Goal: Task Accomplishment & Management: Manage account settings

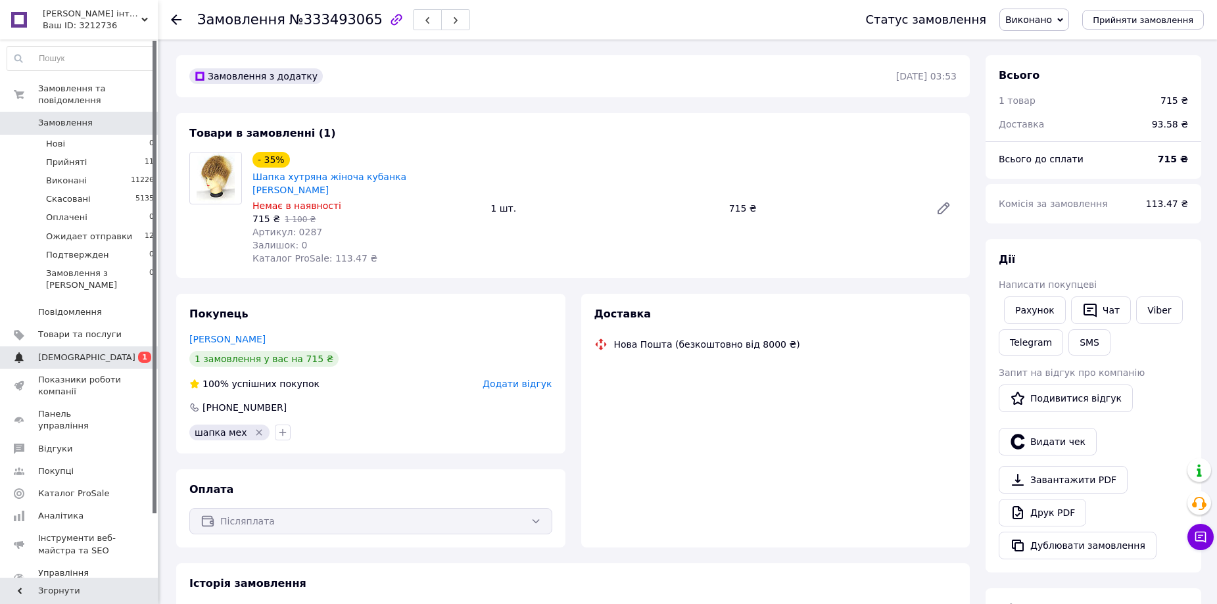
click at [90, 352] on span "[DEMOGRAPHIC_DATA]" at bounding box center [80, 358] width 84 height 12
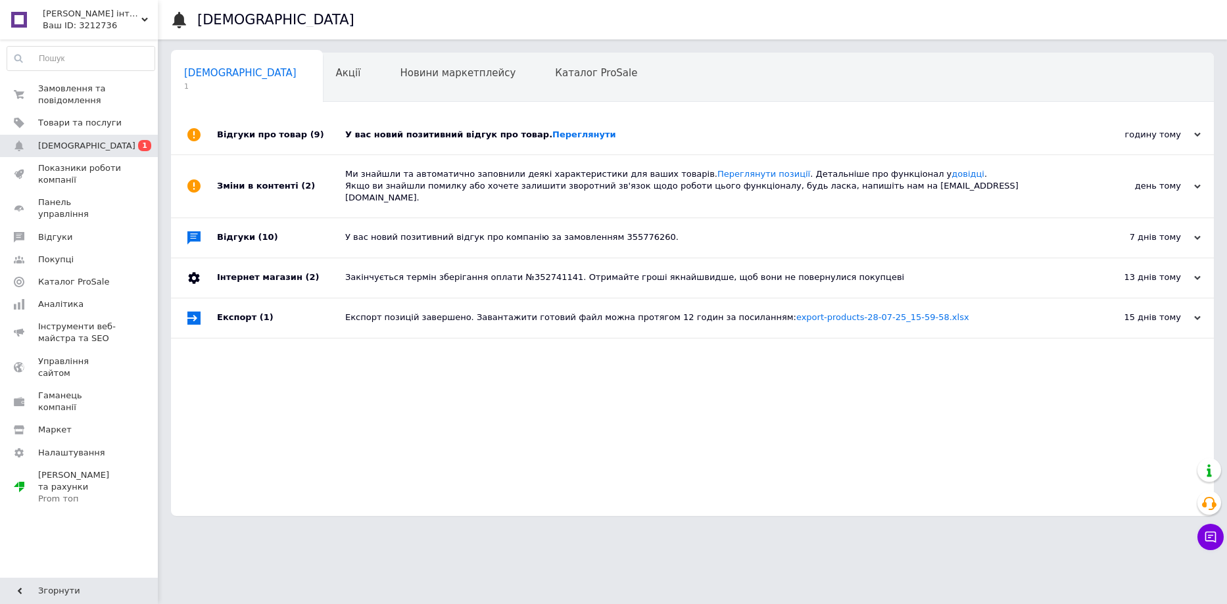
click at [642, 134] on div "У вас новий позитивний відгук про товар. Переглянути" at bounding box center [707, 135] width 724 height 12
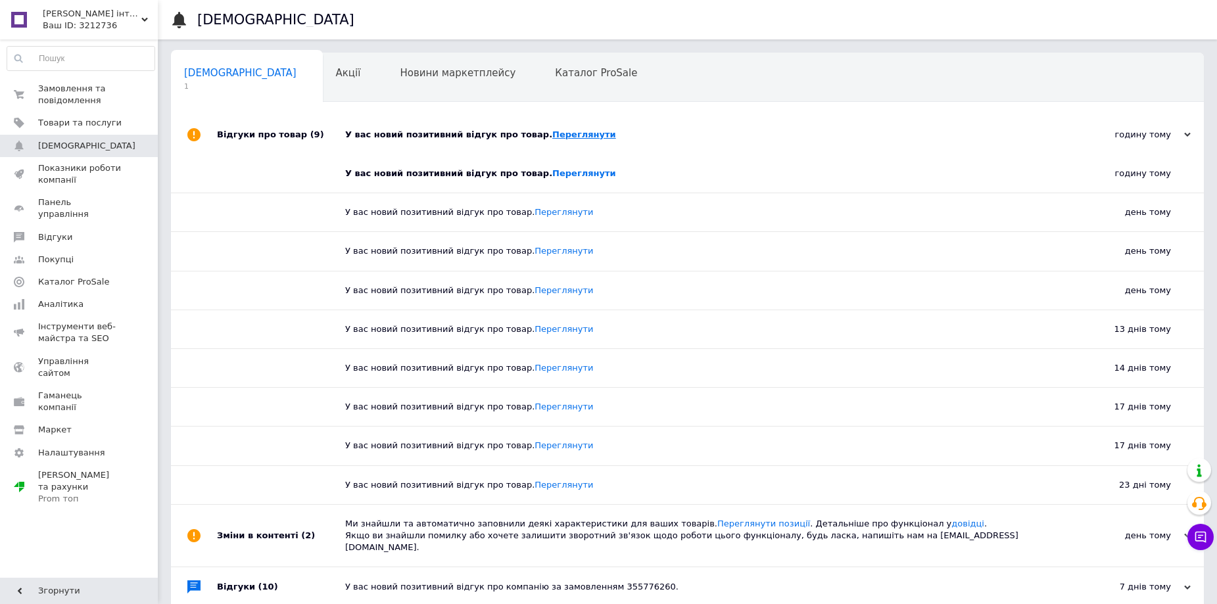
click at [560, 136] on link "Переглянути" at bounding box center [584, 135] width 64 height 10
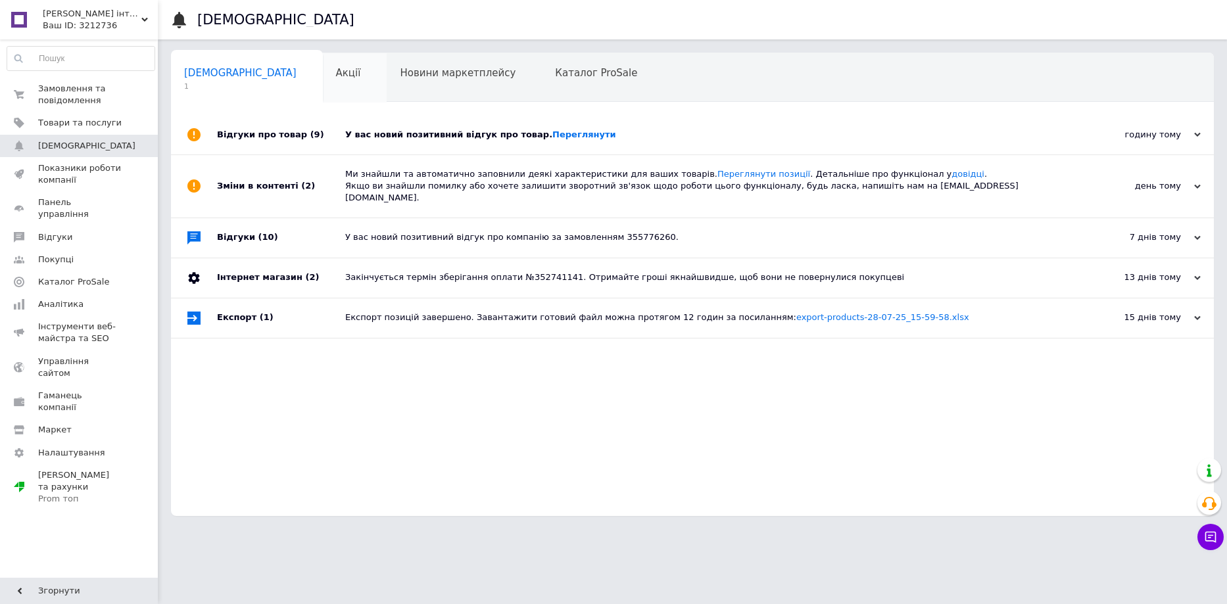
click at [323, 82] on div "Акції 0" at bounding box center [355, 78] width 64 height 50
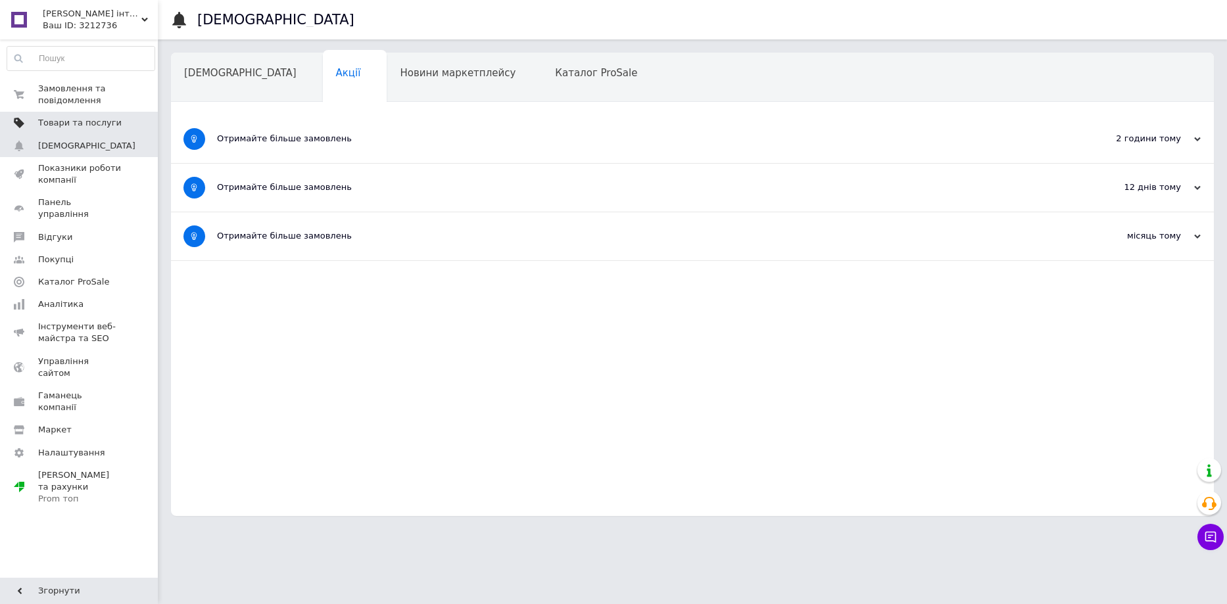
click at [121, 112] on link "Товари та послуги" at bounding box center [81, 123] width 162 height 22
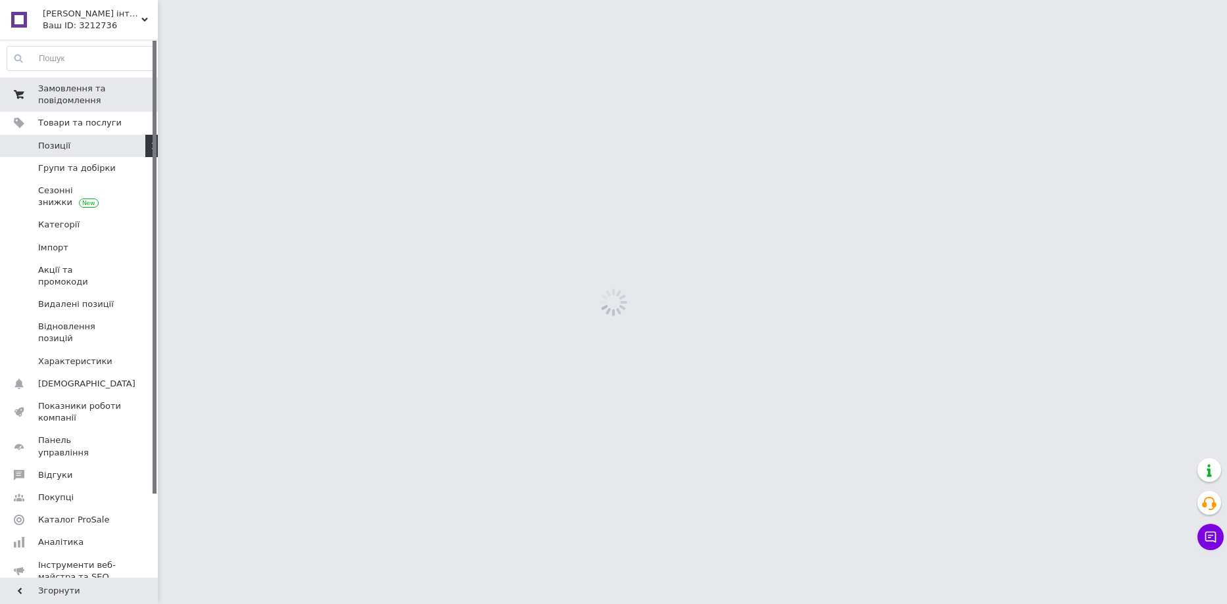
click at [110, 98] on span "Замовлення та повідомлення" at bounding box center [80, 95] width 84 height 24
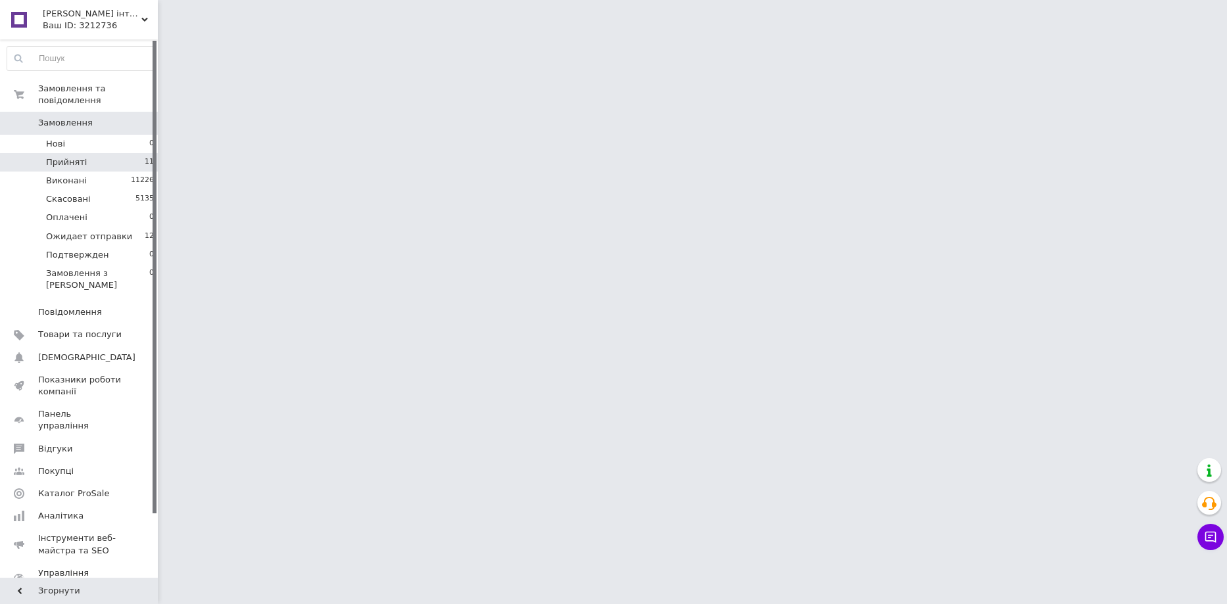
click at [121, 156] on li "Прийняті 11" at bounding box center [81, 162] width 162 height 18
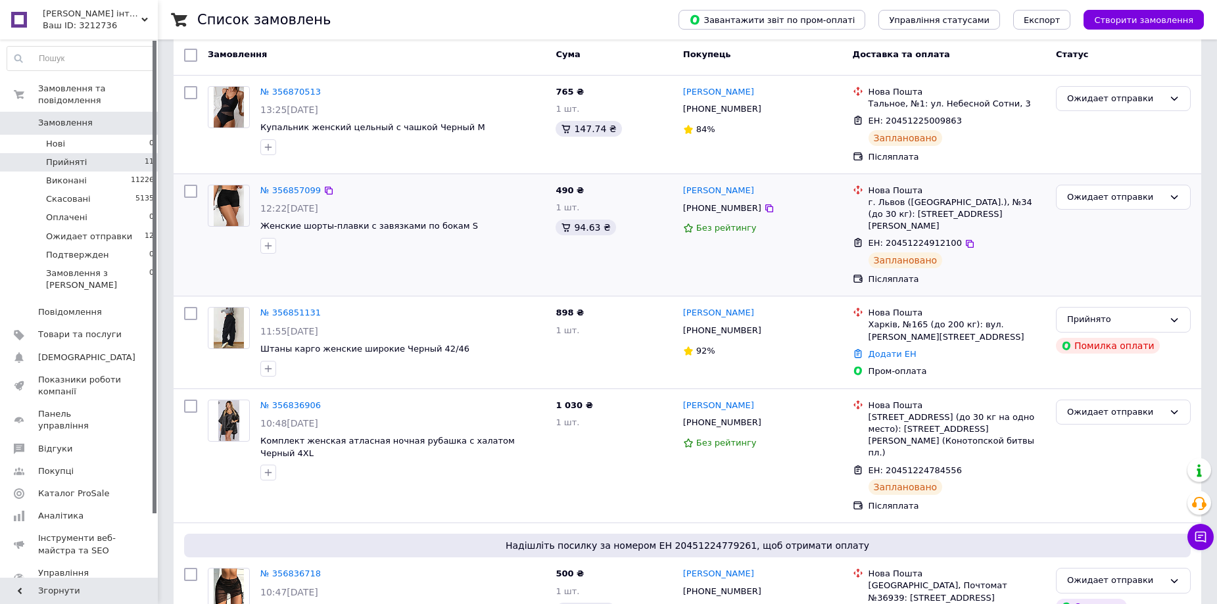
scroll to position [66, 0]
click at [99, 135] on li "Нові 0" at bounding box center [81, 144] width 162 height 18
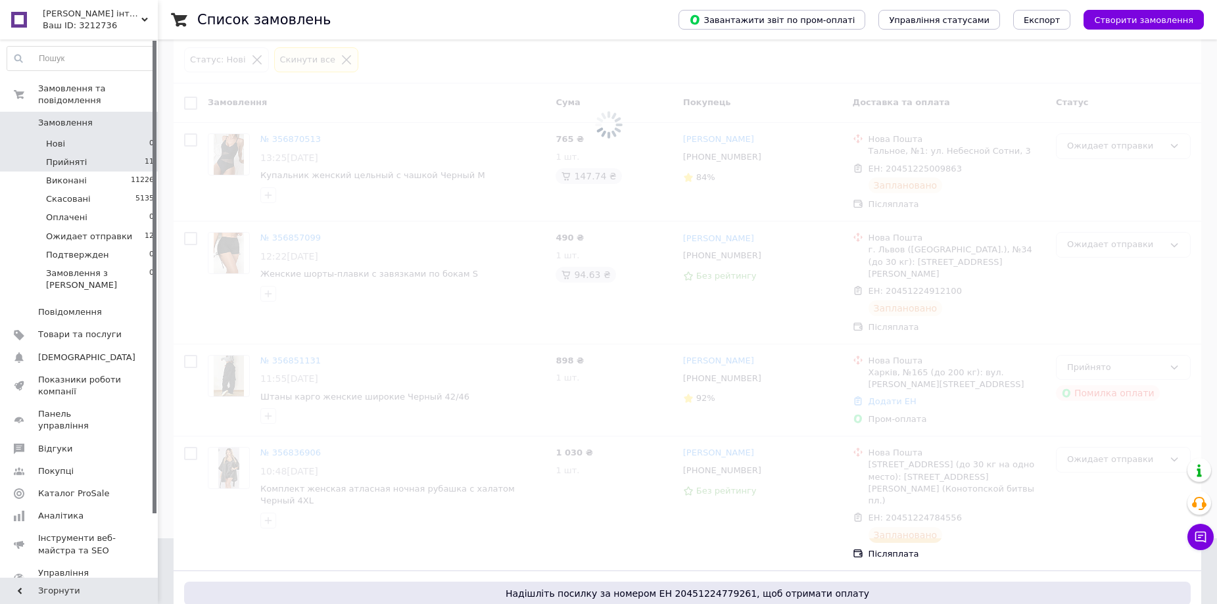
click at [106, 153] on li "Прийняті 11" at bounding box center [81, 162] width 162 height 18
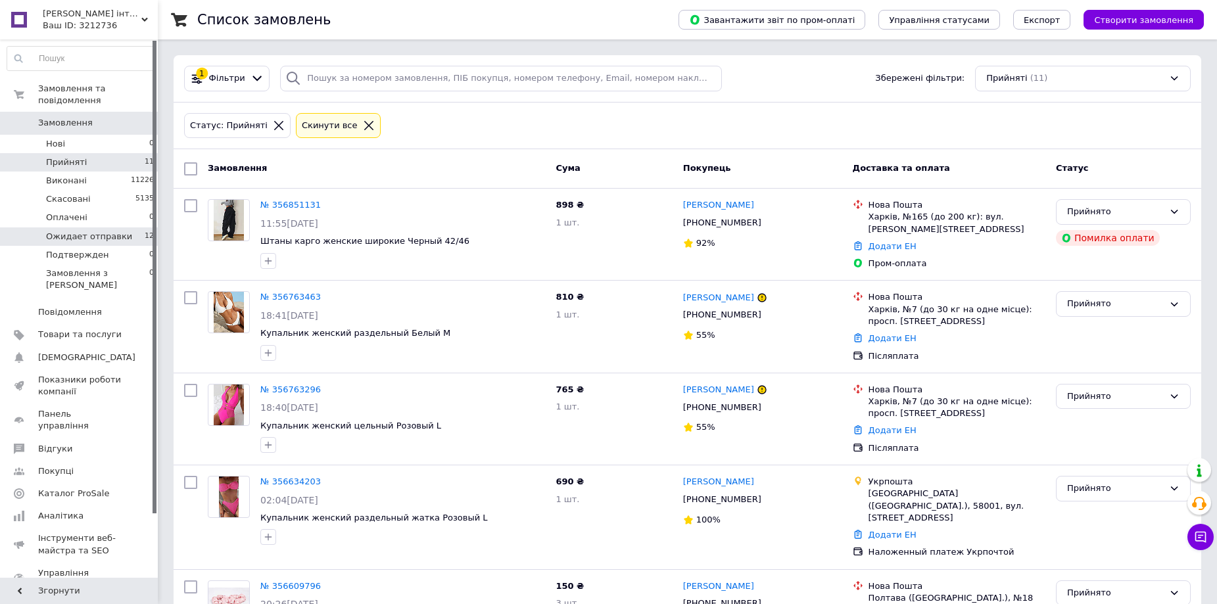
click at [116, 231] on span "Ожидает отправки" at bounding box center [89, 237] width 86 height 12
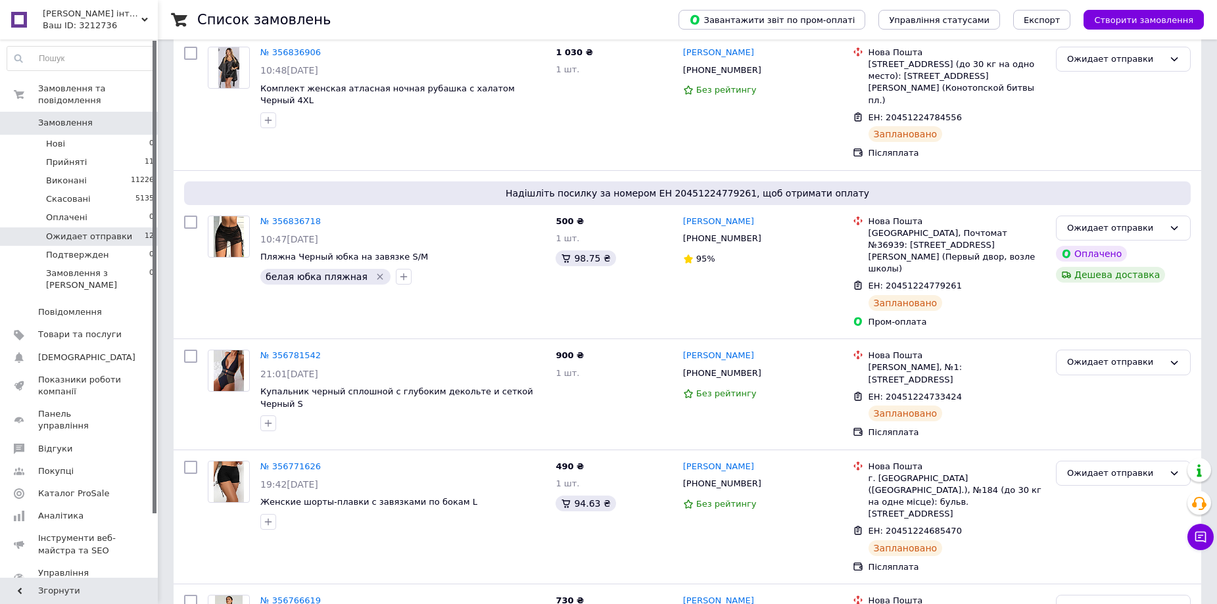
scroll to position [395, 0]
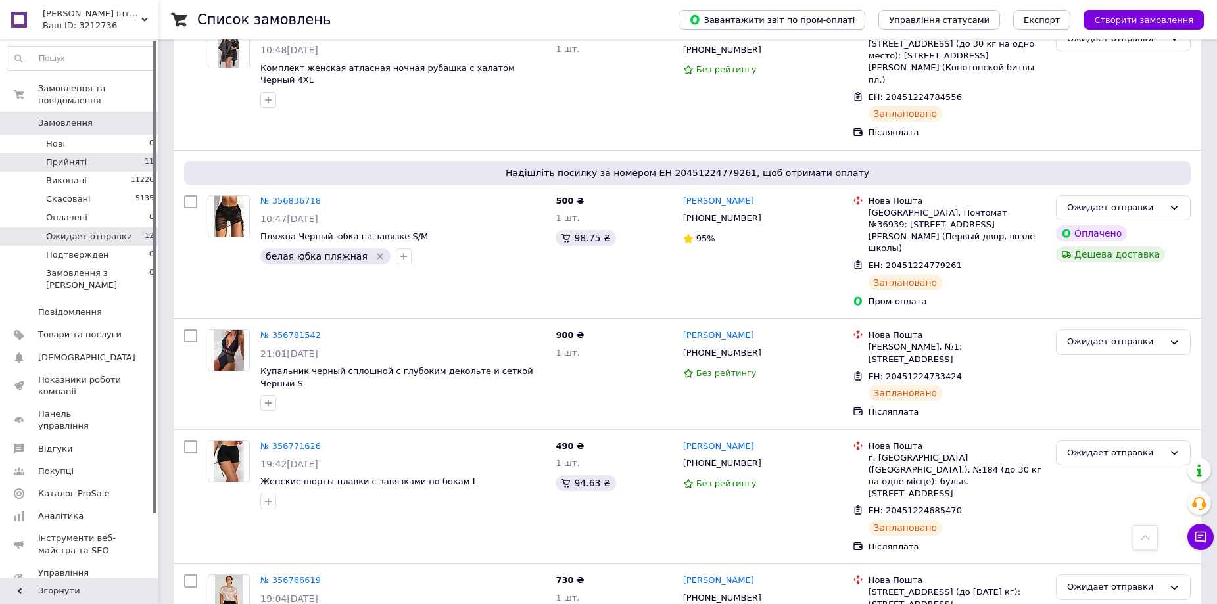
click at [116, 153] on li "Прийняті 11" at bounding box center [81, 162] width 162 height 18
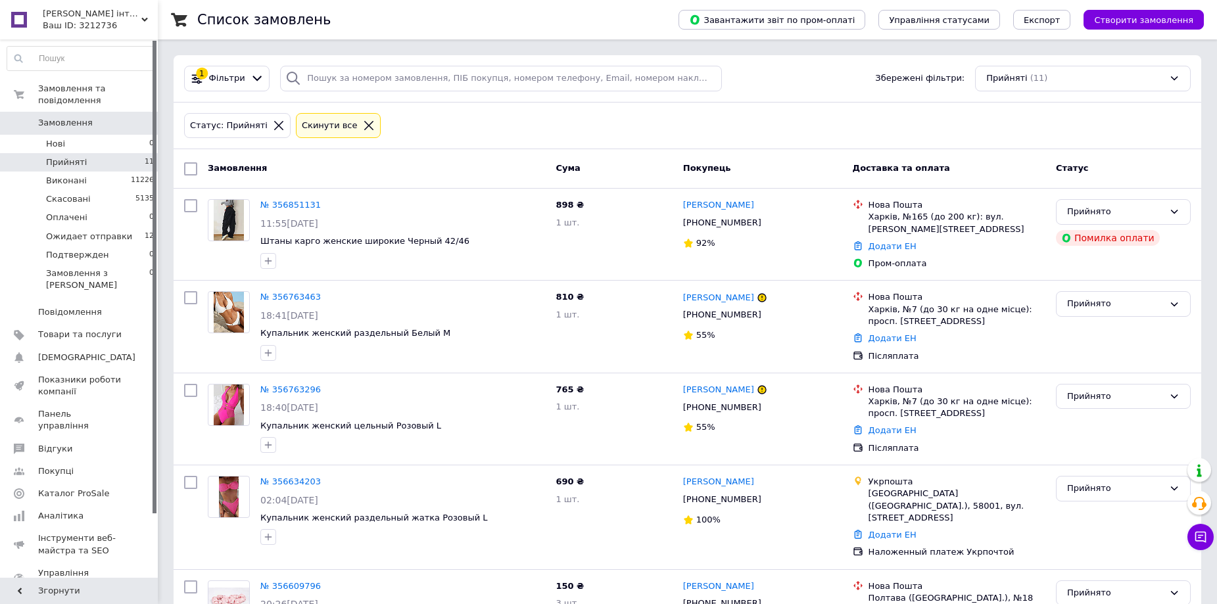
click at [80, 466] on span "Покупці" at bounding box center [80, 472] width 84 height 12
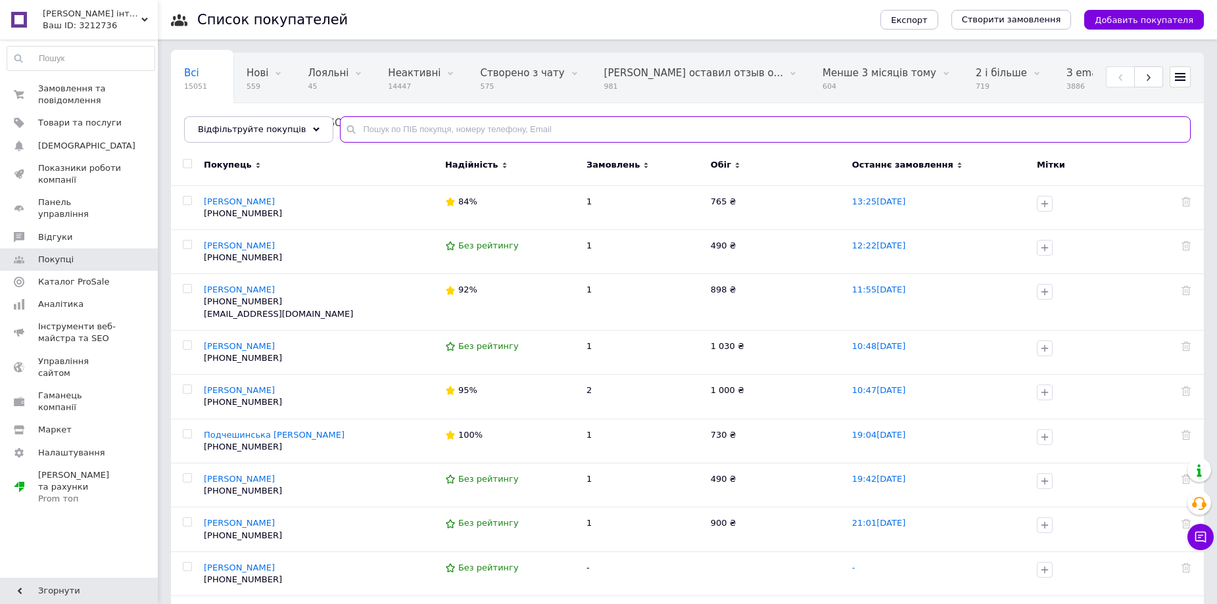
click at [489, 122] on input "text" at bounding box center [765, 129] width 851 height 26
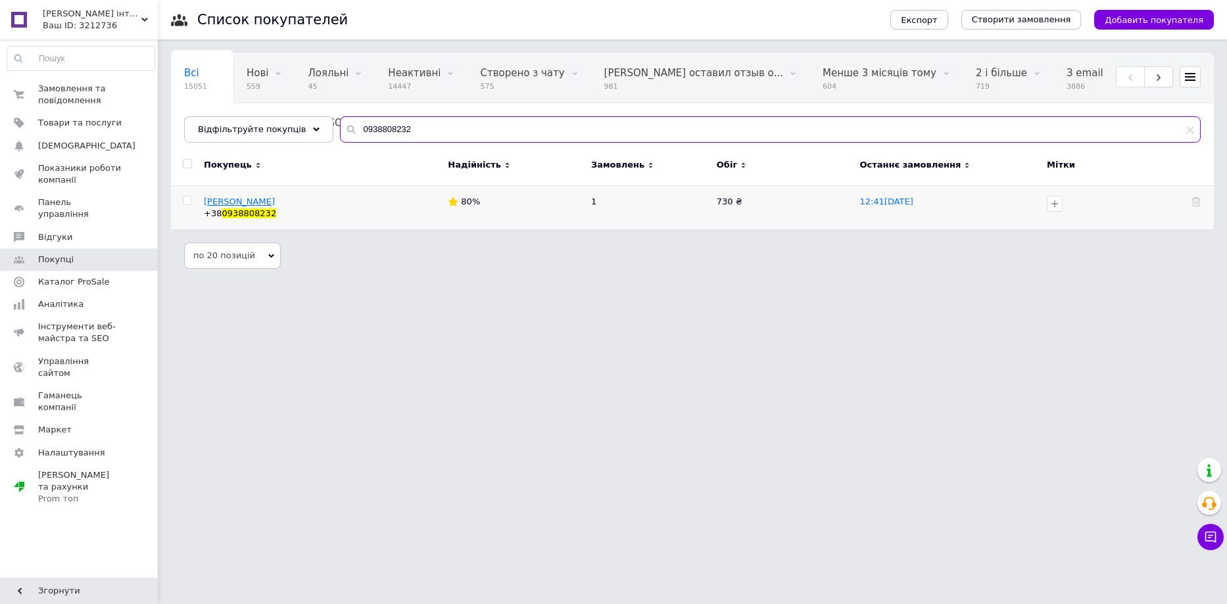
type input "0938808232"
click at [223, 201] on span "Зайвенко Ірина" at bounding box center [239, 202] width 71 height 10
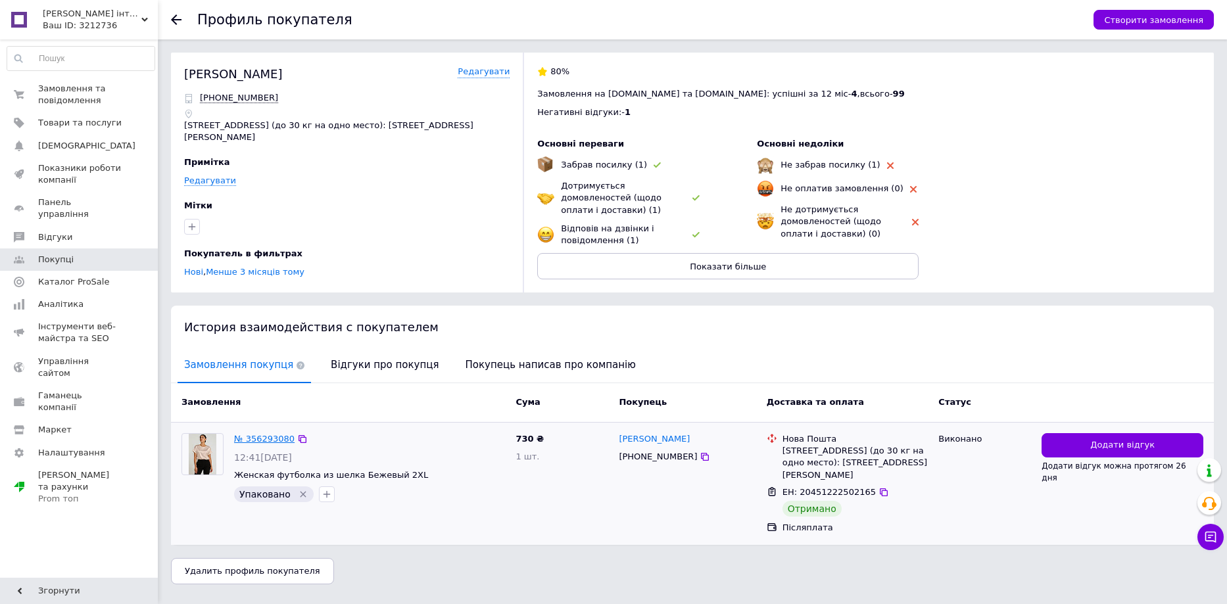
click at [248, 434] on link "№ 356293080" at bounding box center [264, 439] width 60 height 10
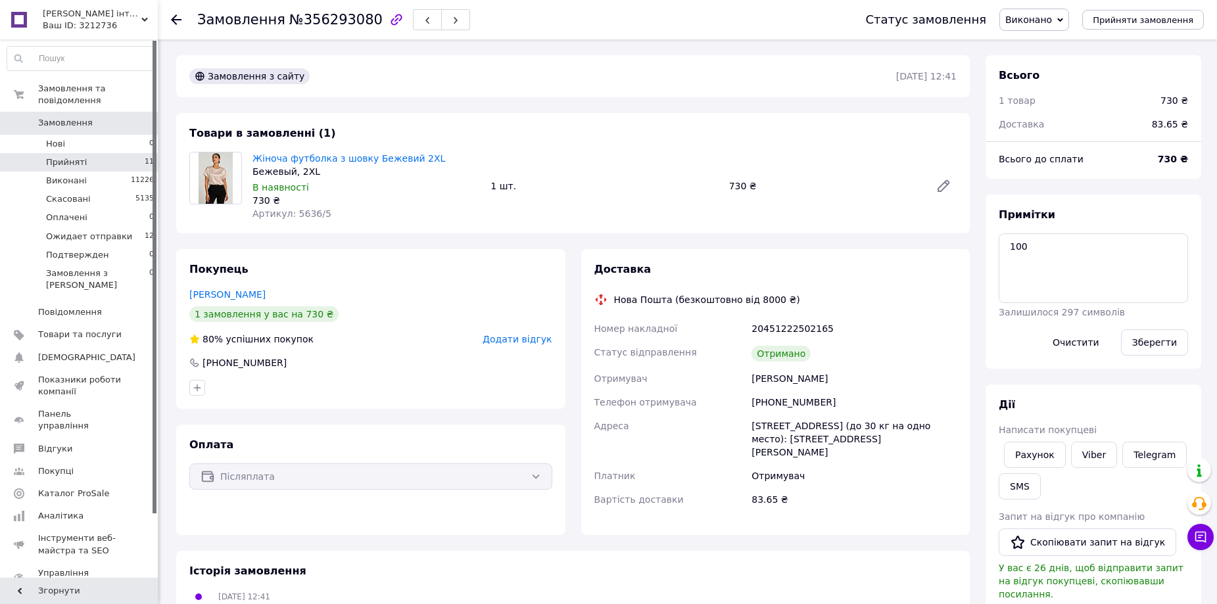
click at [135, 153] on li "Прийняті 11" at bounding box center [81, 162] width 162 height 18
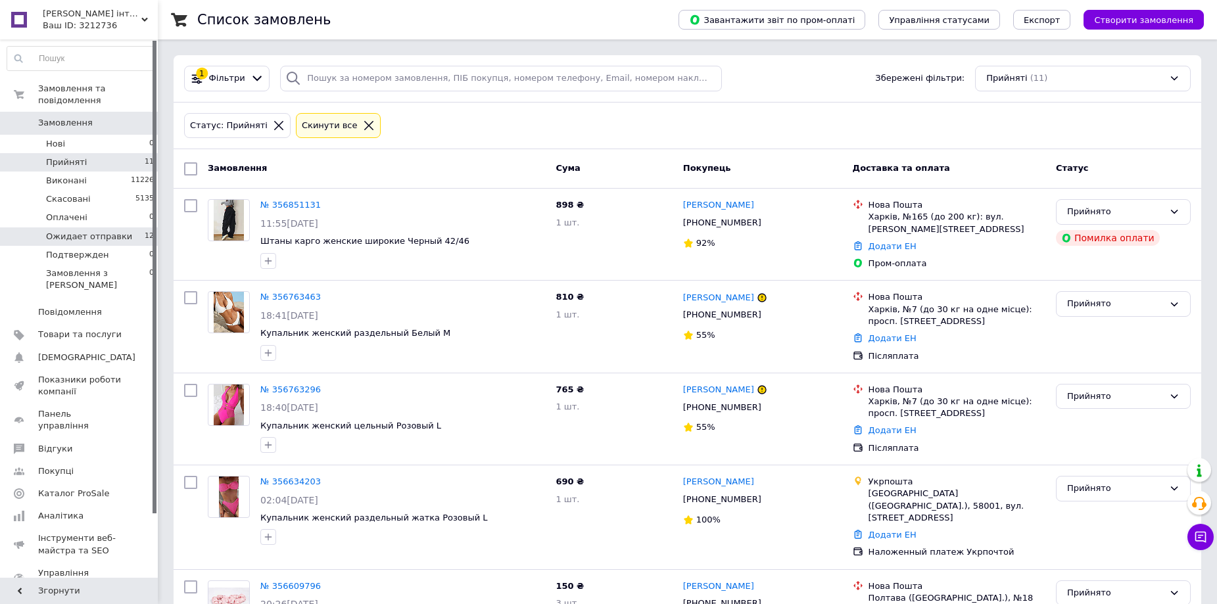
click at [133, 228] on li "Ожидает отправки 12" at bounding box center [81, 237] width 162 height 18
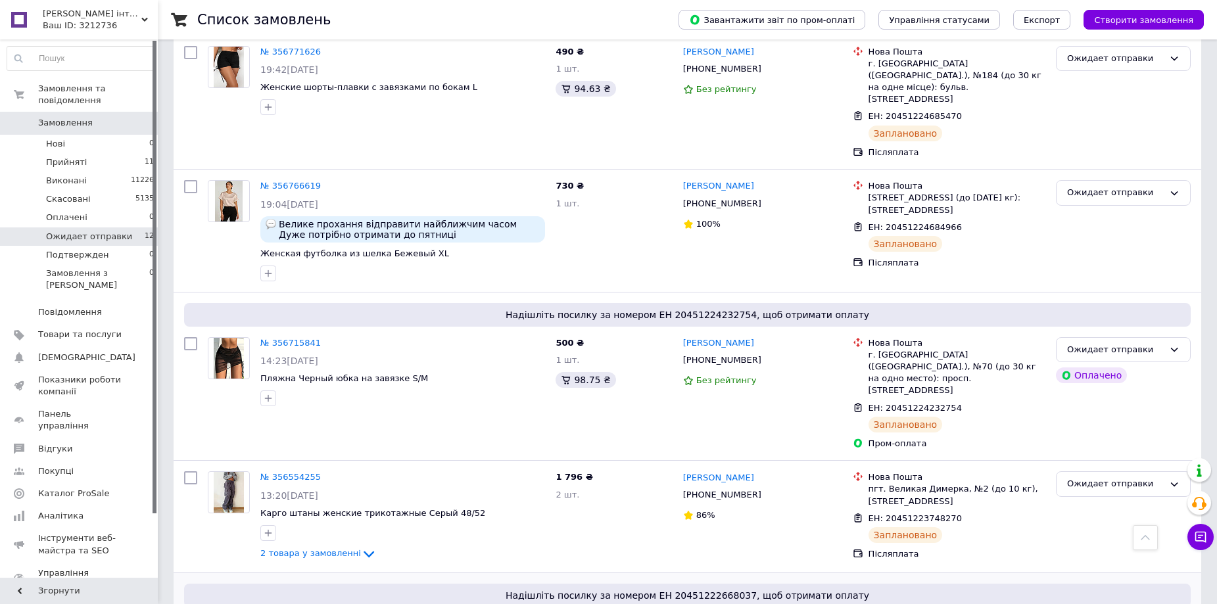
scroll to position [1067, 0]
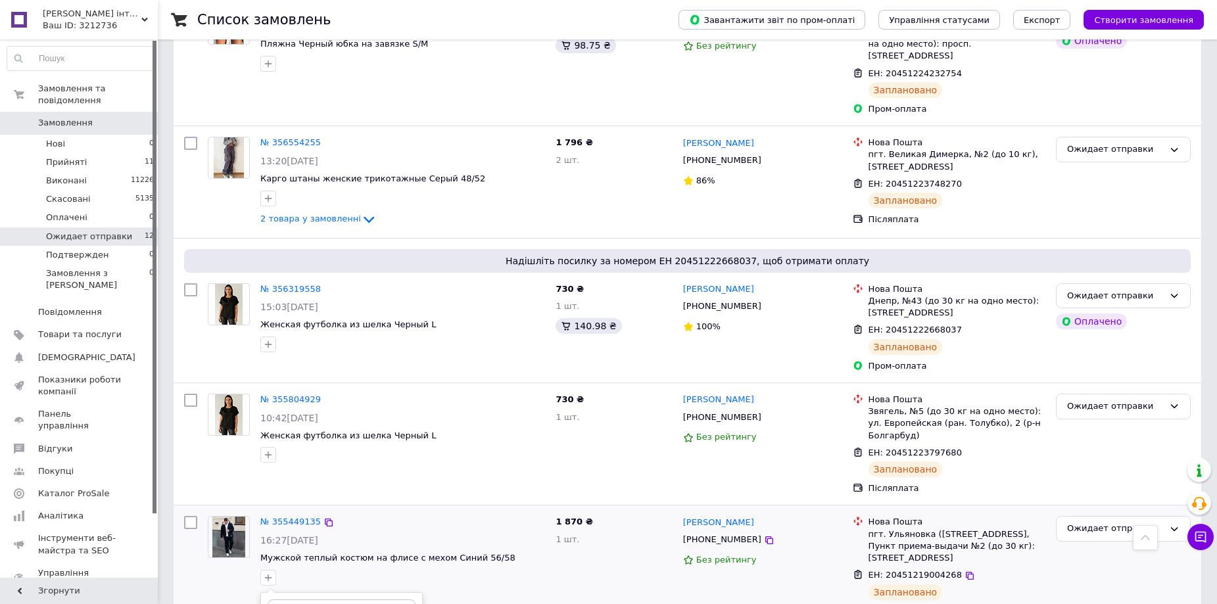
scroll to position [1199, 0]
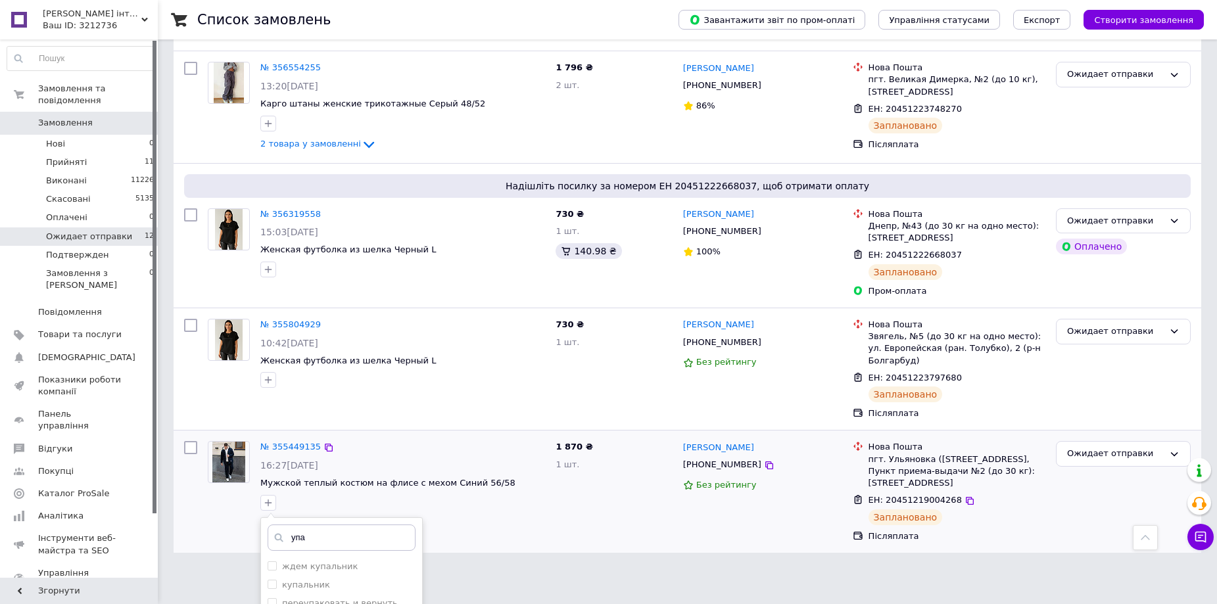
type input "упа"
checkbox input "true"
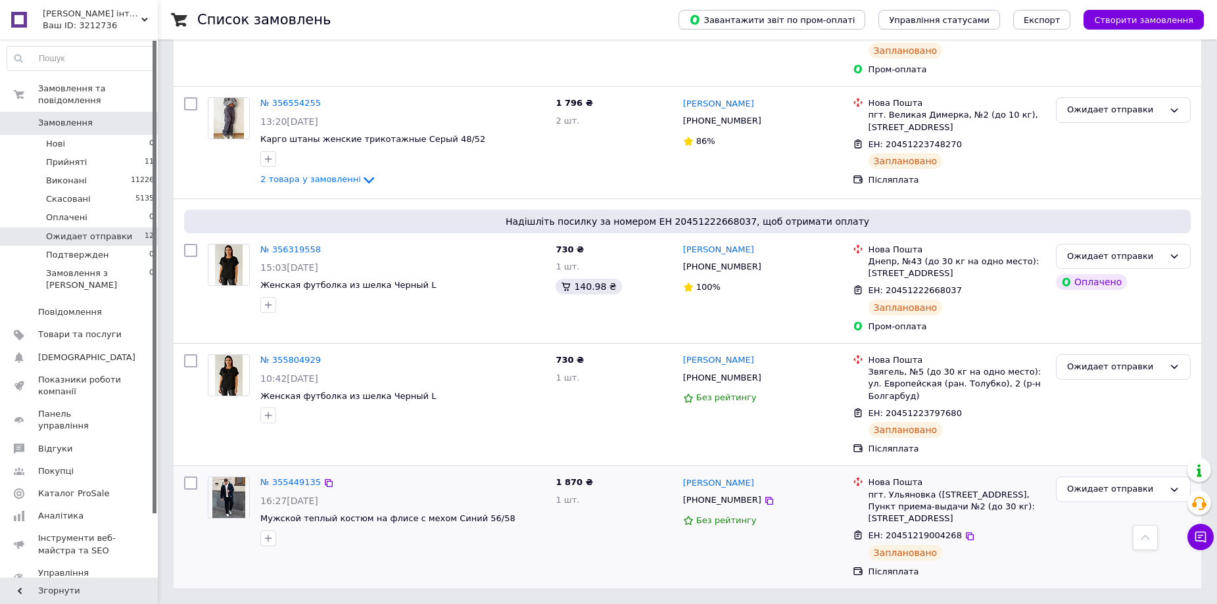
scroll to position [1067, 0]
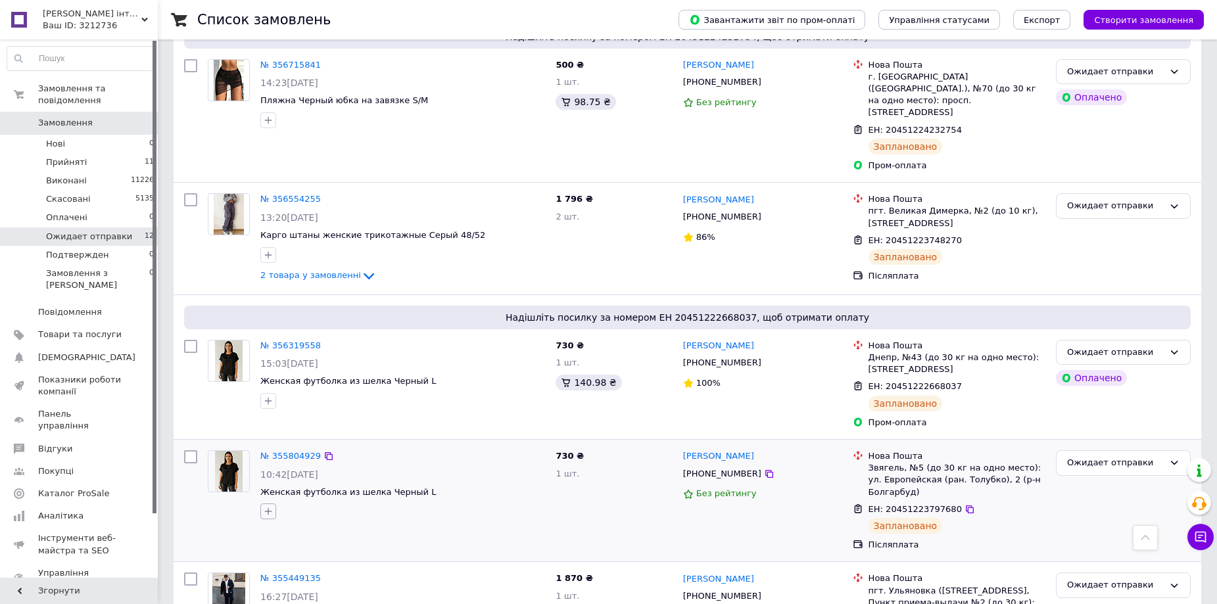
click at [272, 506] on icon "button" at bounding box center [268, 511] width 11 height 11
type input "упа"
checkbox input "true"
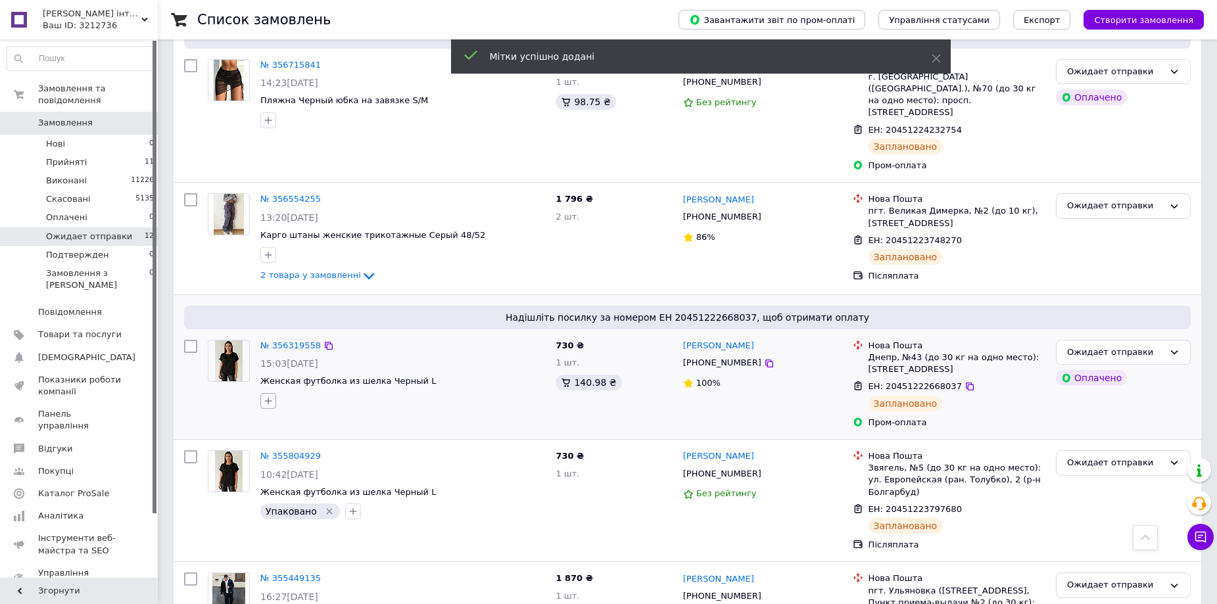
click at [265, 396] on icon "button" at bounding box center [268, 401] width 11 height 11
type input "упа"
click at [331, 527] on div "Упаковано" at bounding box center [342, 533] width 148 height 12
checkbox input "true"
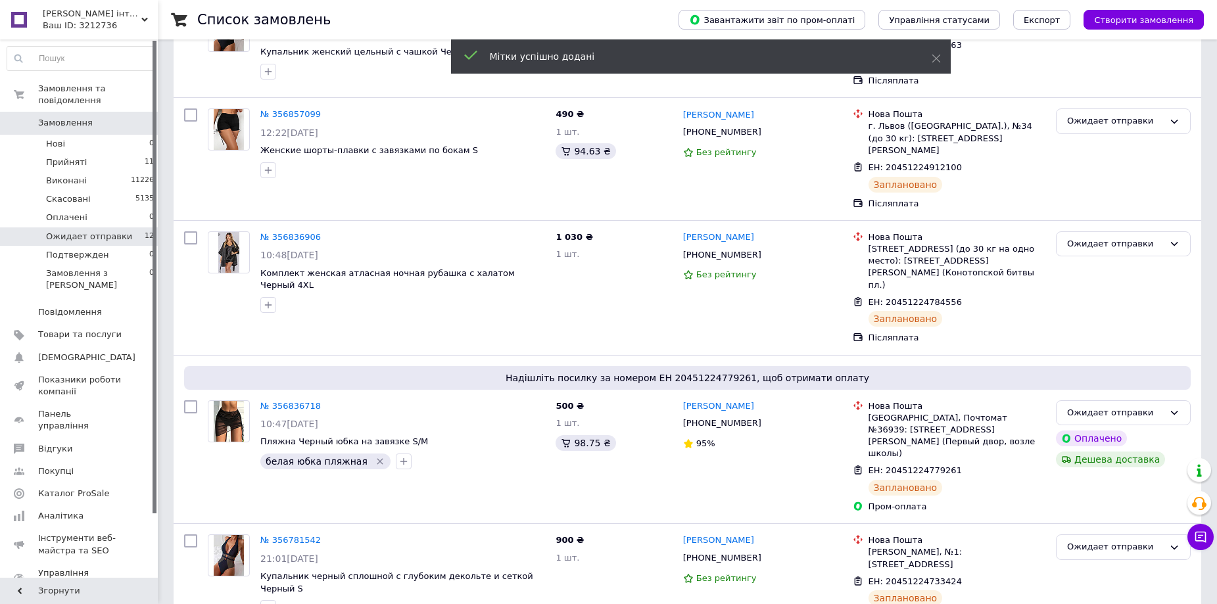
scroll to position [147, 0]
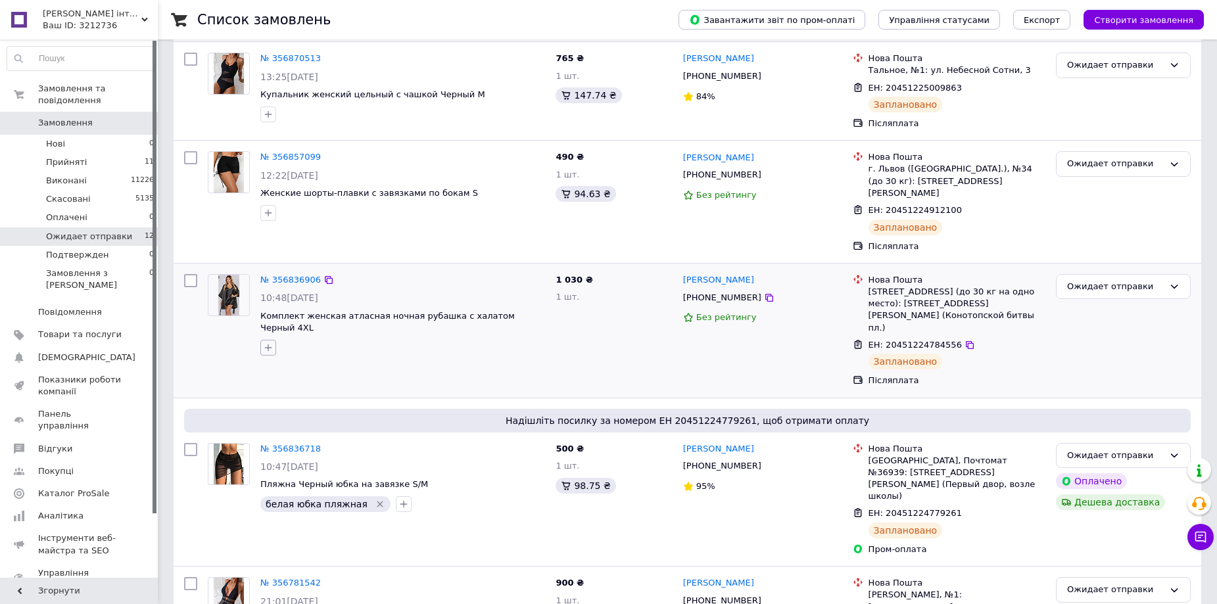
click at [268, 344] on icon "button" at bounding box center [268, 347] width 7 height 7
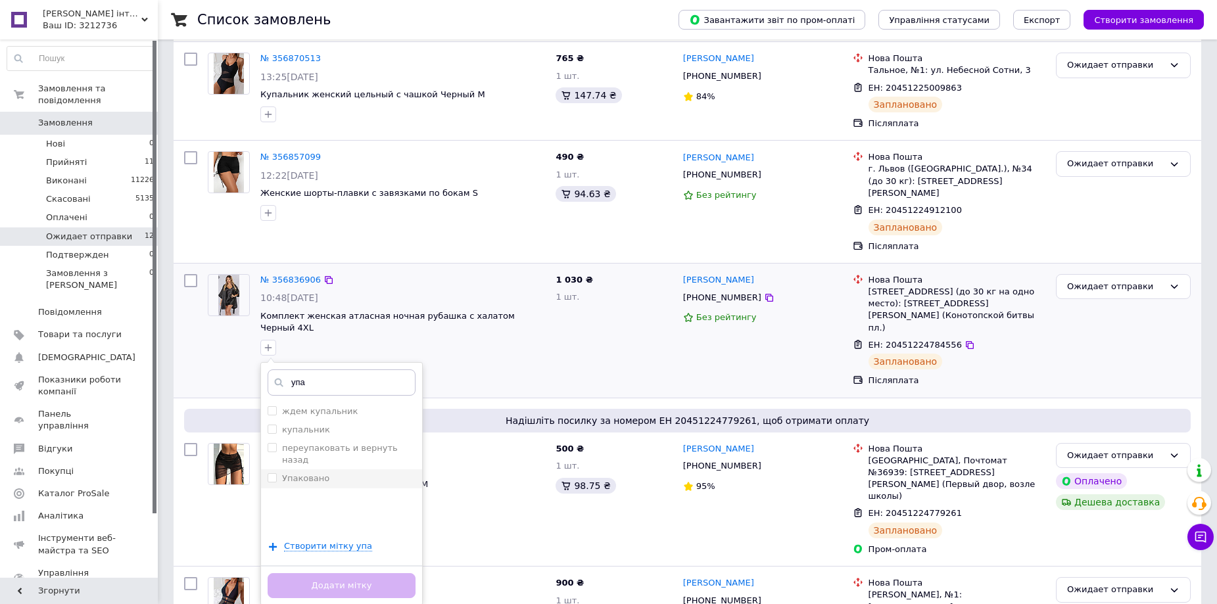
type input "упа"
click at [354, 473] on div "Упаковано" at bounding box center [342, 479] width 148 height 12
checkbox input "true"
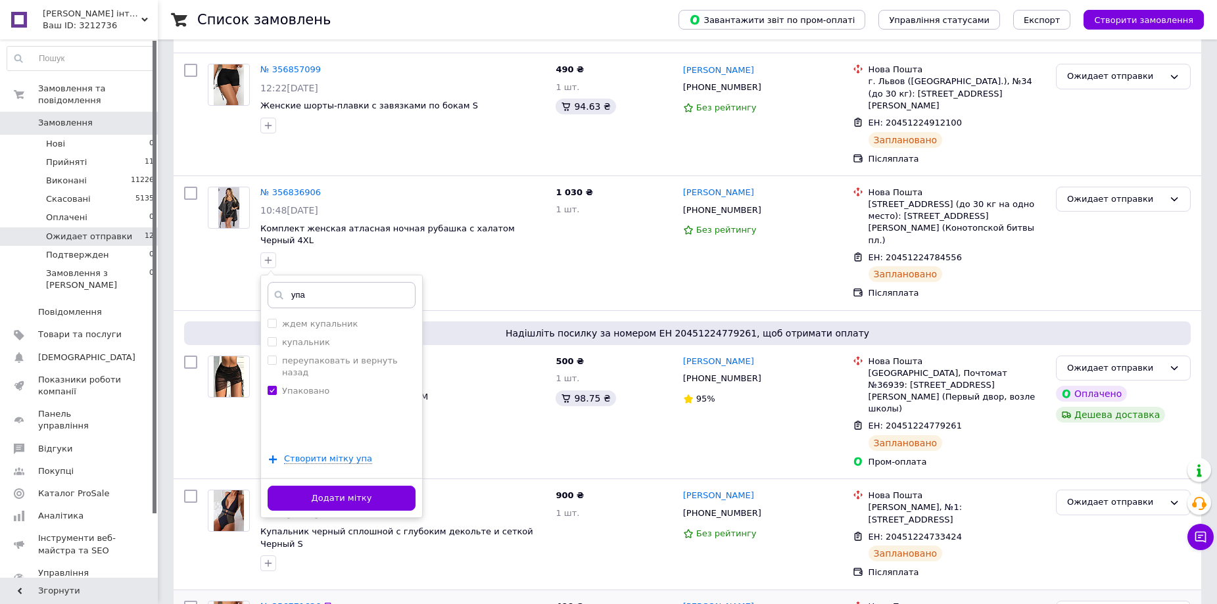
scroll to position [344, 0]
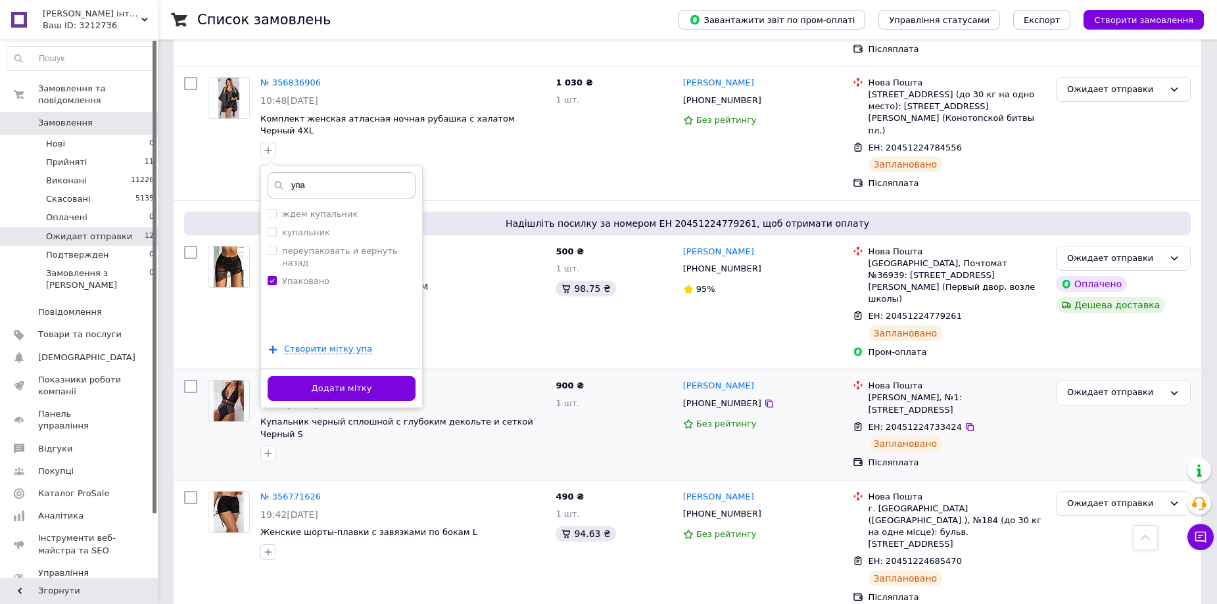
click at [357, 376] on button "Додати мітку" at bounding box center [342, 389] width 148 height 26
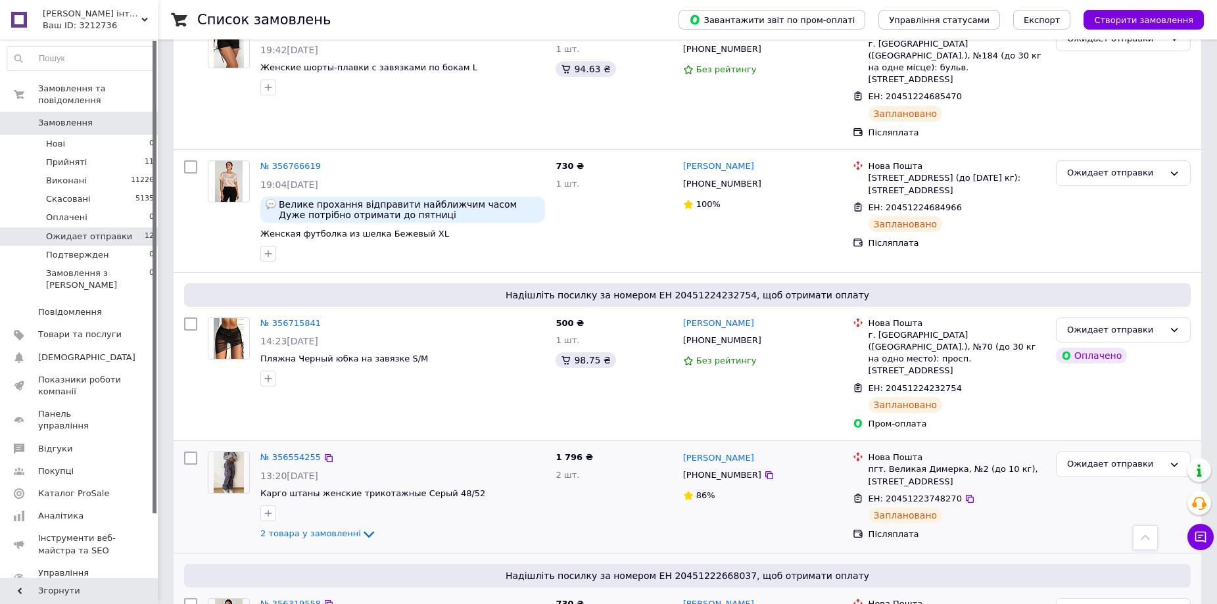
scroll to position [804, 0]
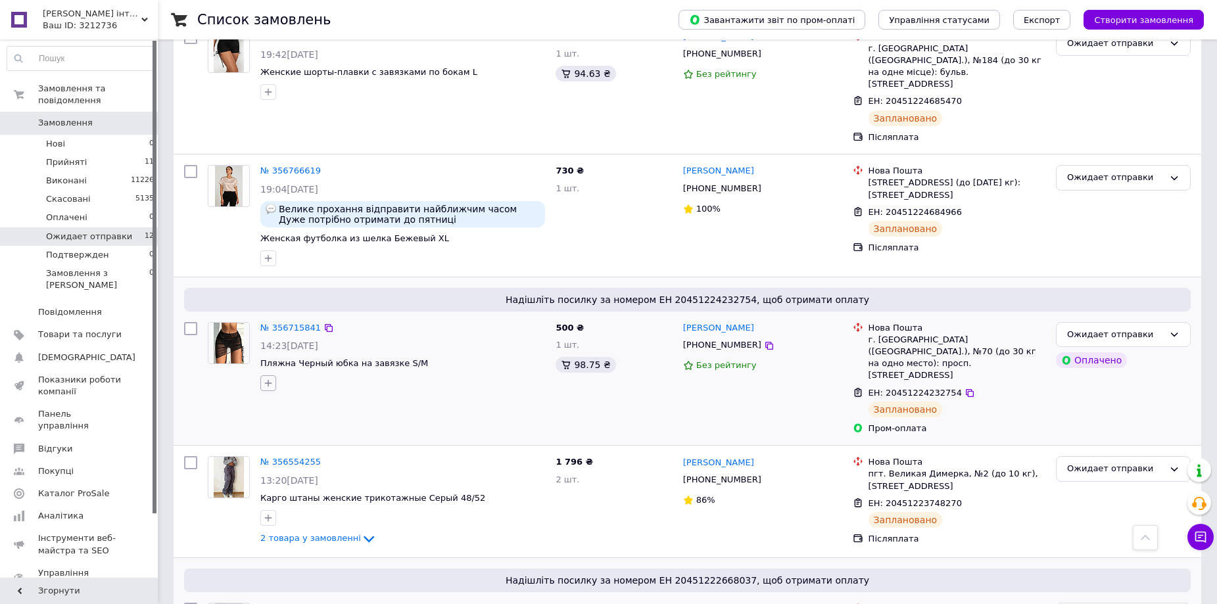
click at [267, 380] on icon "button" at bounding box center [268, 383] width 7 height 7
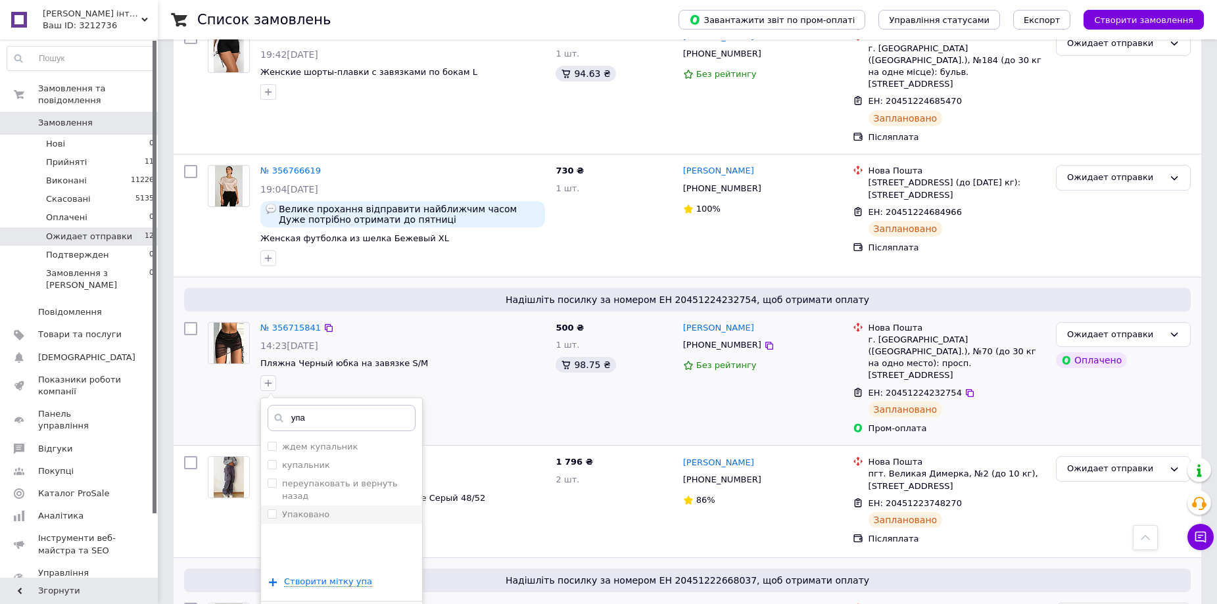
type input "упа"
click at [350, 509] on div "Упаковано" at bounding box center [342, 515] width 148 height 12
checkbox input "true"
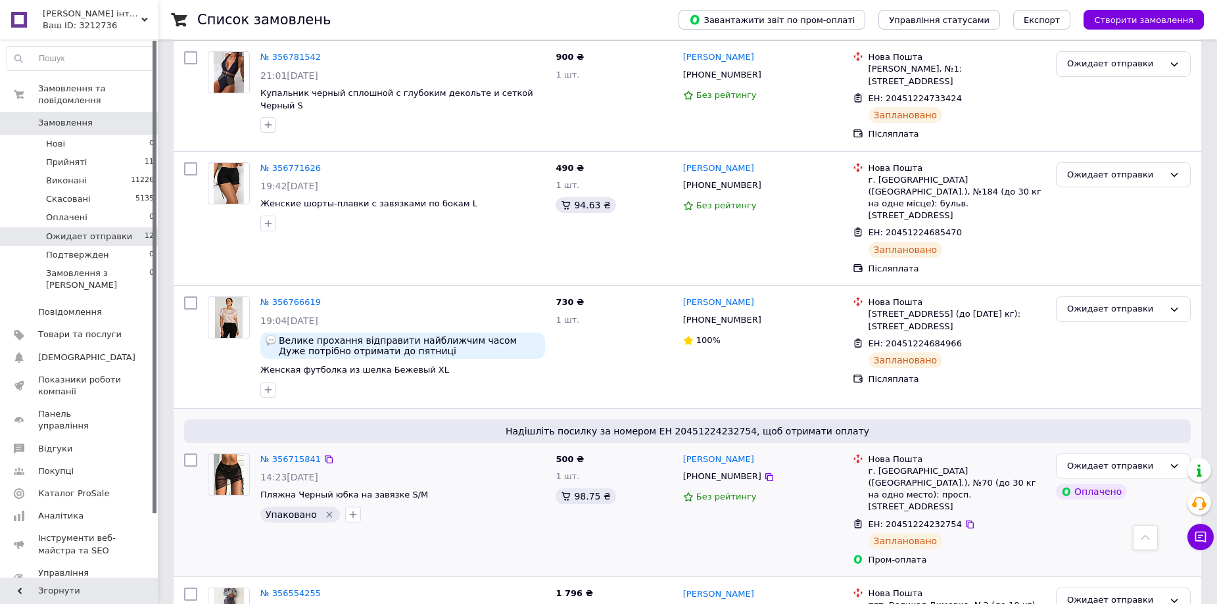
scroll to position [607, 0]
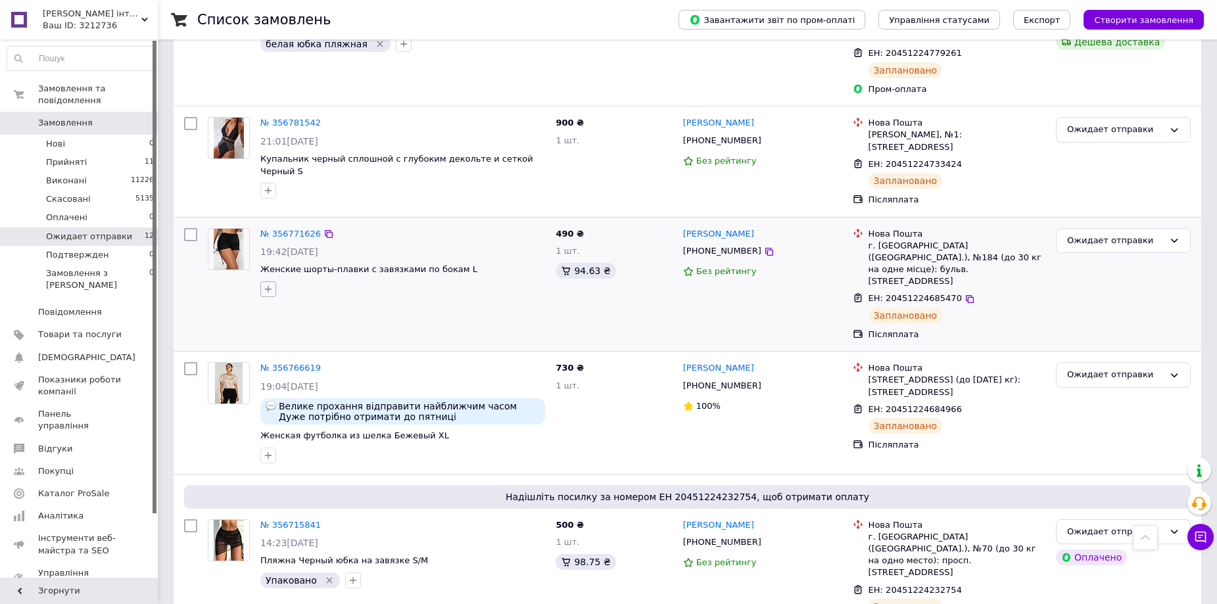
click at [266, 284] on icon "button" at bounding box center [268, 289] width 11 height 11
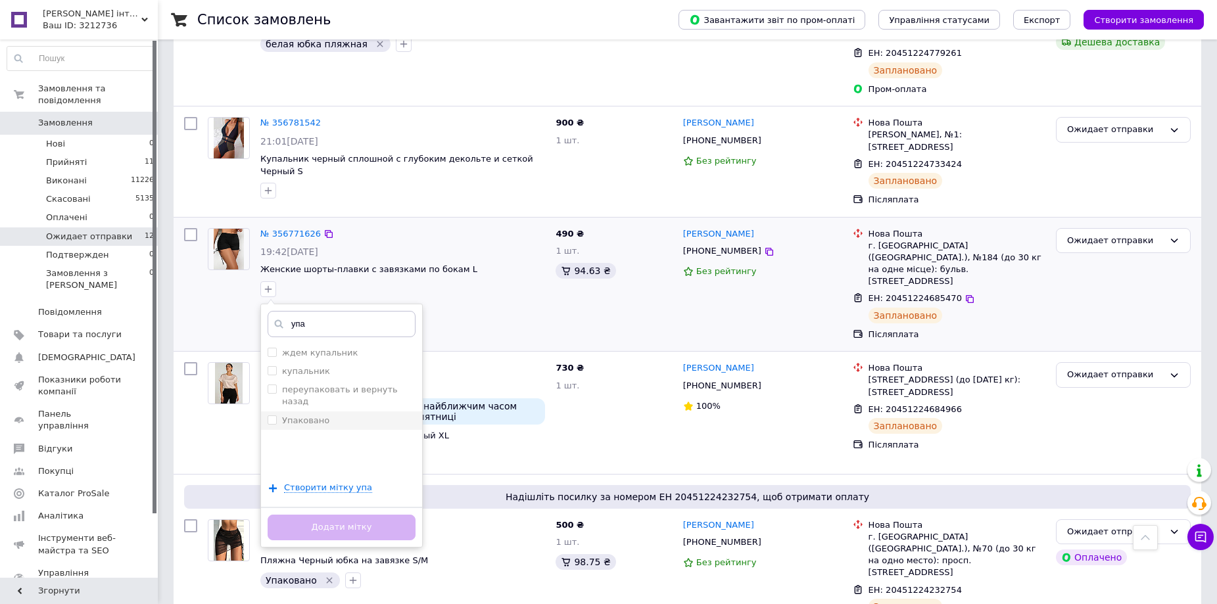
type input "упа"
click at [322, 416] on label "Упаковано" at bounding box center [305, 421] width 47 height 10
checkbox input "true"
click at [350, 515] on button "Додати мітку" at bounding box center [342, 528] width 148 height 26
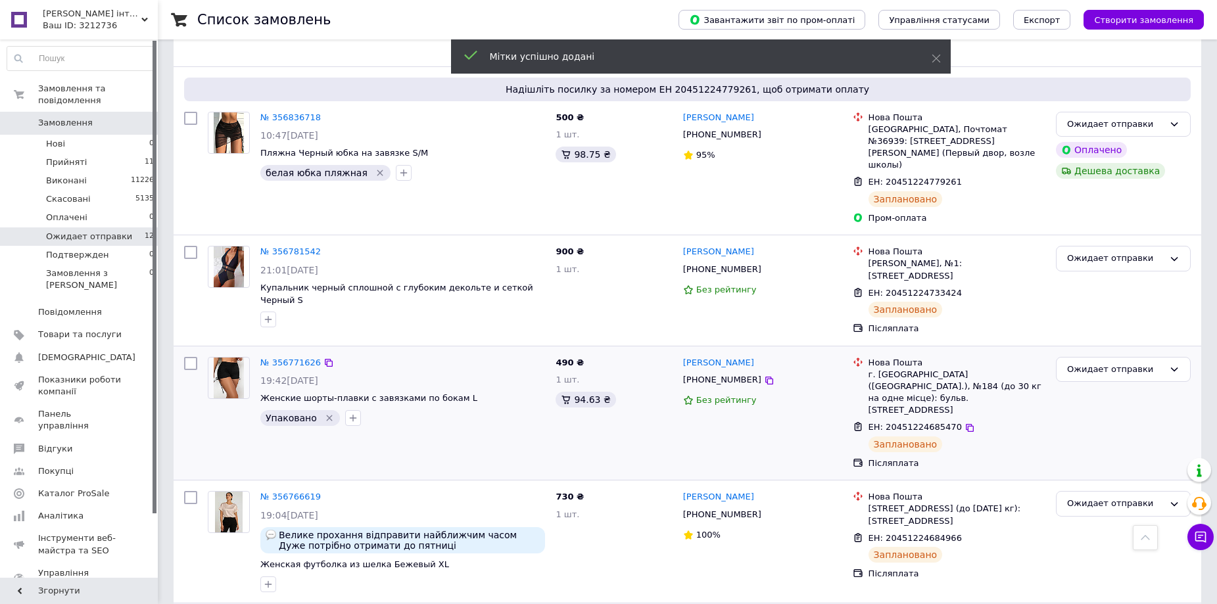
scroll to position [475, 0]
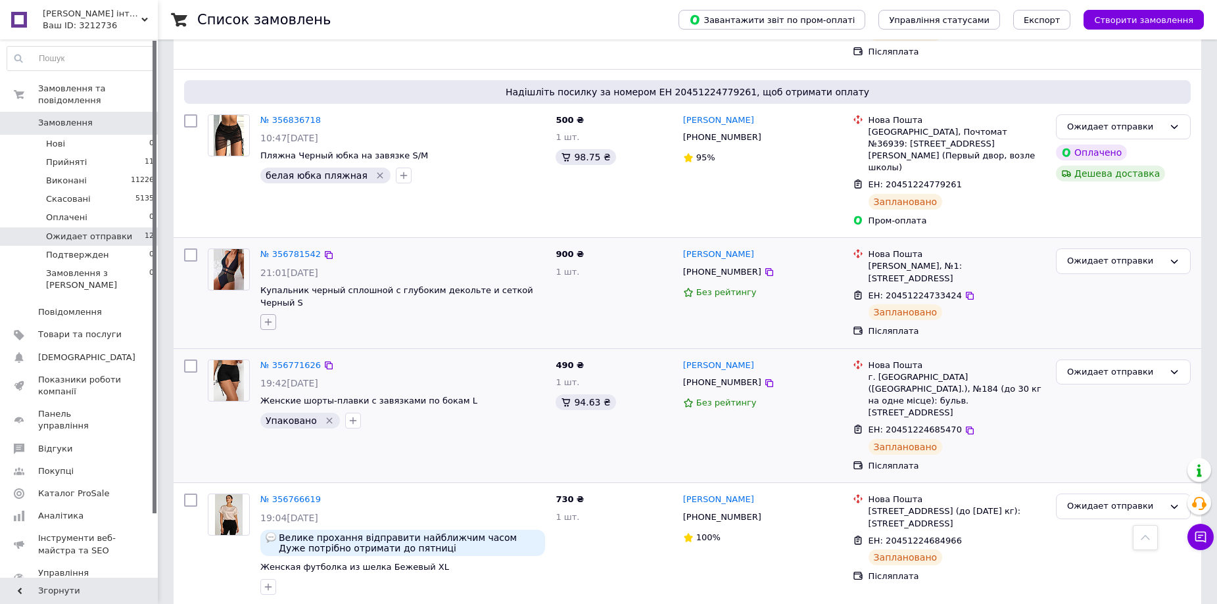
click at [266, 317] on icon "button" at bounding box center [268, 322] width 11 height 11
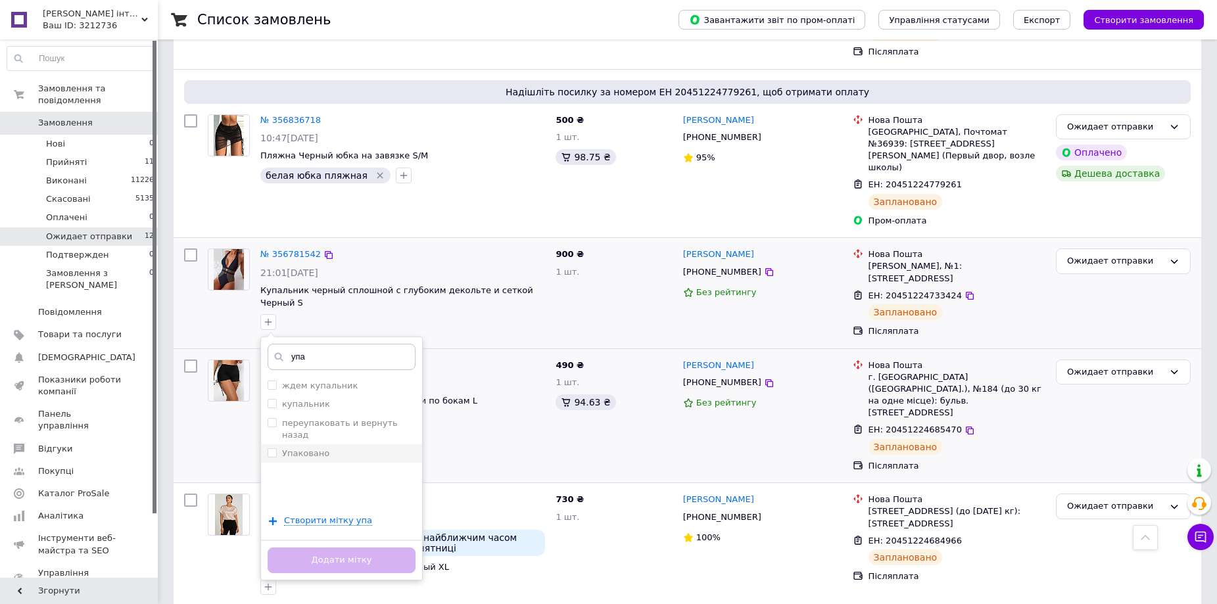
type input "упа"
click at [343, 448] on div "Упаковано" at bounding box center [342, 454] width 148 height 12
checkbox input "true"
click at [366, 548] on button "Додати мітку" at bounding box center [342, 561] width 148 height 26
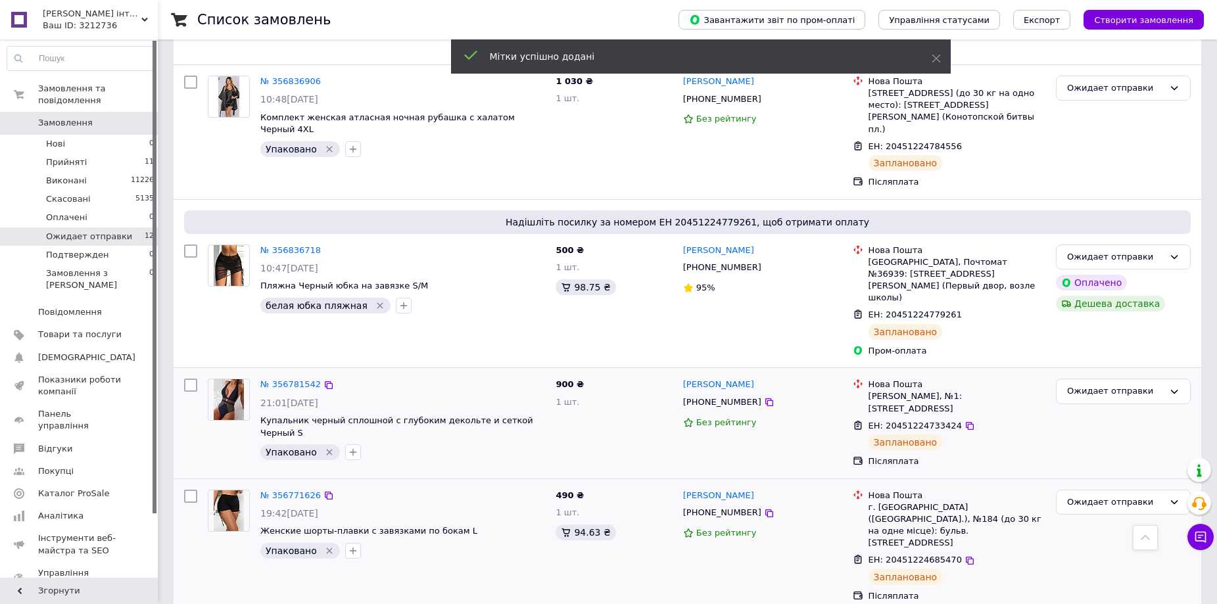
scroll to position [344, 0]
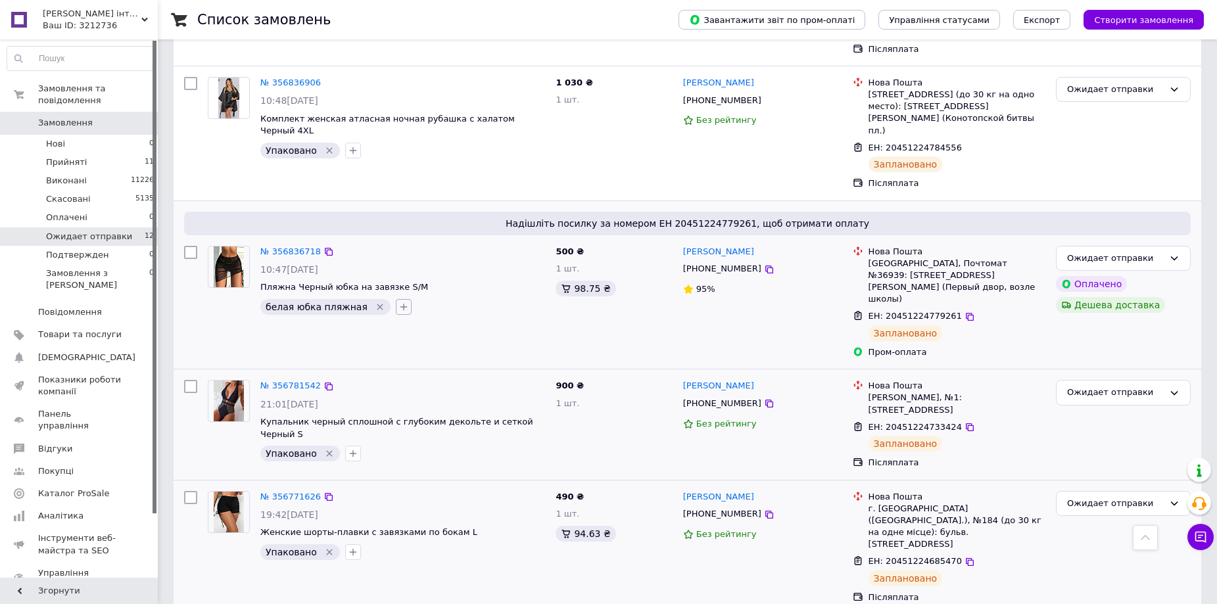
click at [398, 302] on icon "button" at bounding box center [403, 307] width 11 height 11
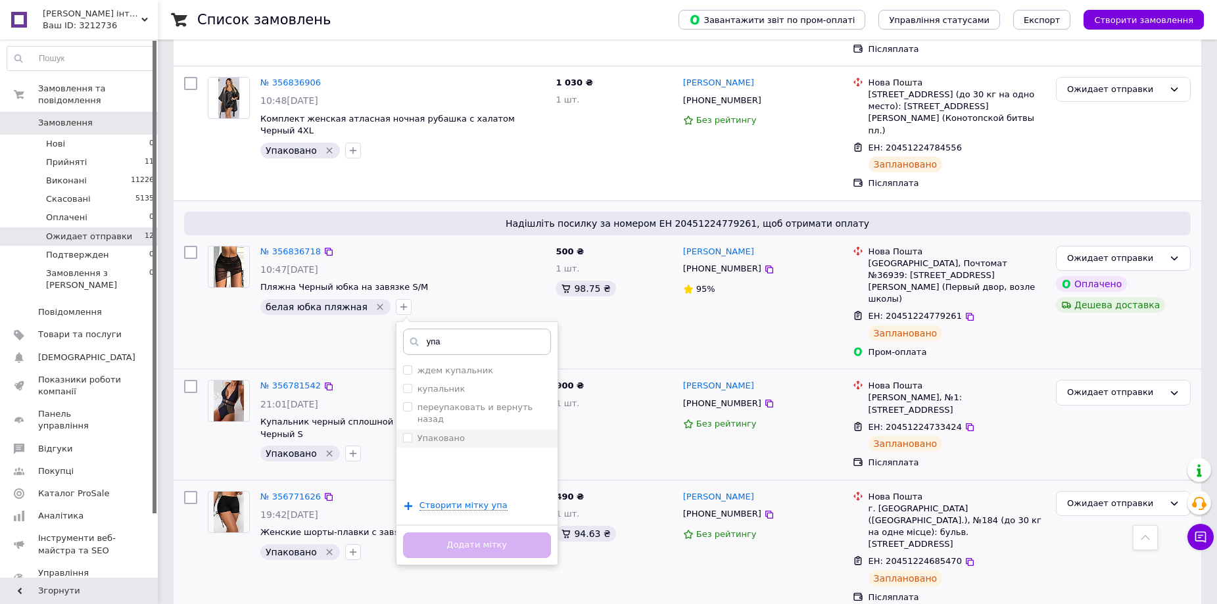
type input "упа"
click at [448, 433] on div "Упаковано" at bounding box center [477, 439] width 148 height 12
checkbox input "true"
click at [482, 533] on button "Додати мітку" at bounding box center [477, 546] width 148 height 26
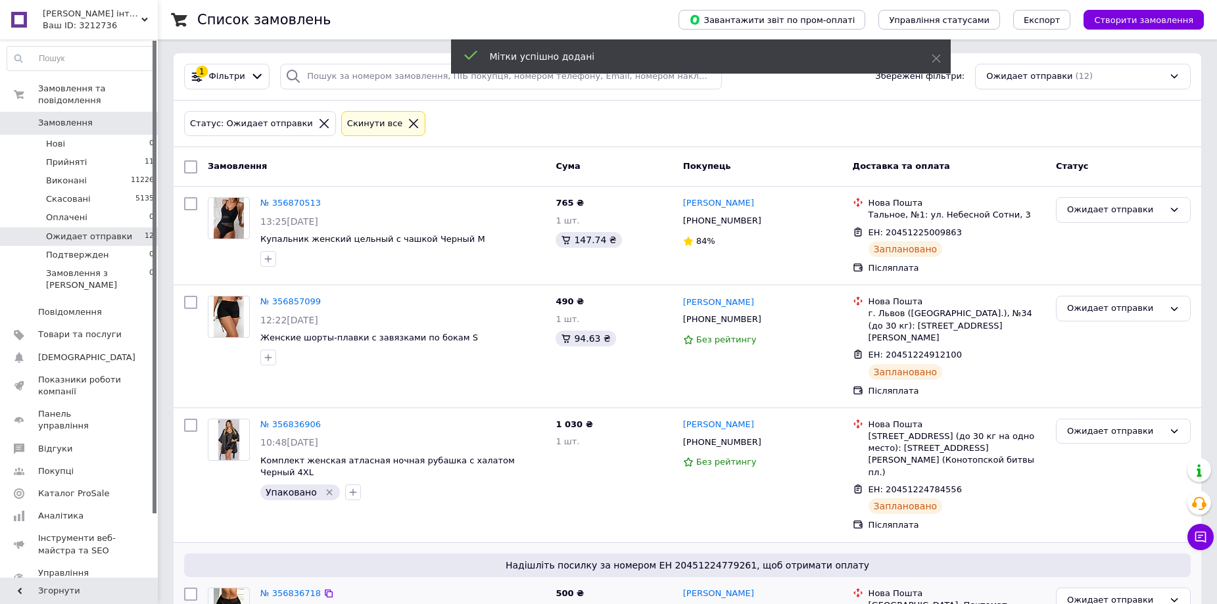
scroll to position [0, 0]
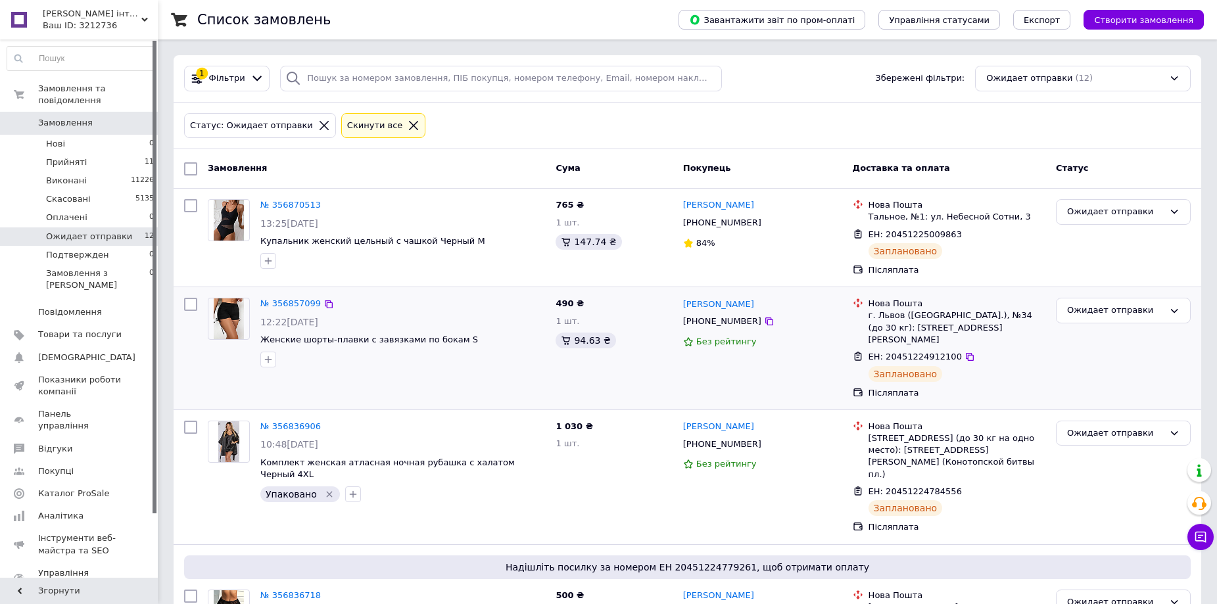
drag, startPoint x: 270, startPoint y: 362, endPoint x: 279, endPoint y: 368, distance: 10.9
click at [270, 363] on icon "button" at bounding box center [268, 359] width 11 height 11
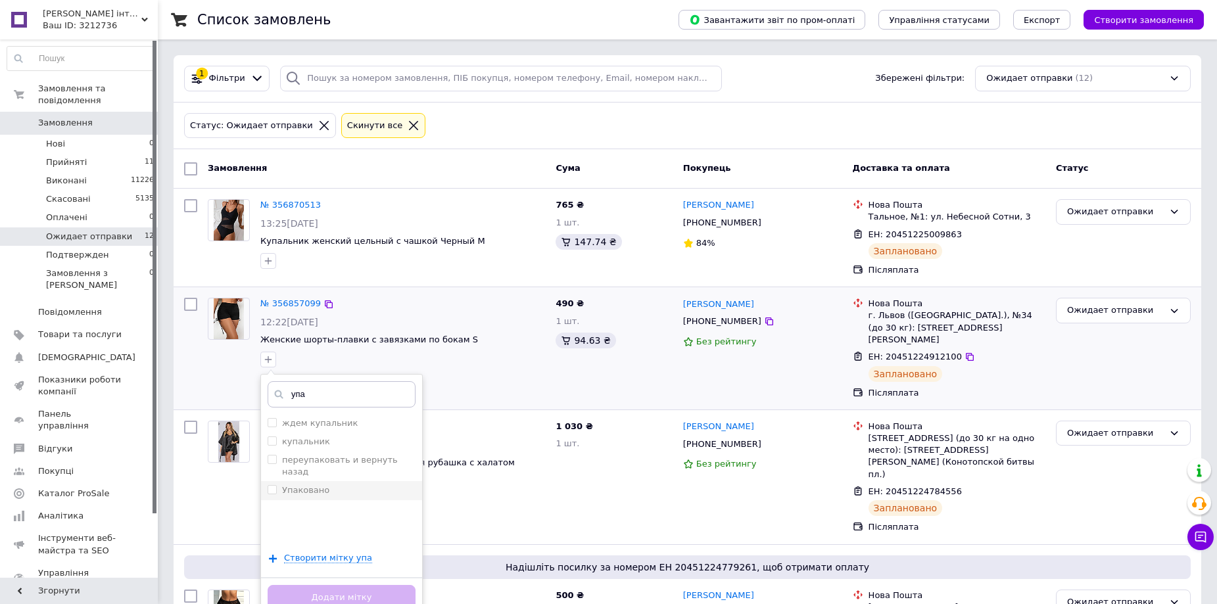
type input "упа"
click at [302, 485] on label "Упаковано" at bounding box center [305, 490] width 47 height 10
checkbox input "true"
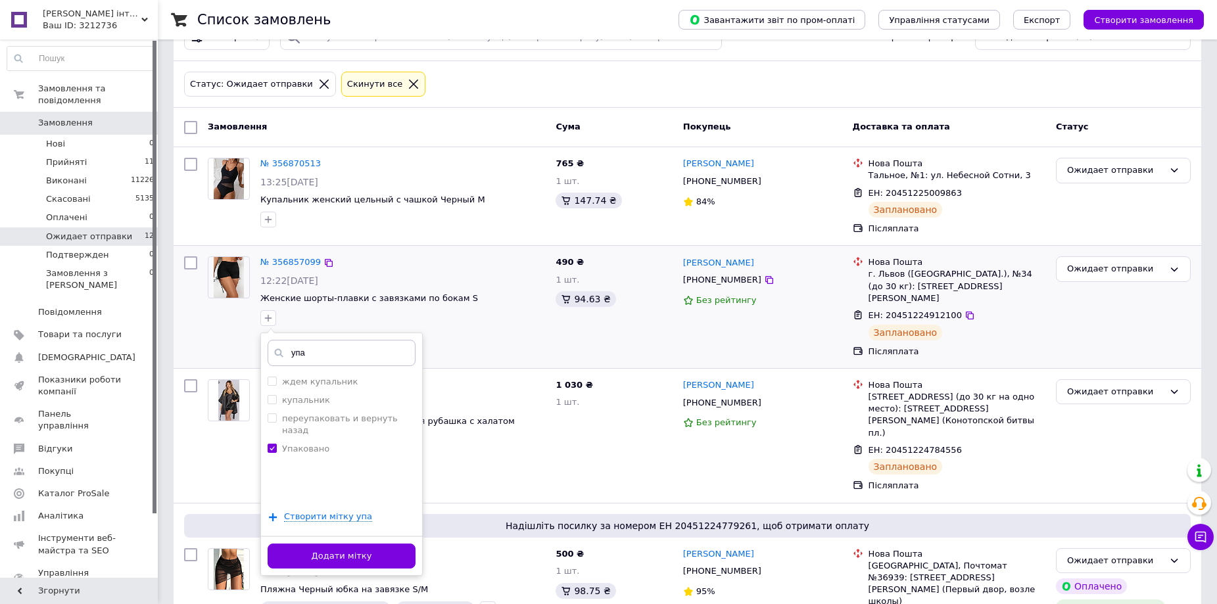
scroll to position [66, 0]
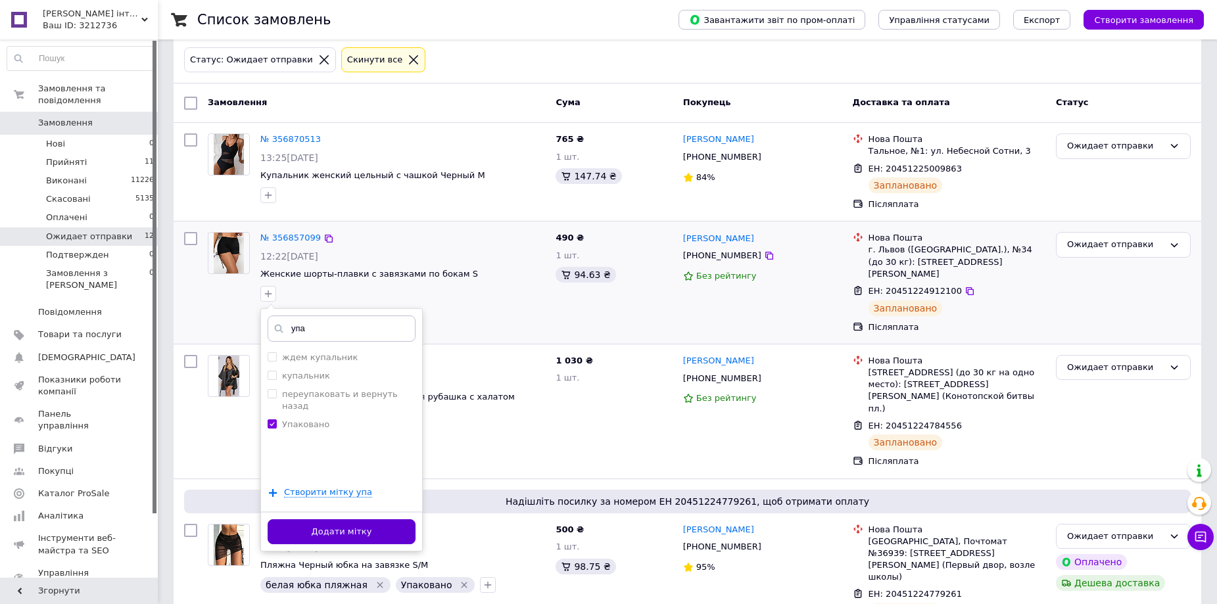
click at [365, 530] on button "Додати мітку" at bounding box center [342, 532] width 148 height 26
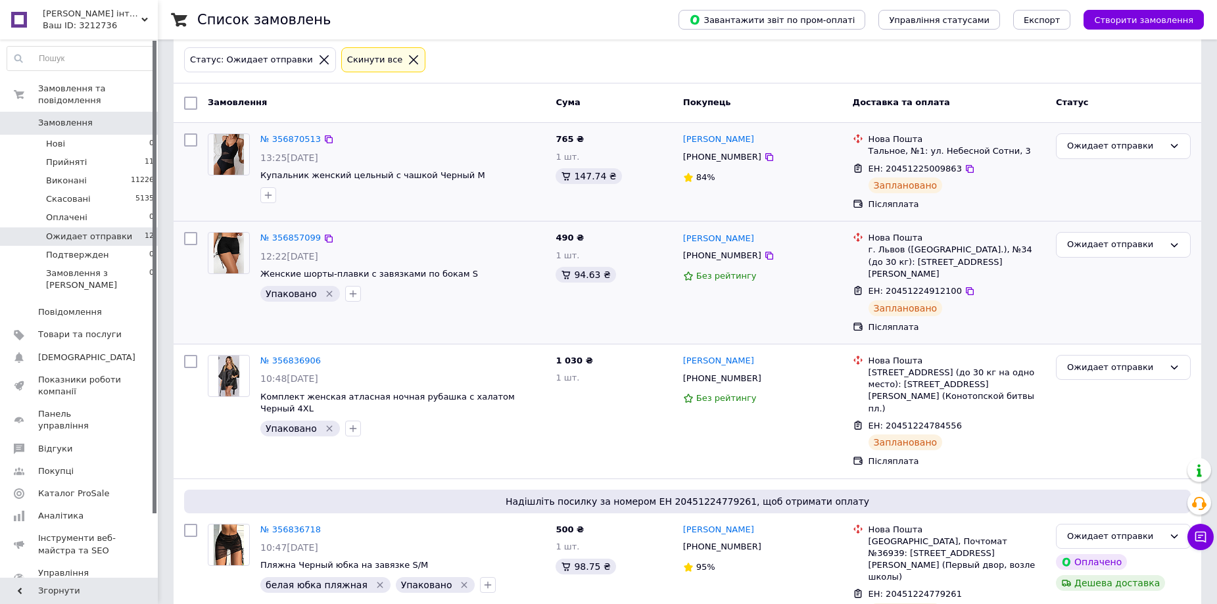
drag, startPoint x: 265, startPoint y: 196, endPoint x: 317, endPoint y: 208, distance: 53.3
click at [266, 196] on icon "button" at bounding box center [268, 195] width 11 height 11
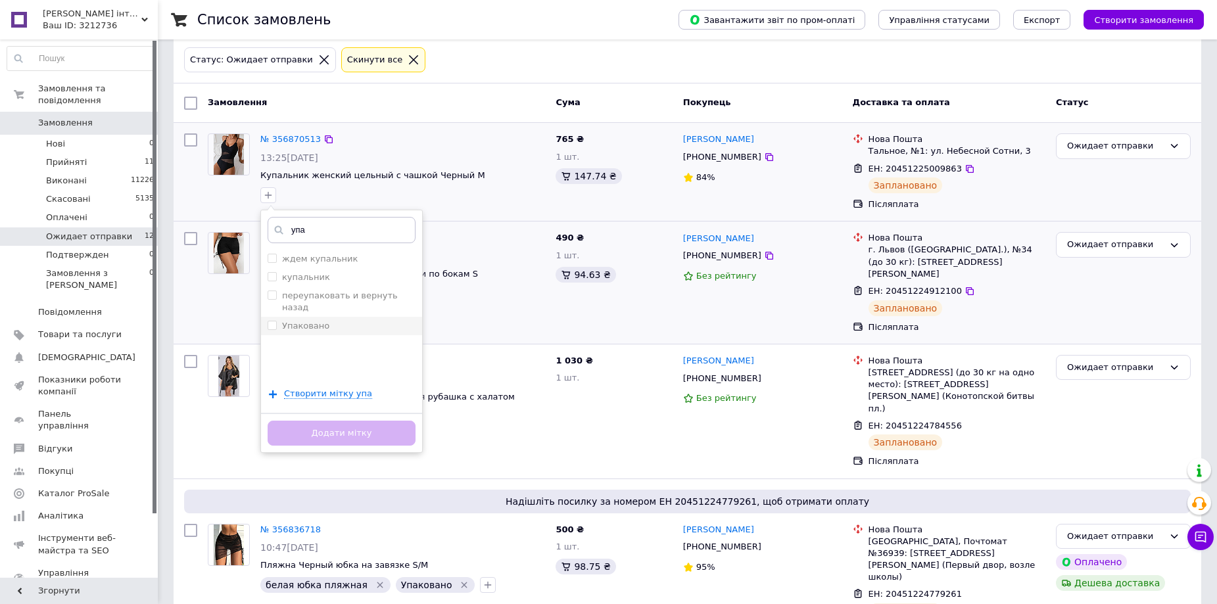
type input "упа"
click at [338, 320] on div "Упаковано" at bounding box center [342, 326] width 148 height 12
checkbox input "true"
click at [393, 433] on button "Додати мітку" at bounding box center [342, 434] width 148 height 26
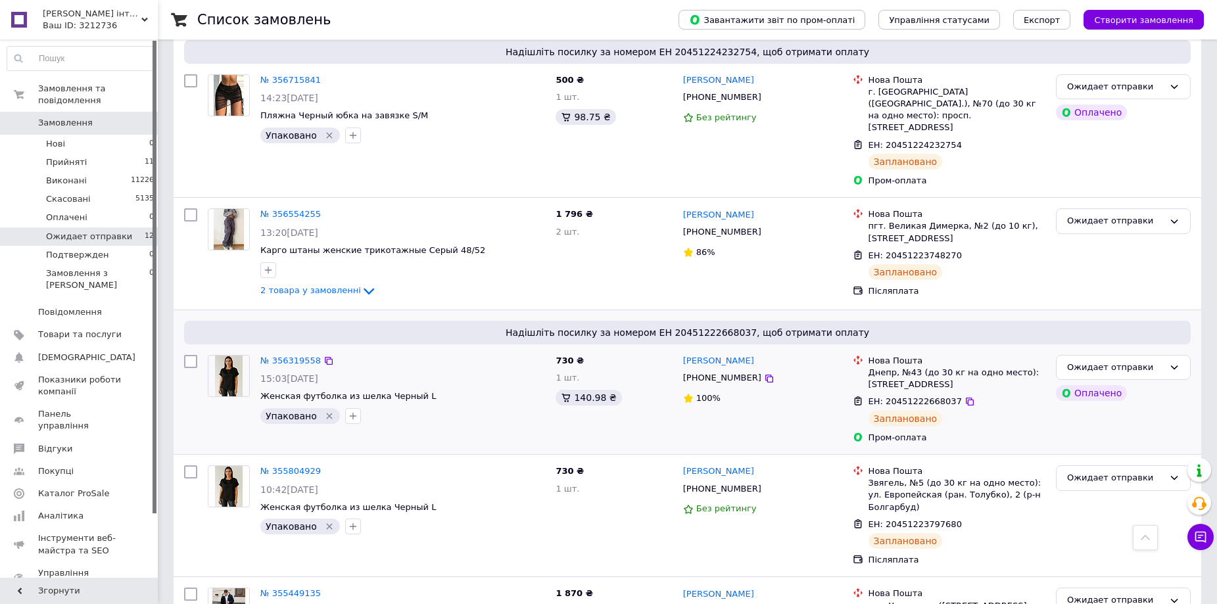
scroll to position [1067, 0]
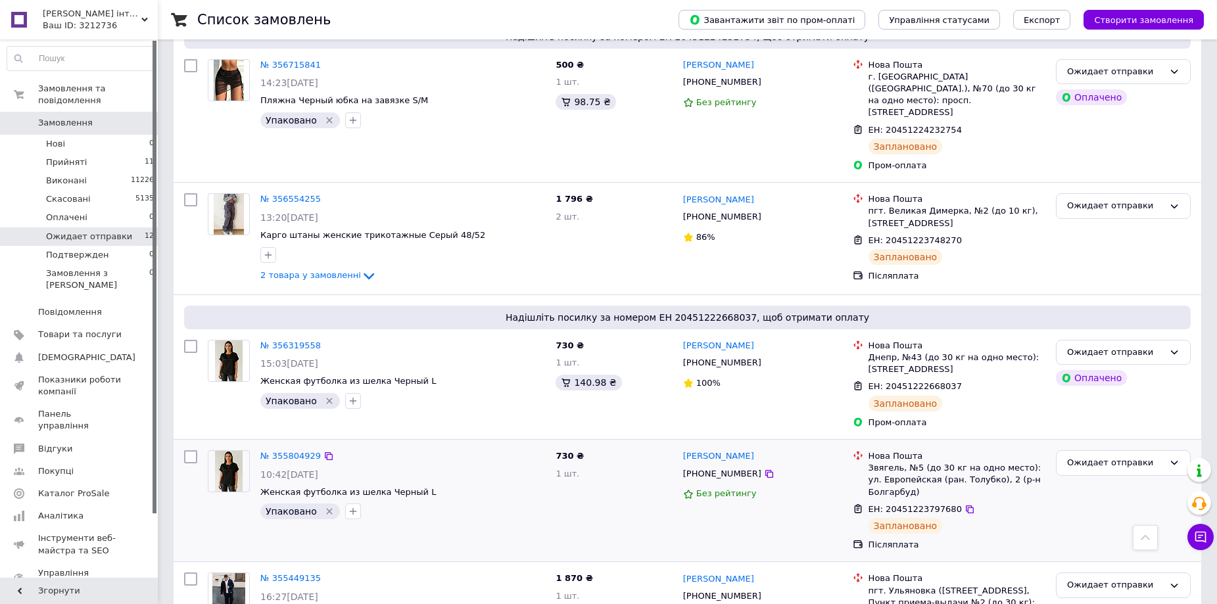
click at [453, 501] on div "Упаковано" at bounding box center [403, 511] width 290 height 21
click at [292, 573] on link "№ 355449135" at bounding box center [290, 578] width 60 height 10
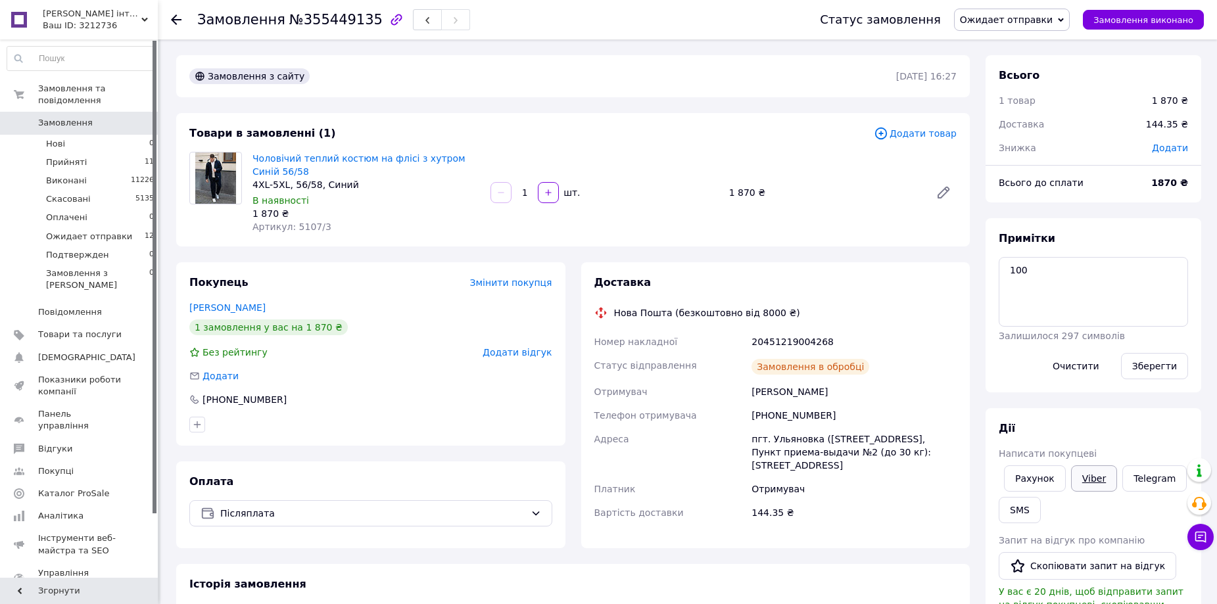
click at [1092, 479] on link "Viber" at bounding box center [1094, 479] width 46 height 26
click at [1099, 475] on link "Viber" at bounding box center [1094, 479] width 46 height 26
click at [523, 525] on div "Післяплата" at bounding box center [370, 513] width 363 height 26
drag, startPoint x: 731, startPoint y: 341, endPoint x: 865, endPoint y: 342, distance: 134.1
click at [879, 343] on div "Номер накладної 20451219004268 Статус відправлення Заплановано Отримувач Василе…" at bounding box center [776, 427] width 368 height 195
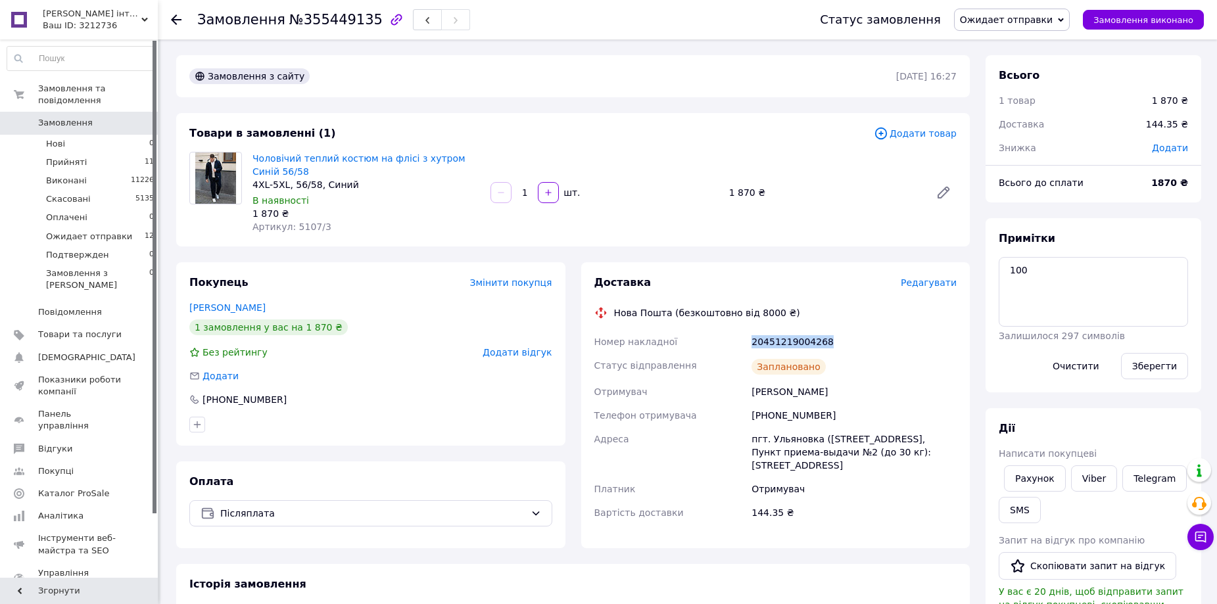
copy div "Номер накладної 20451219004268"
click at [451, 231] on div "Артикул: 5107/3" at bounding box center [366, 226] width 228 height 13
click at [1040, 19] on span "Ожидает отправки" at bounding box center [1006, 19] width 93 height 11
click at [1022, 64] on li "Виконано" at bounding box center [1012, 66] width 114 height 20
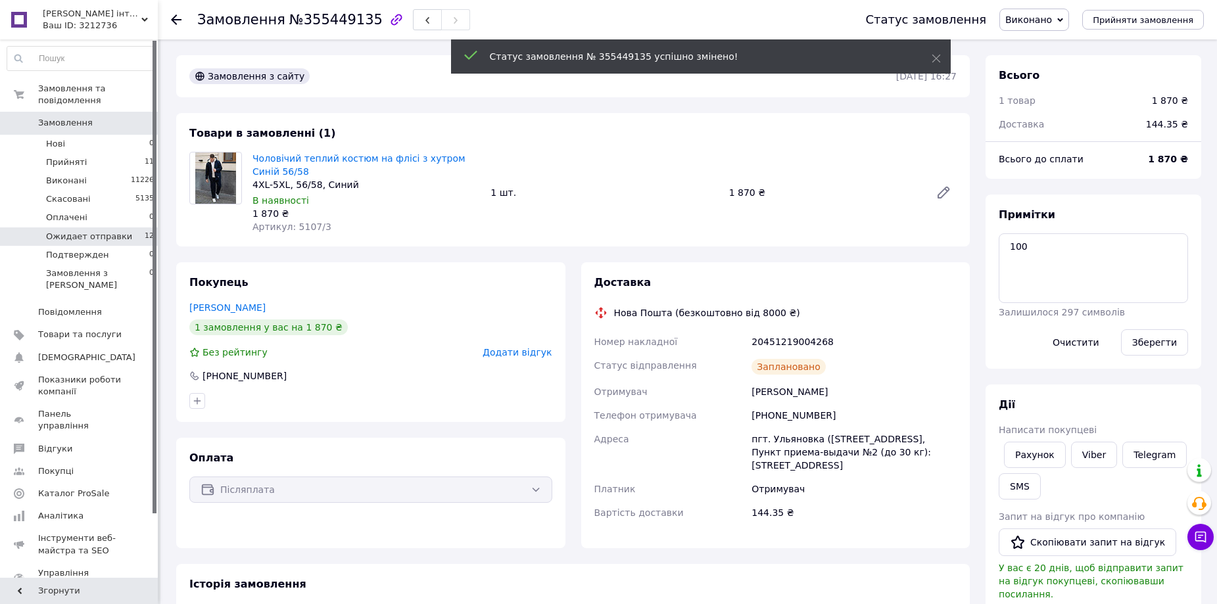
click at [107, 231] on span "Ожидает отправки" at bounding box center [89, 237] width 86 height 12
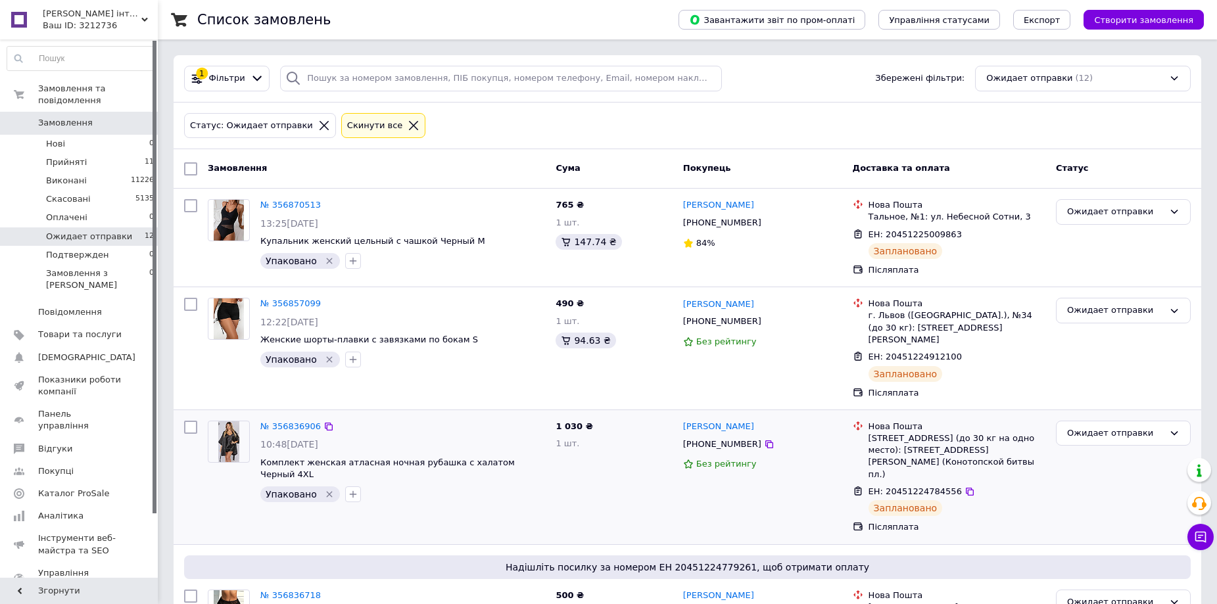
click at [444, 500] on div "№ 356836906 10:48, 12.08.2025 Комплект женская атласная ночная рубашка с халато…" at bounding box center [377, 478] width 348 height 124
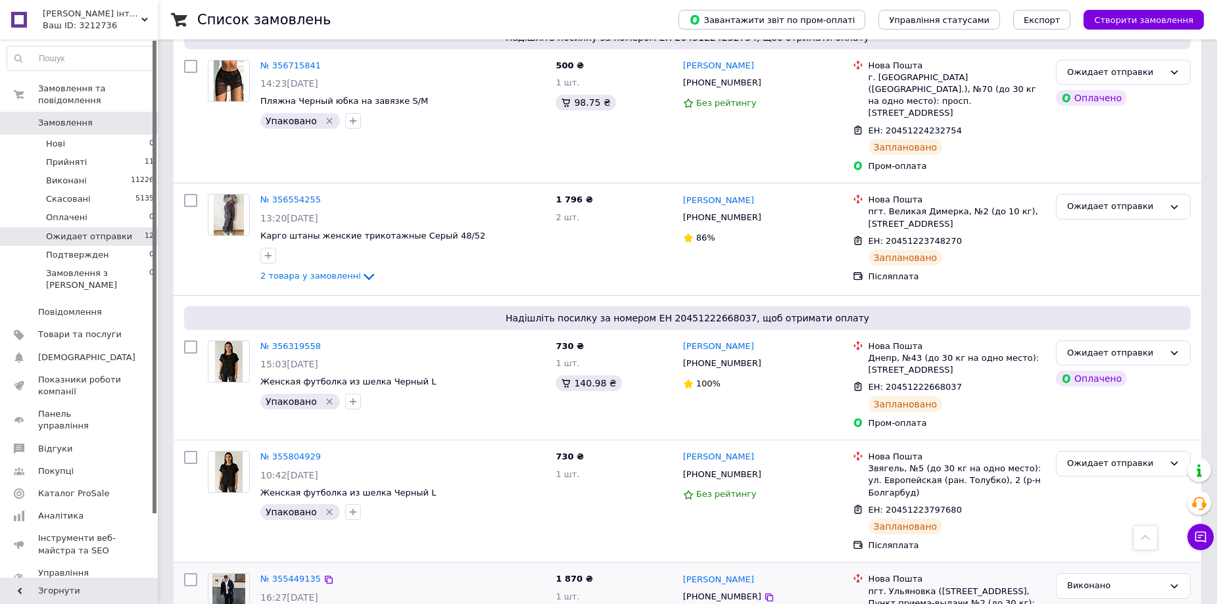
scroll to position [1067, 0]
click at [291, 451] on link "№ 355804929" at bounding box center [290, 456] width 60 height 10
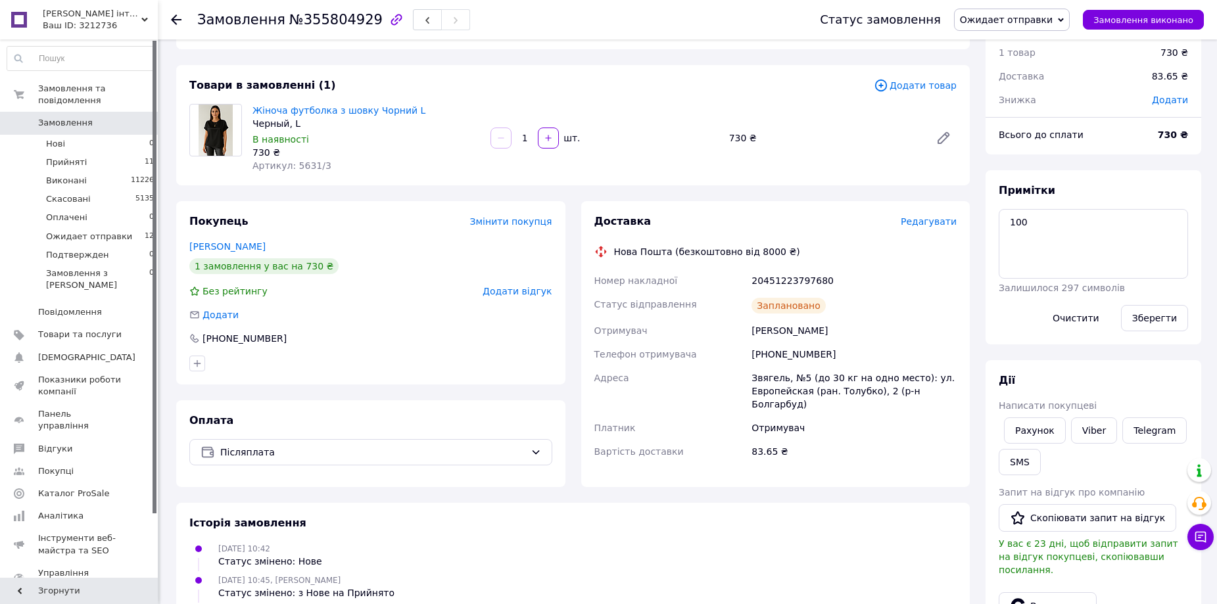
scroll to position [197, 0]
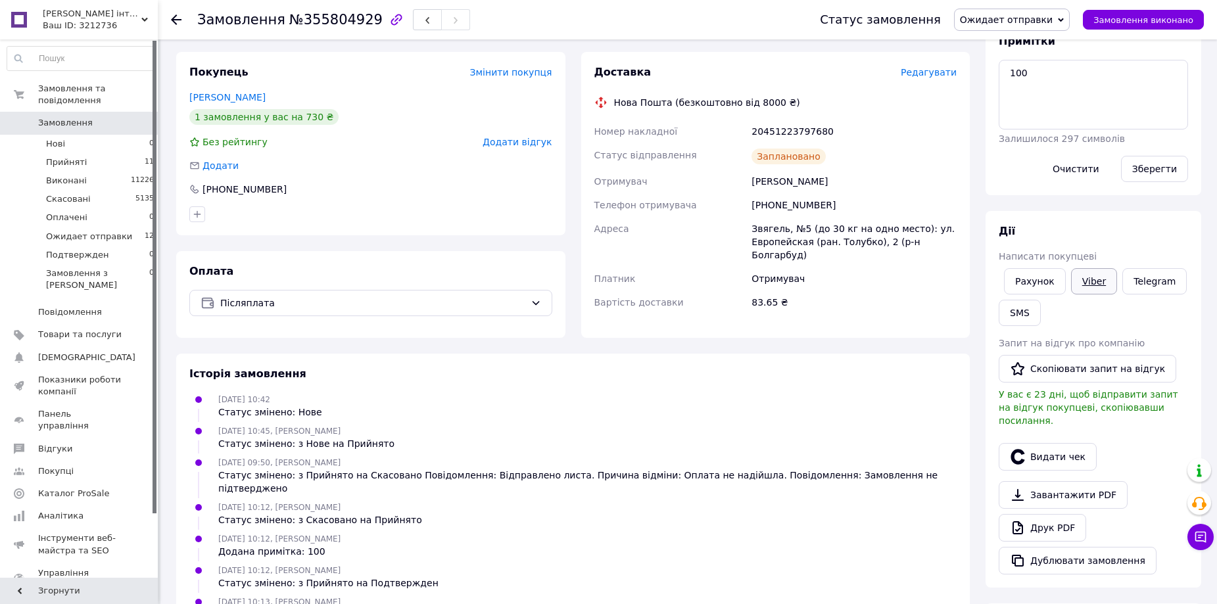
click at [1093, 279] on link "Viber" at bounding box center [1094, 281] width 46 height 26
click at [557, 564] on div "11.08.2025 10:12, Євгенія Козлова Статус змінено: з Прийнято на Подтвержден" at bounding box center [573, 577] width 778 height 26
drag, startPoint x: 744, startPoint y: 133, endPoint x: 840, endPoint y: 125, distance: 96.4
click at [852, 128] on div "Номер накладної 20451223797680 Статус відправлення Заплановано Отримувач Андруш…" at bounding box center [776, 217] width 368 height 195
copy div "Номер накладної 20451223797680"
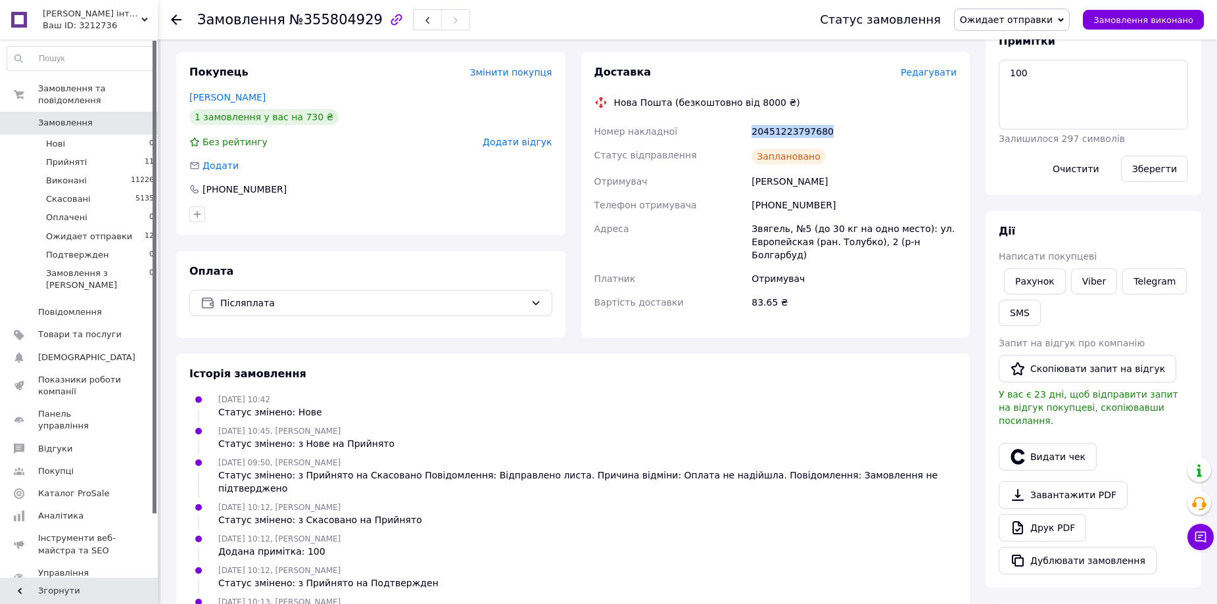
click at [1050, 25] on span "Ожидает отправки" at bounding box center [1006, 19] width 93 height 11
click at [1039, 64] on li "Виконано" at bounding box center [1012, 66] width 114 height 20
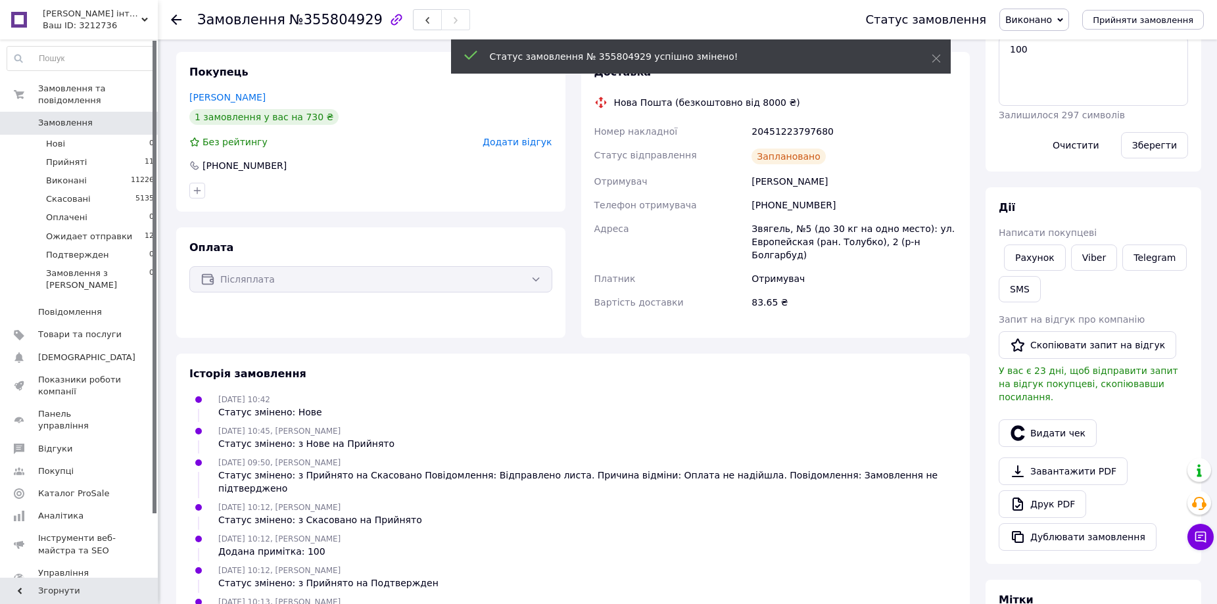
click at [145, 231] on span "12" at bounding box center [149, 237] width 9 height 12
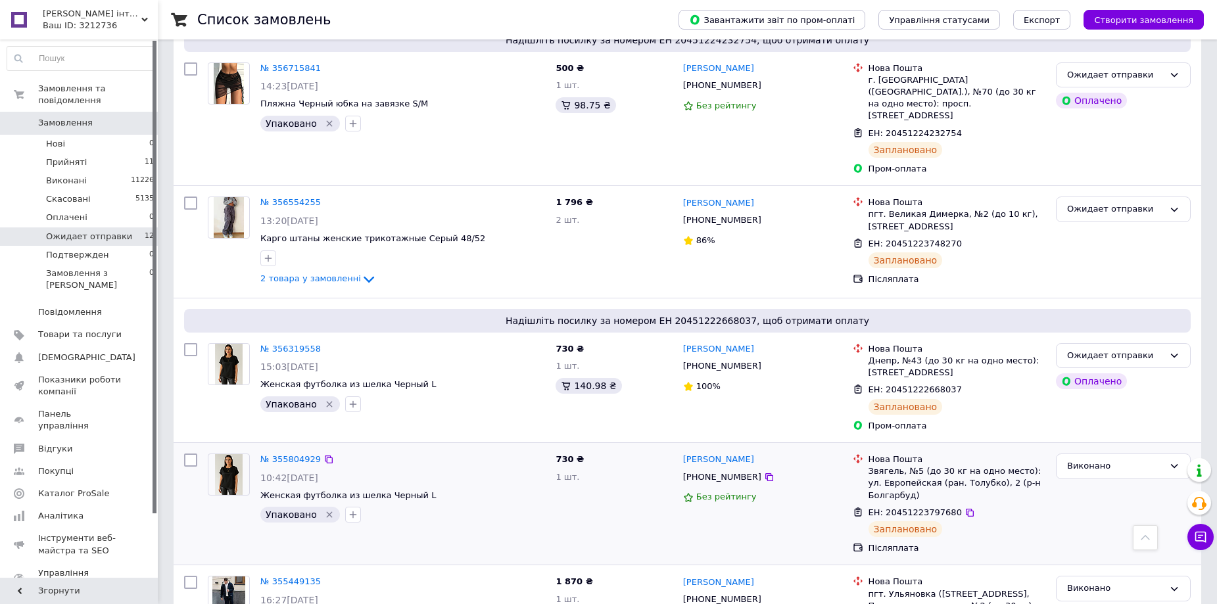
scroll to position [1067, 0]
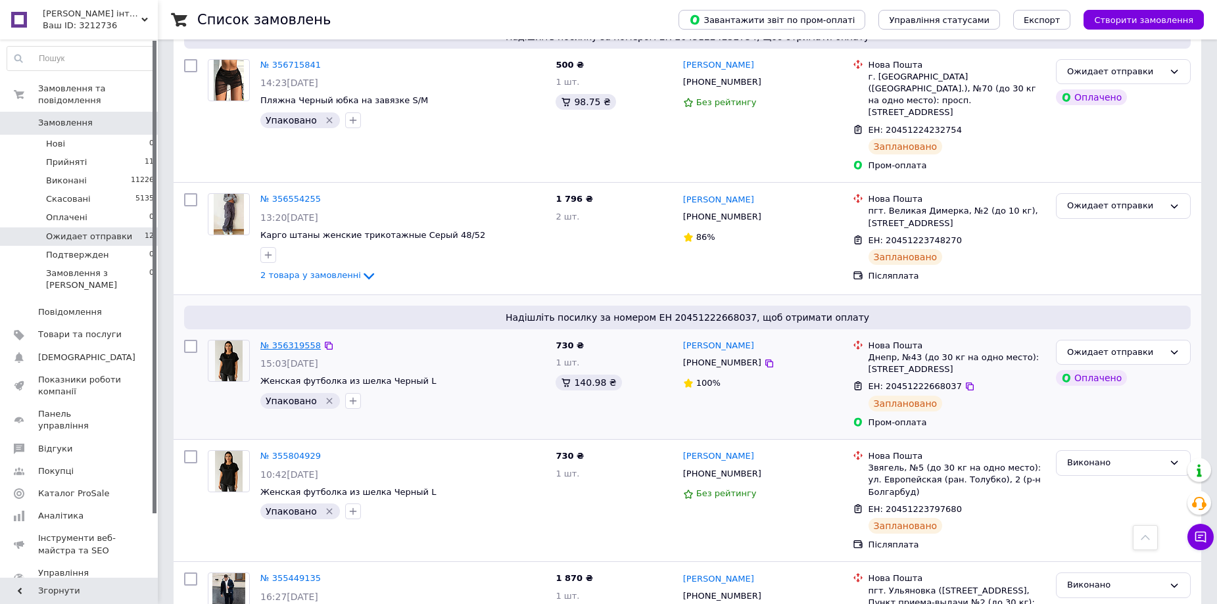
click at [300, 341] on link "№ 356319558" at bounding box center [290, 346] width 60 height 10
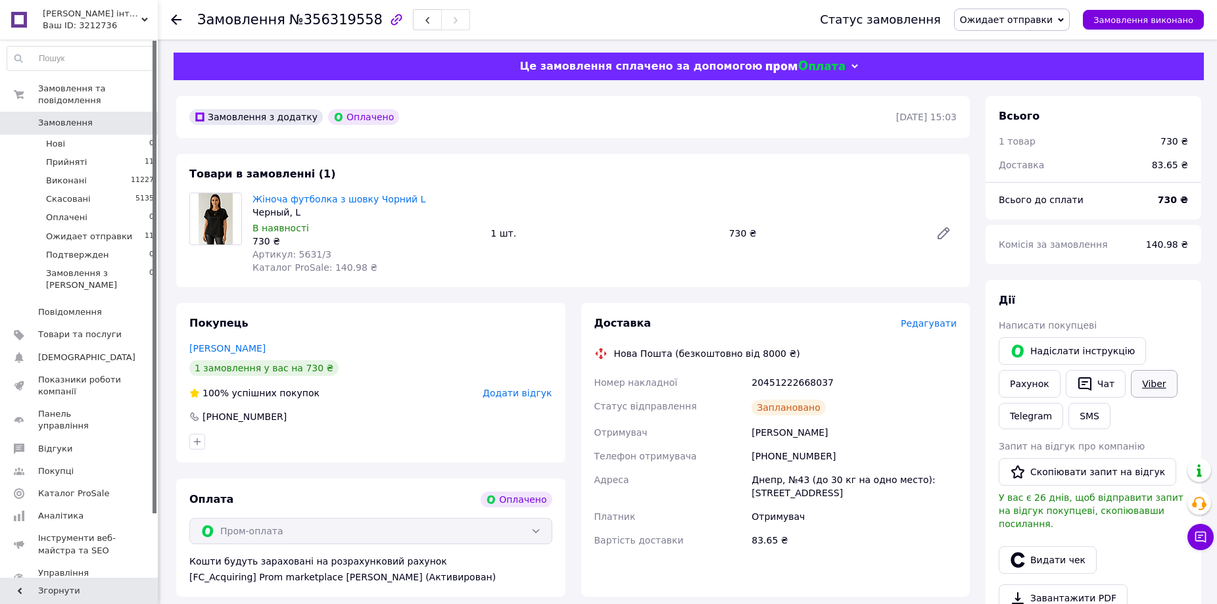
click at [1149, 384] on link "Viber" at bounding box center [1154, 384] width 46 height 28
click at [613, 577] on div "Доставка Редагувати Нова Пошта (безкоштовно від 8000 ₴) Номер накладної 2045122…" at bounding box center [775, 450] width 389 height 294
drag, startPoint x: 752, startPoint y: 381, endPoint x: 832, endPoint y: 372, distance: 81.3
click at [853, 378] on div "Номер накладної 20451222668037 Статус відправлення Заплановано Отримувач Хатамо…" at bounding box center [776, 461] width 368 height 181
copy div "Номер накладної 20451222668037"
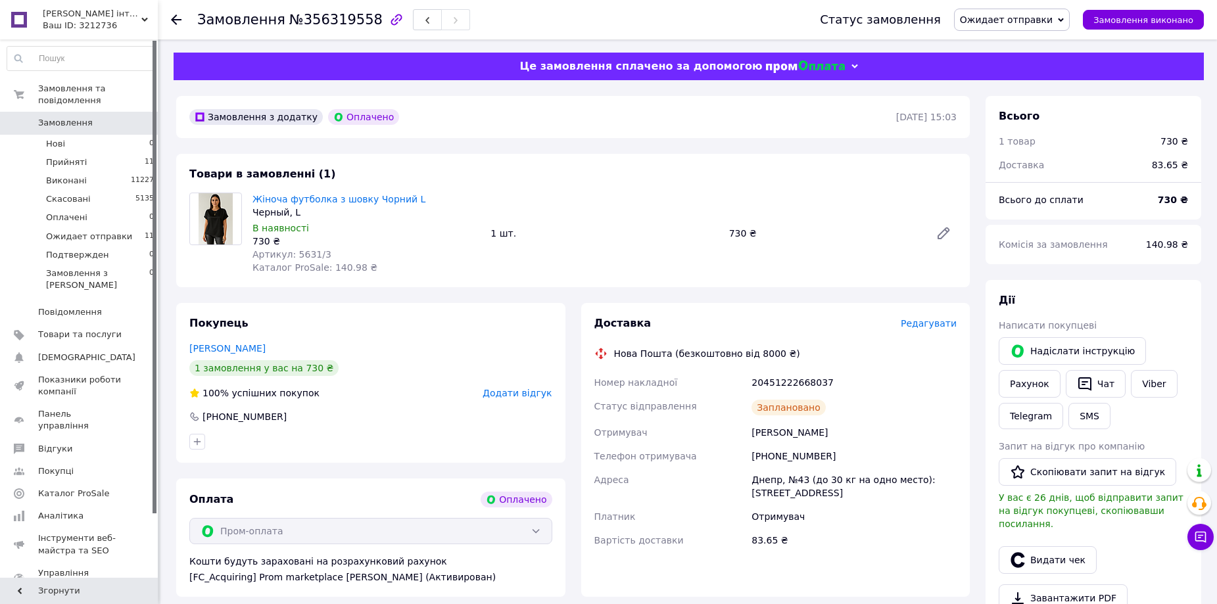
click at [507, 175] on div "Товари в замовленні (1) Жіноча футболка з шовку Чорний L Черный, L В наявності …" at bounding box center [573, 220] width 794 height 133
click at [1040, 18] on span "Ожидает отправки" at bounding box center [1006, 19] width 93 height 11
click at [1028, 68] on li "Виконано" at bounding box center [1012, 66] width 114 height 20
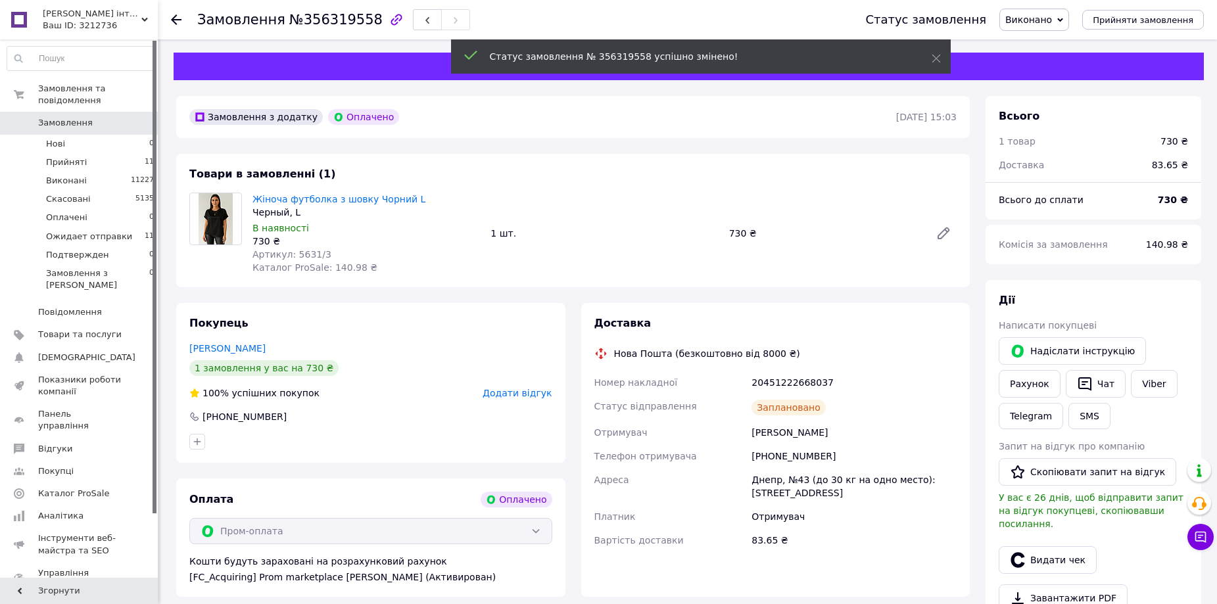
click at [118, 231] on span "Ожидает отправки" at bounding box center [89, 237] width 86 height 12
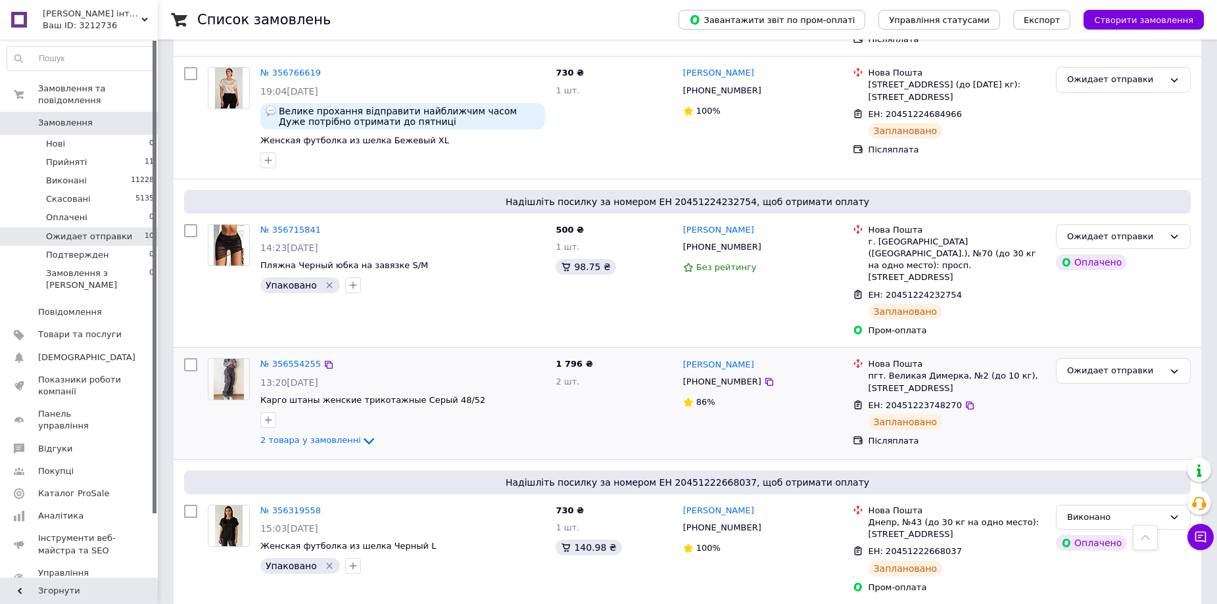
scroll to position [879, 0]
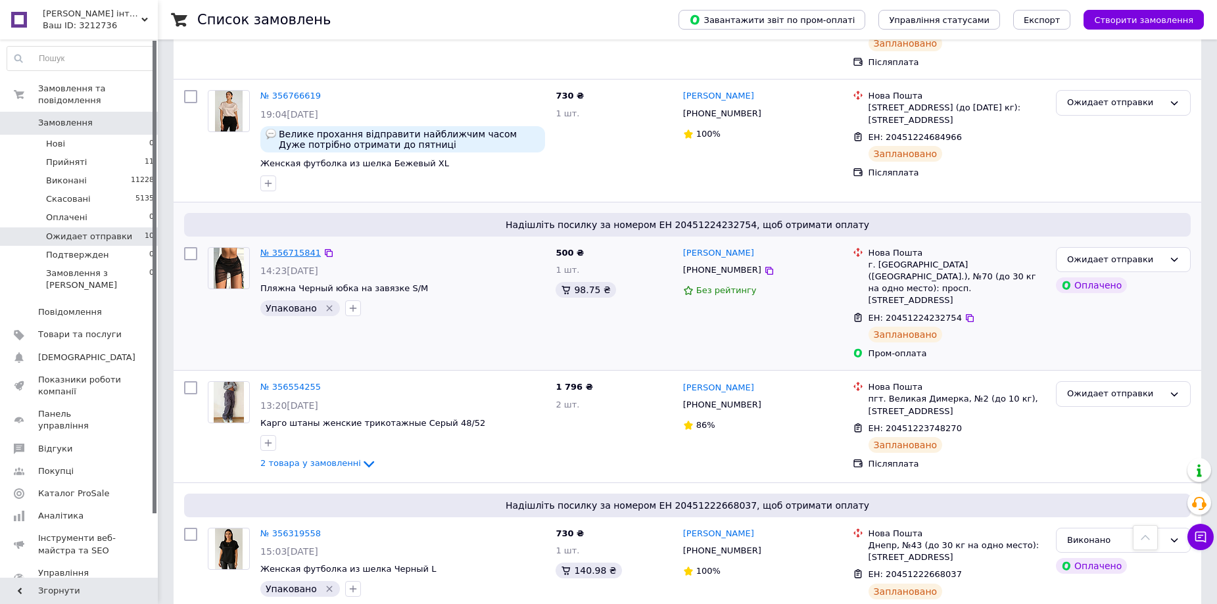
click at [286, 248] on link "№ 356715841" at bounding box center [290, 253] width 60 height 10
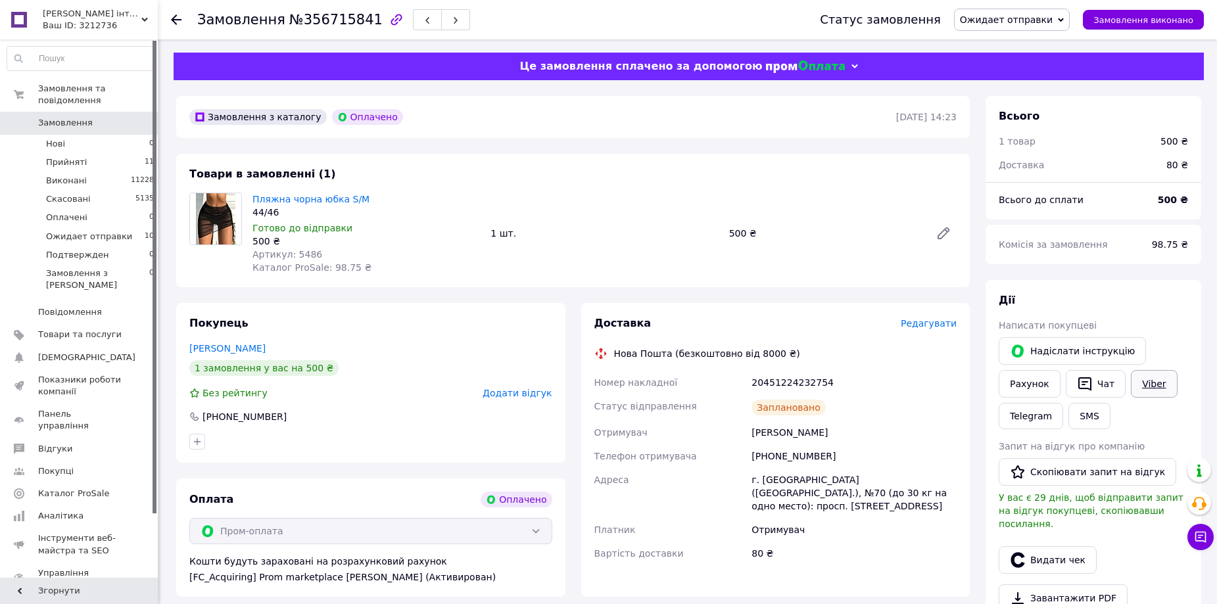
click at [1150, 387] on link "Viber" at bounding box center [1154, 384] width 46 height 28
click at [764, 593] on div "Доставка Редагувати Нова Пошта (безкоштовно від 8000 ₴) Номер накладної 2045122…" at bounding box center [775, 450] width 389 height 294
drag, startPoint x: 739, startPoint y: 379, endPoint x: 853, endPoint y: 379, distance: 114.4
click at [854, 380] on div "Номер накладної 20451224232754 Статус відправлення Заплановано Отримувач Панфіл…" at bounding box center [776, 468] width 368 height 195
copy div "Номер накладної 20451224232754"
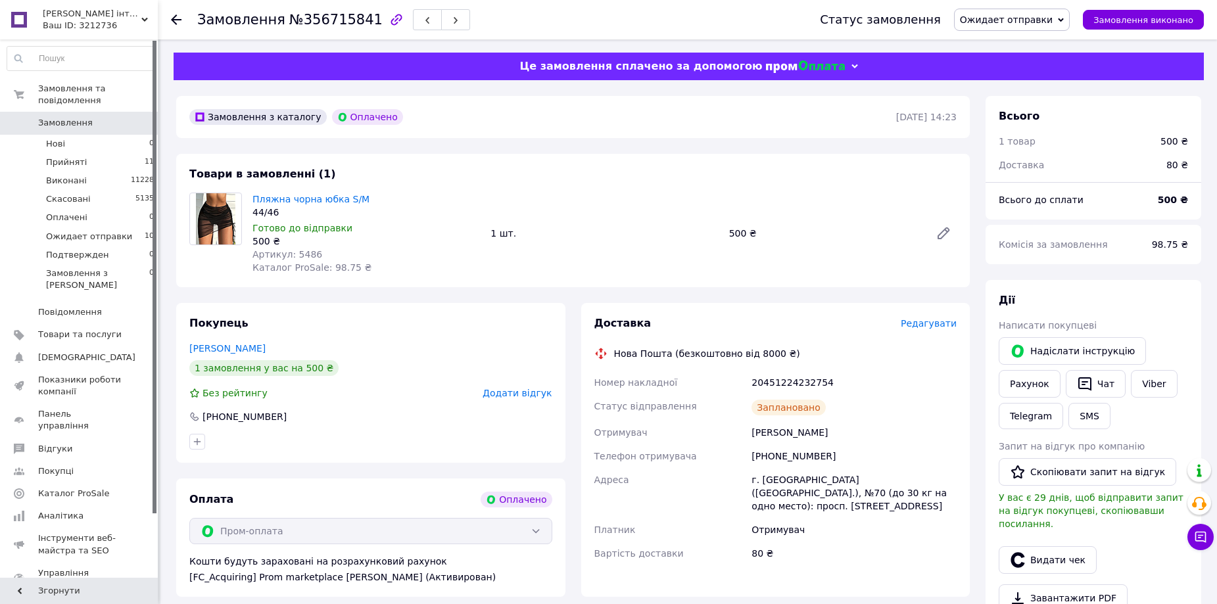
drag, startPoint x: 444, startPoint y: 342, endPoint x: 564, endPoint y: 311, distance: 123.0
click at [444, 341] on div "Покупець Панфілова Анастасія 1 замовлення у вас на 500 ₴ Без рейтингу Додати ві…" at bounding box center [370, 383] width 389 height 160
click at [1044, 14] on span "Ожидает отправки" at bounding box center [1006, 19] width 93 height 11
click at [1025, 62] on li "Виконано" at bounding box center [1012, 66] width 114 height 20
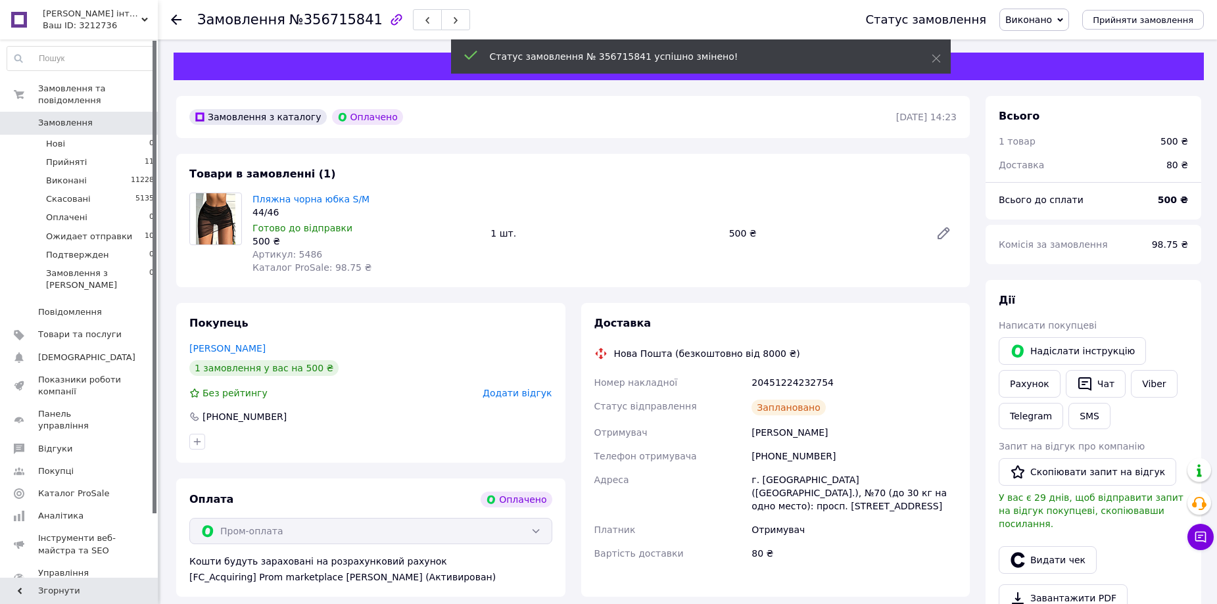
click at [126, 228] on li "Ожидает отправки 10" at bounding box center [81, 237] width 162 height 18
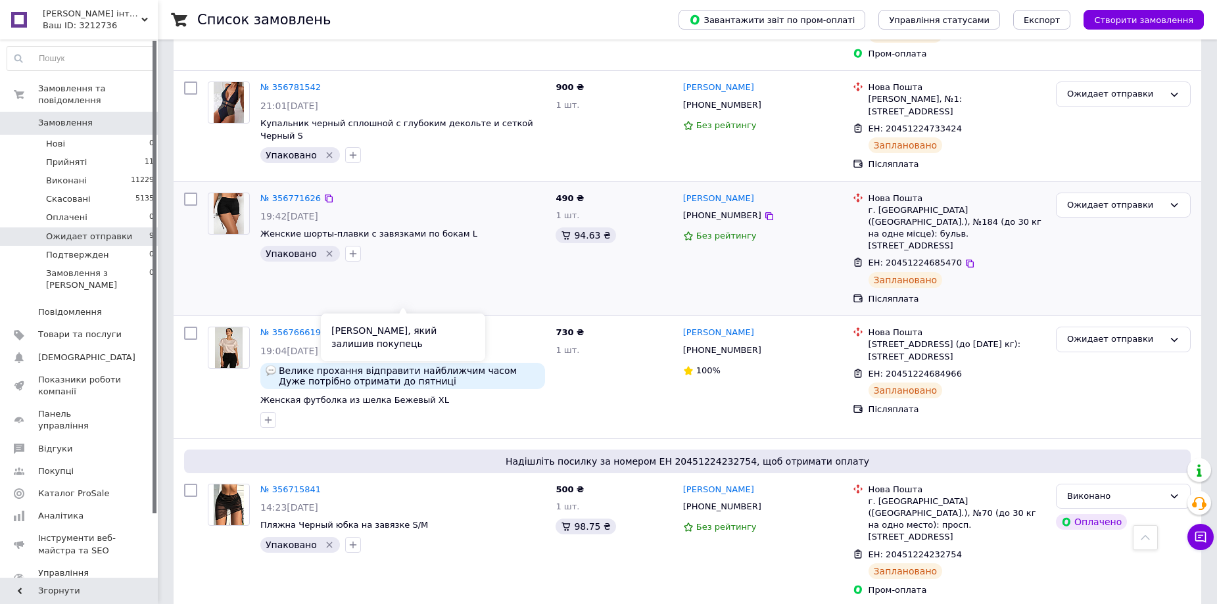
scroll to position [559, 0]
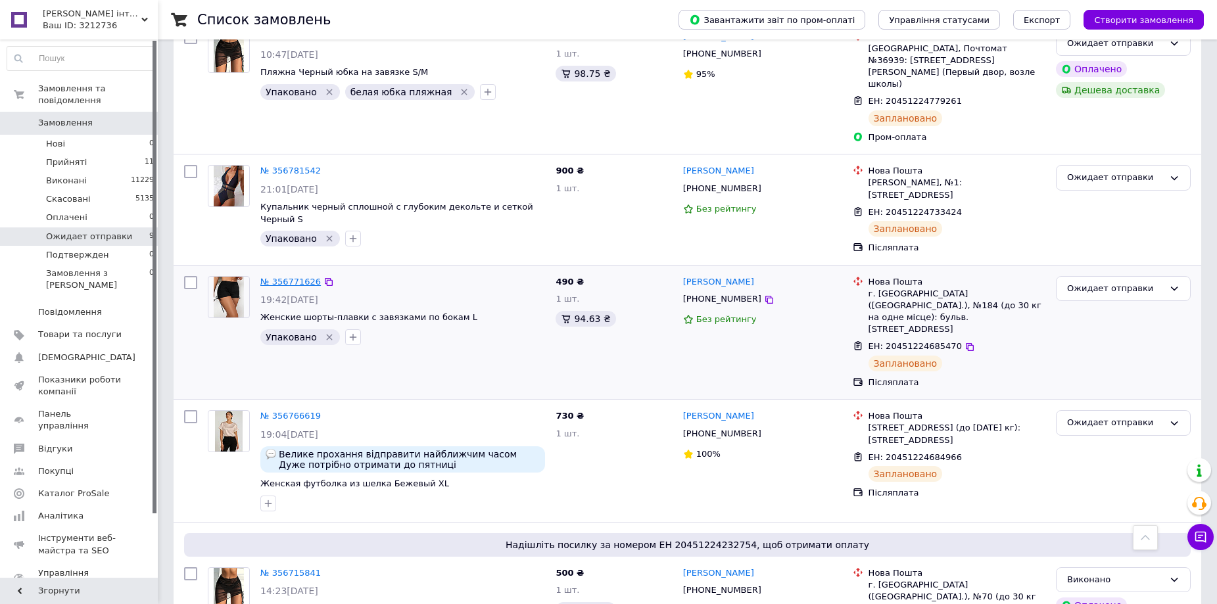
click at [291, 277] on link "№ 356771626" at bounding box center [290, 282] width 60 height 10
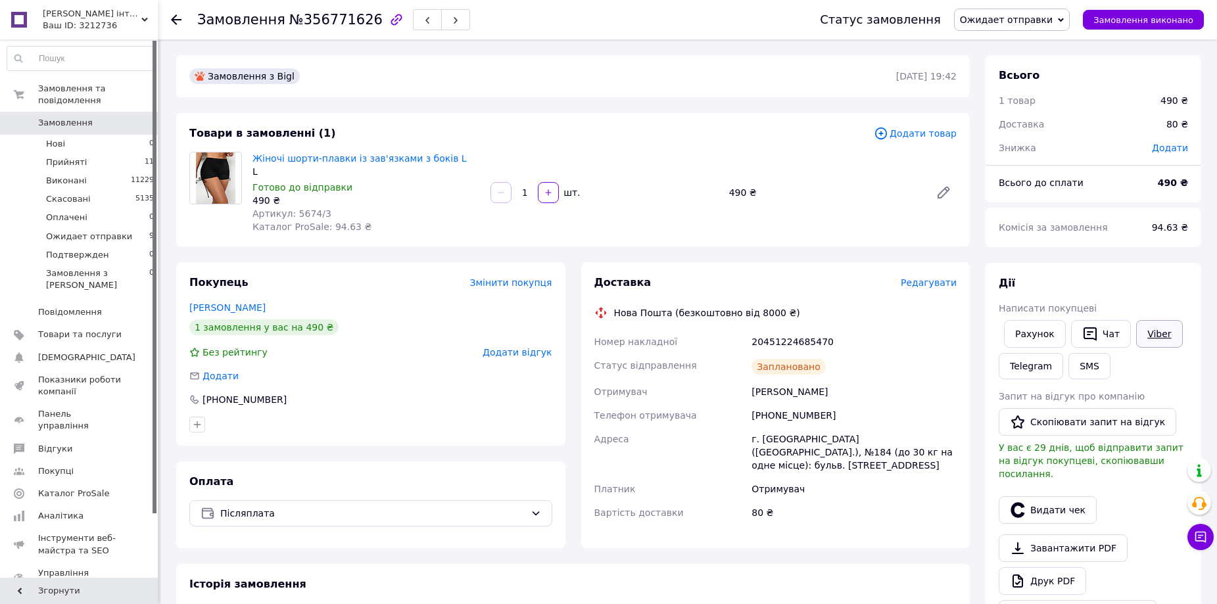
click at [1149, 332] on link "Viber" at bounding box center [1159, 334] width 46 height 28
click at [715, 542] on div "Замовлення з Bigl 11.08.2025 | 19:42 Товари в замовленні (1) Додати товар Жіноч…" at bounding box center [572, 517] width 809 height 925
drag, startPoint x: 750, startPoint y: 344, endPoint x: 846, endPoint y: 331, distance: 96.8
click at [873, 337] on div "20451224685470" at bounding box center [854, 342] width 210 height 24
copy div "20451224685470"
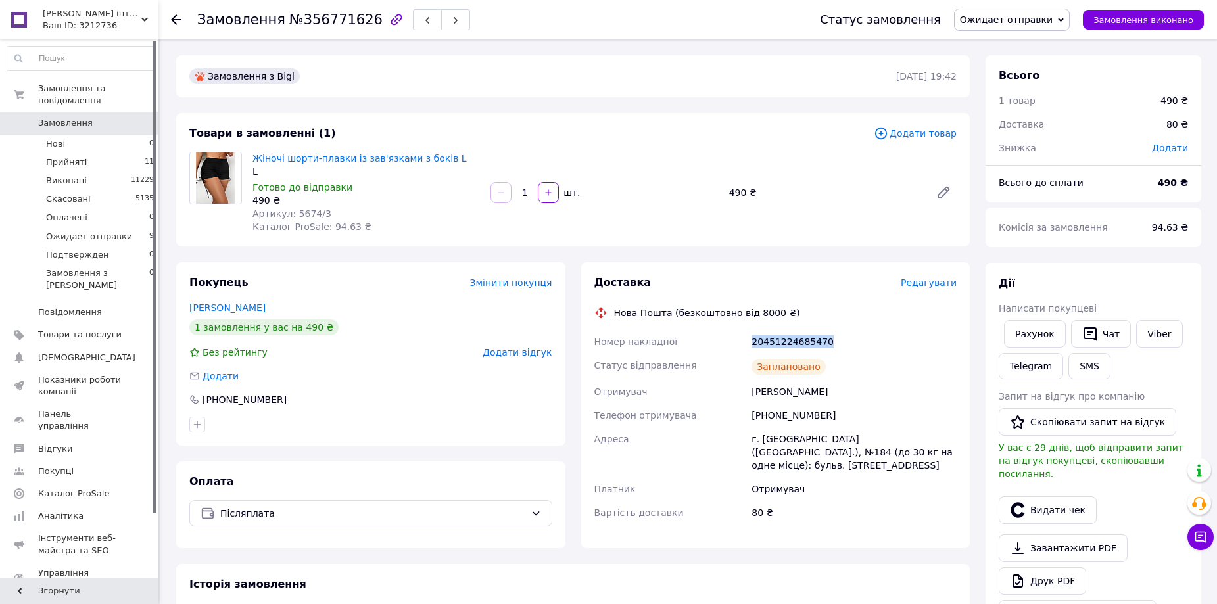
click at [1007, 16] on span "Ожидает отправки" at bounding box center [1006, 19] width 93 height 11
click at [1020, 60] on li "Виконано" at bounding box center [1012, 66] width 114 height 20
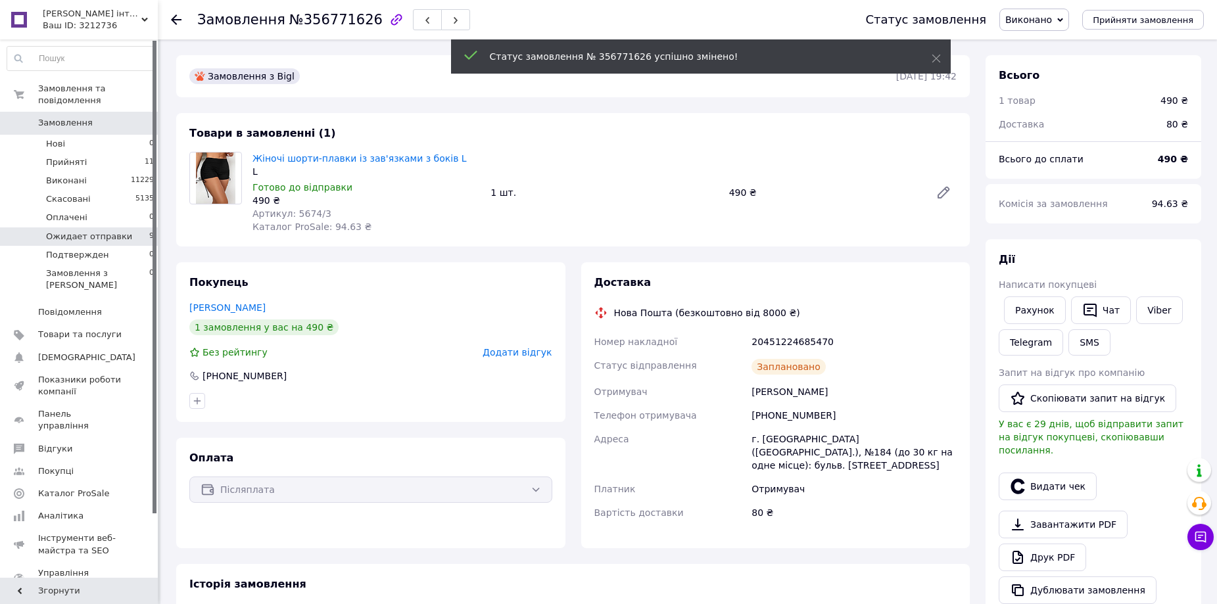
click at [127, 228] on li "Ожидает отправки 9" at bounding box center [81, 237] width 162 height 18
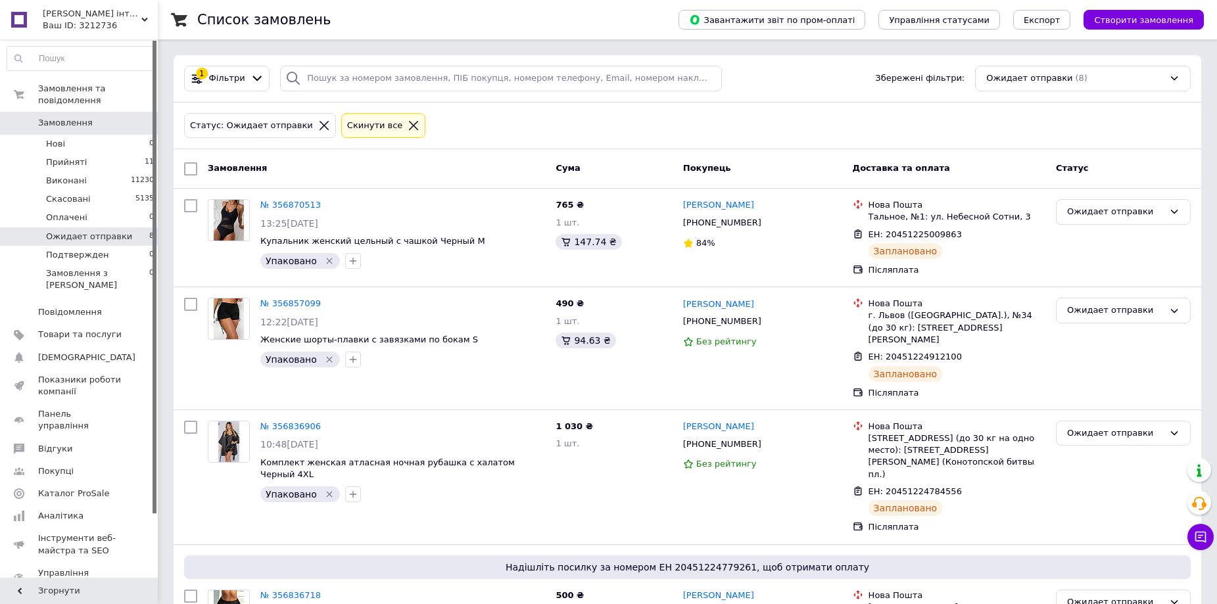
click at [453, 170] on div "Замовлення" at bounding box center [377, 169] width 348 height 24
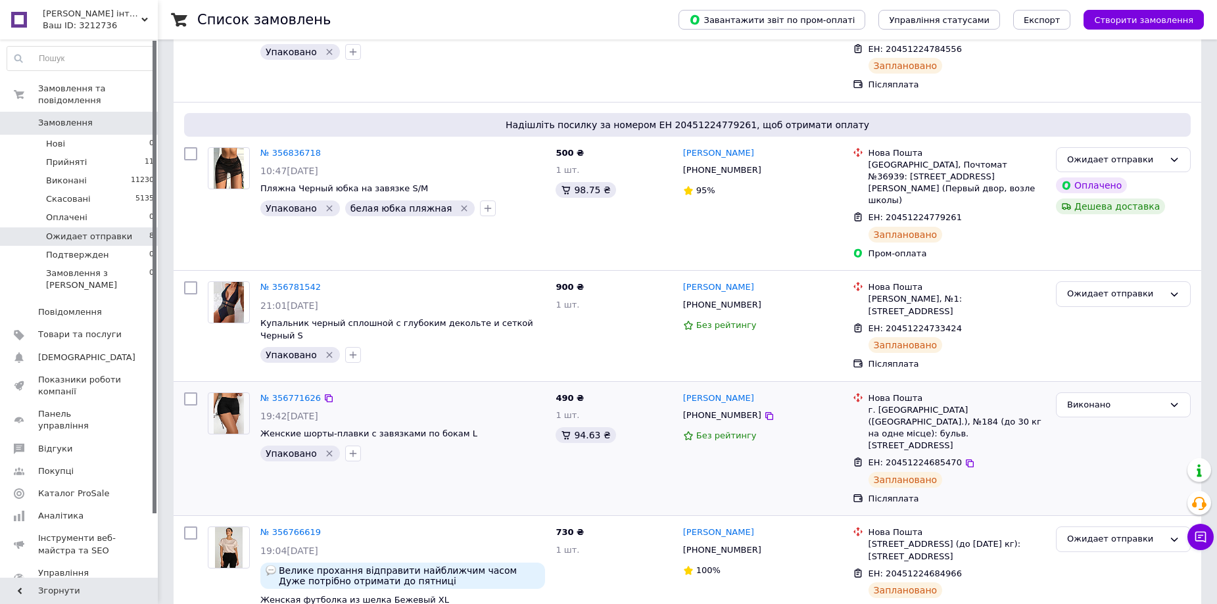
scroll to position [460, 0]
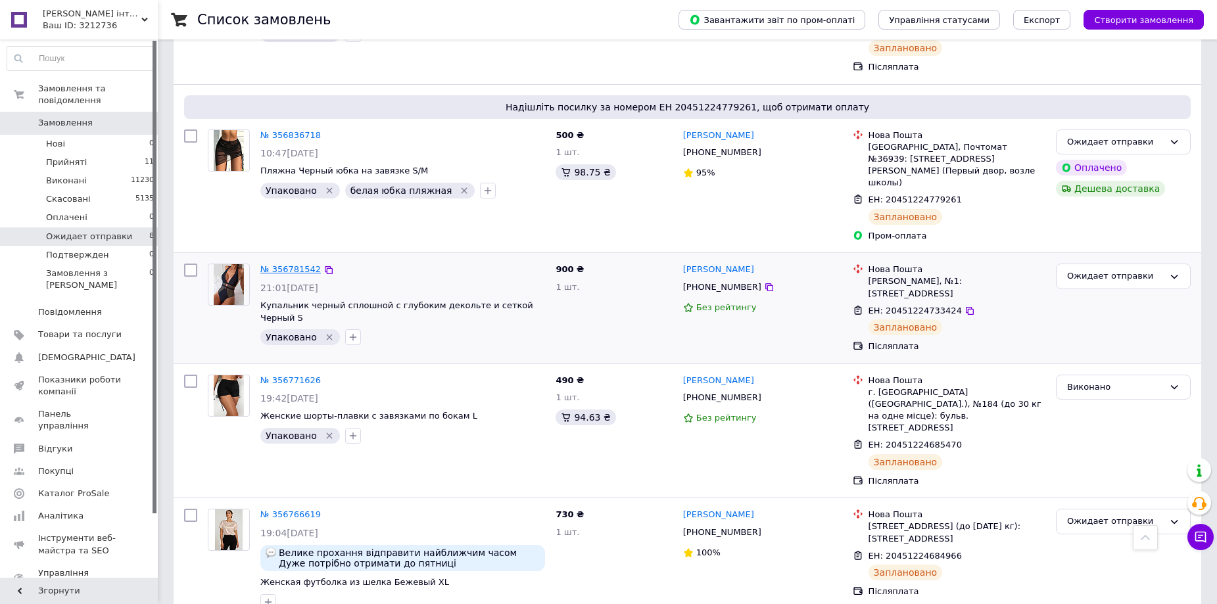
click at [299, 264] on link "№ 356781542" at bounding box center [290, 269] width 60 height 10
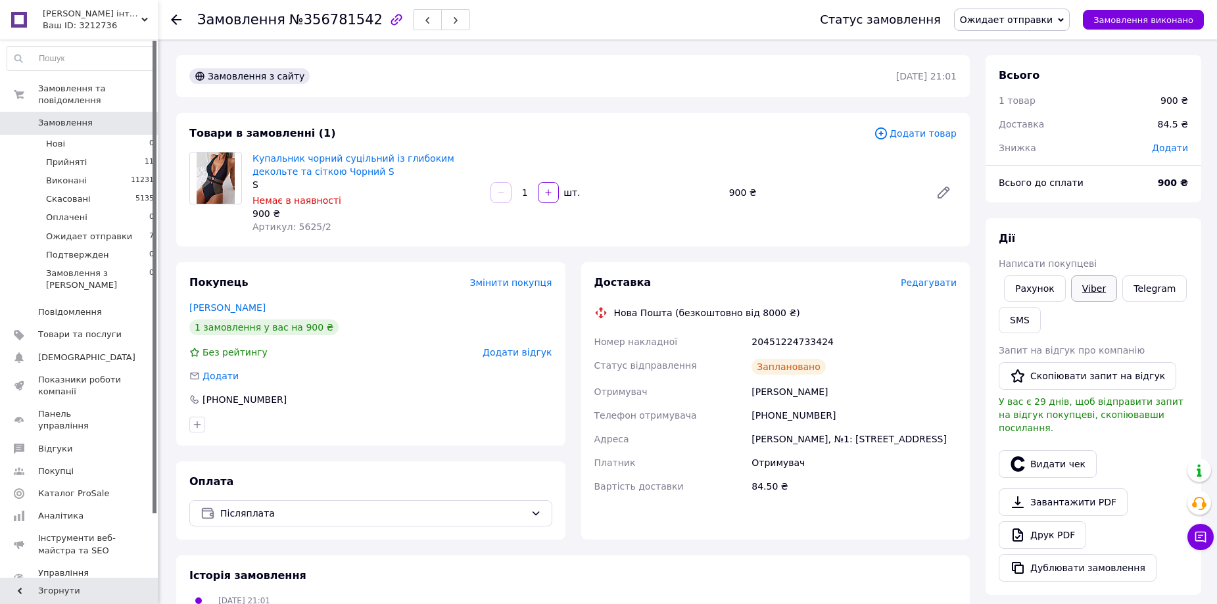
click at [1090, 288] on link "Viber" at bounding box center [1094, 289] width 46 height 26
click at [666, 535] on div "Доставка Редагувати Нова Пошта (безкоштовно від 8000 ₴) Номер накладної 2045122…" at bounding box center [775, 400] width 389 height 277
drag, startPoint x: 746, startPoint y: 339, endPoint x: 854, endPoint y: 339, distance: 107.8
click at [863, 341] on div "Номер накладної 20451224733424 Статус відправлення Заплановано Отримувач Бойко …" at bounding box center [776, 414] width 368 height 168
copy div "Номер накладної 20451224733424"
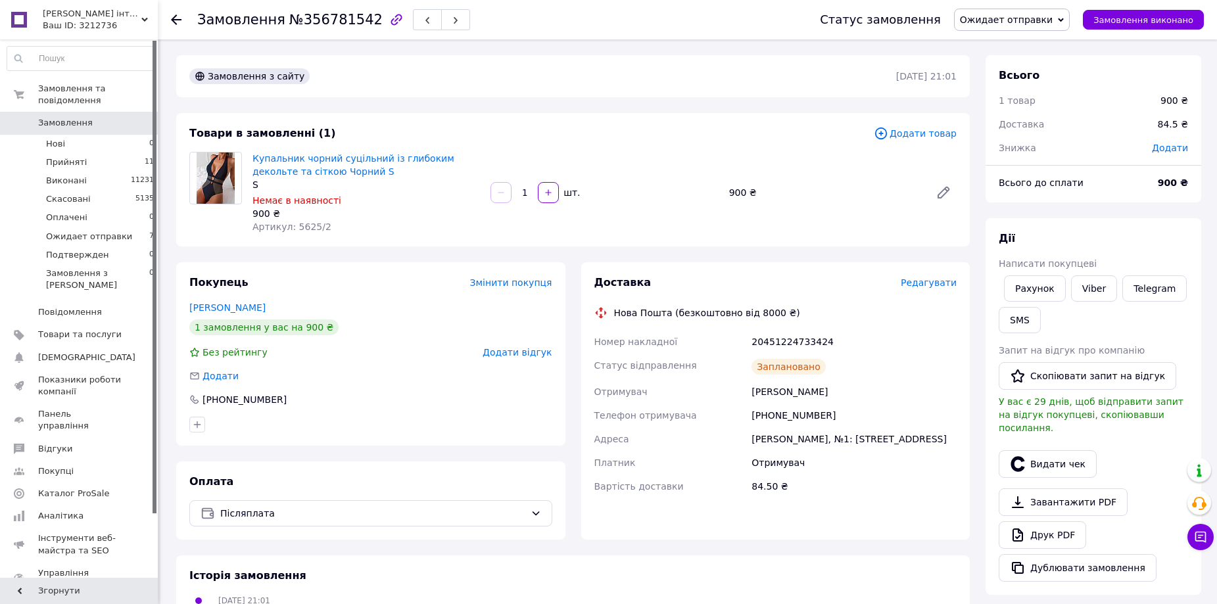
click at [848, 548] on div "Замовлення з сайту 11.08.2025 | 21:01 Товари в замовленні (1) Додати товар Купа…" at bounding box center [572, 494] width 809 height 879
click at [1044, 14] on span "Ожидает отправки" at bounding box center [1006, 19] width 93 height 11
click at [1033, 65] on li "Виконано" at bounding box center [1012, 66] width 114 height 20
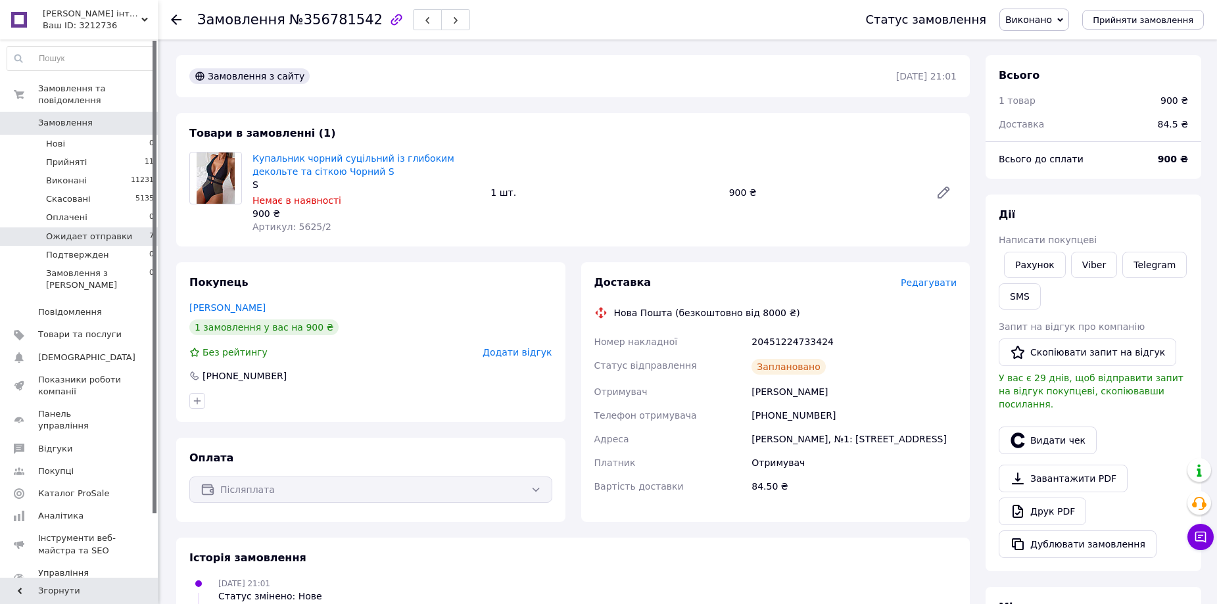
click at [127, 228] on li "Ожидает отправки 7" at bounding box center [81, 237] width 162 height 18
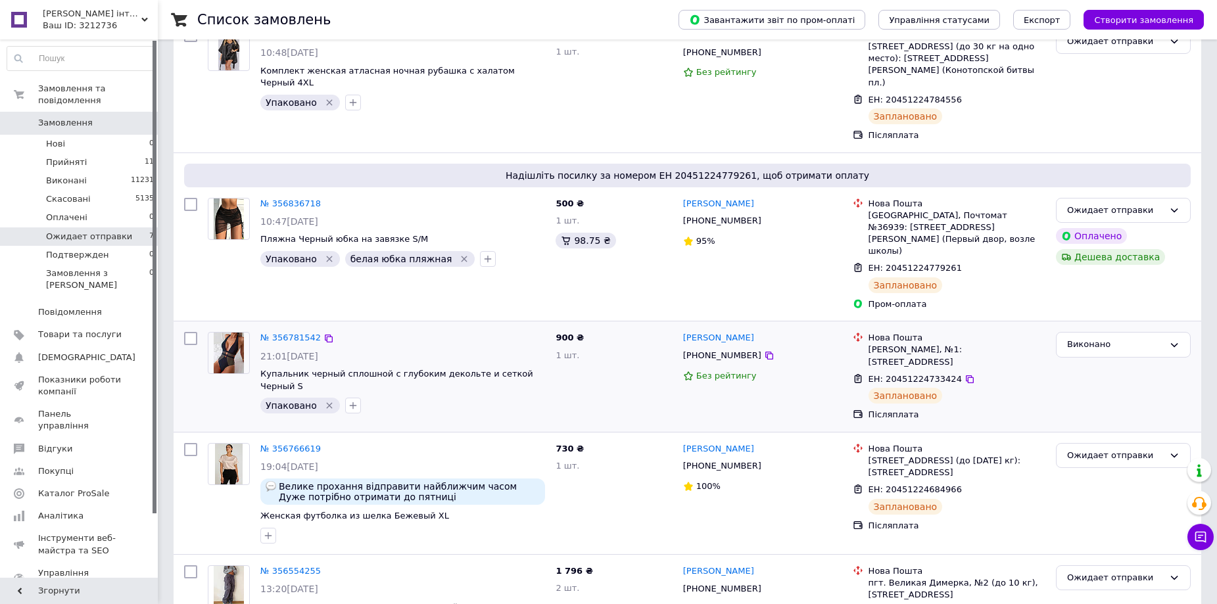
scroll to position [395, 0]
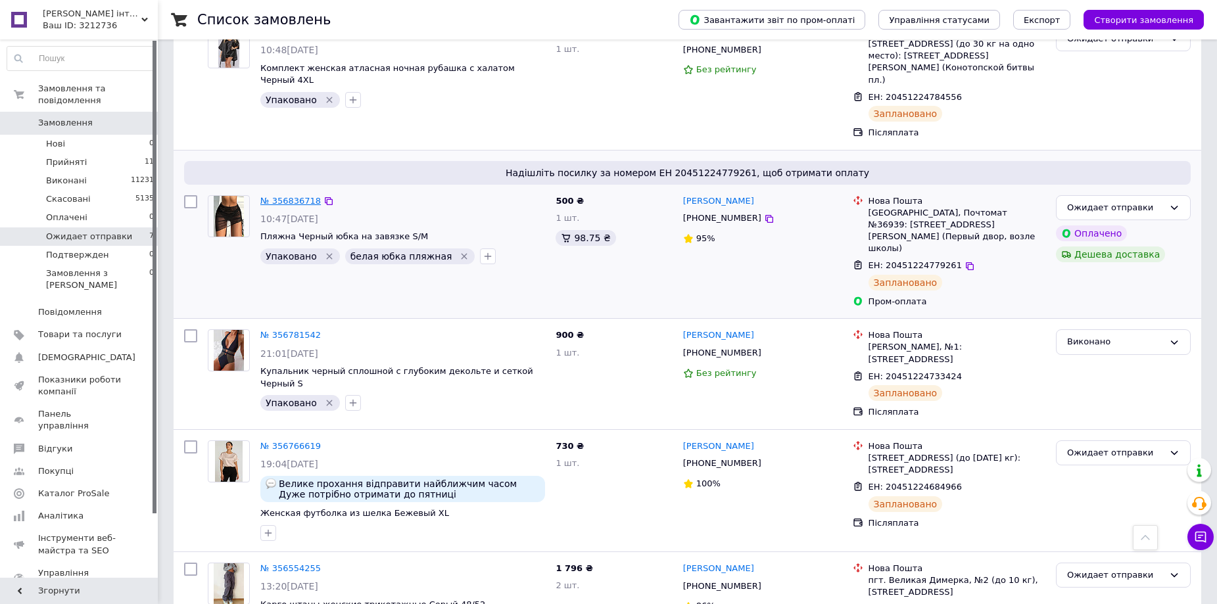
click at [277, 196] on link "№ 356836718" at bounding box center [290, 201] width 60 height 10
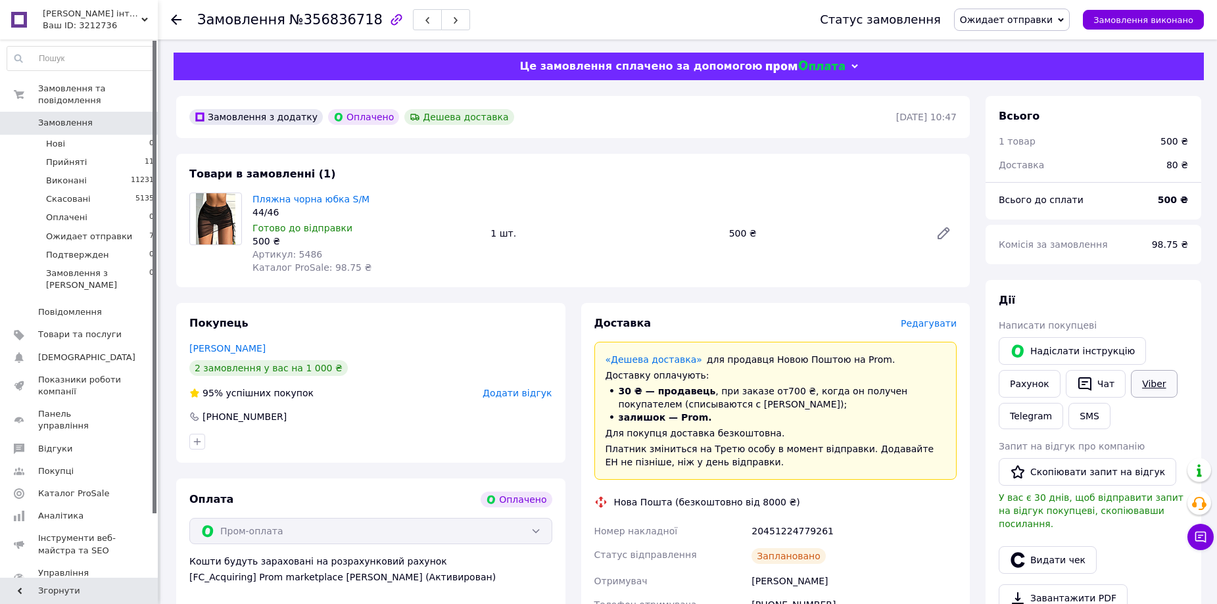
click at [1152, 384] on link "Viber" at bounding box center [1154, 384] width 46 height 28
click at [910, 539] on div "20451224779261" at bounding box center [854, 531] width 210 height 24
drag, startPoint x: 823, startPoint y: 529, endPoint x: 855, endPoint y: 523, distance: 32.8
copy div "Номер накладної 20451224779261"
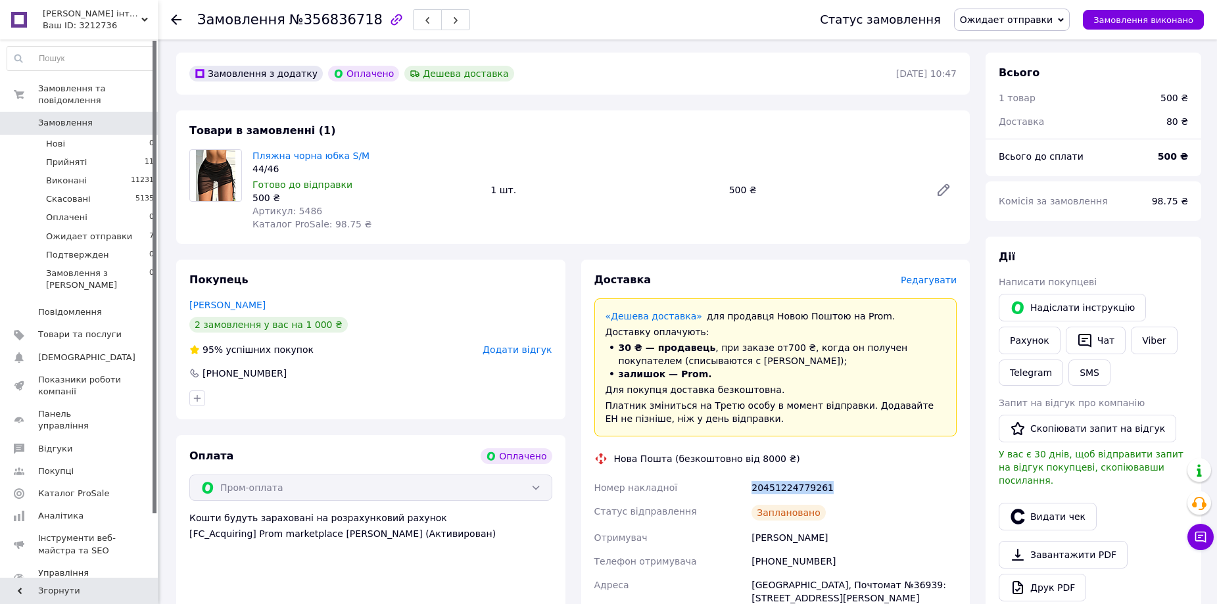
scroll to position [132, 0]
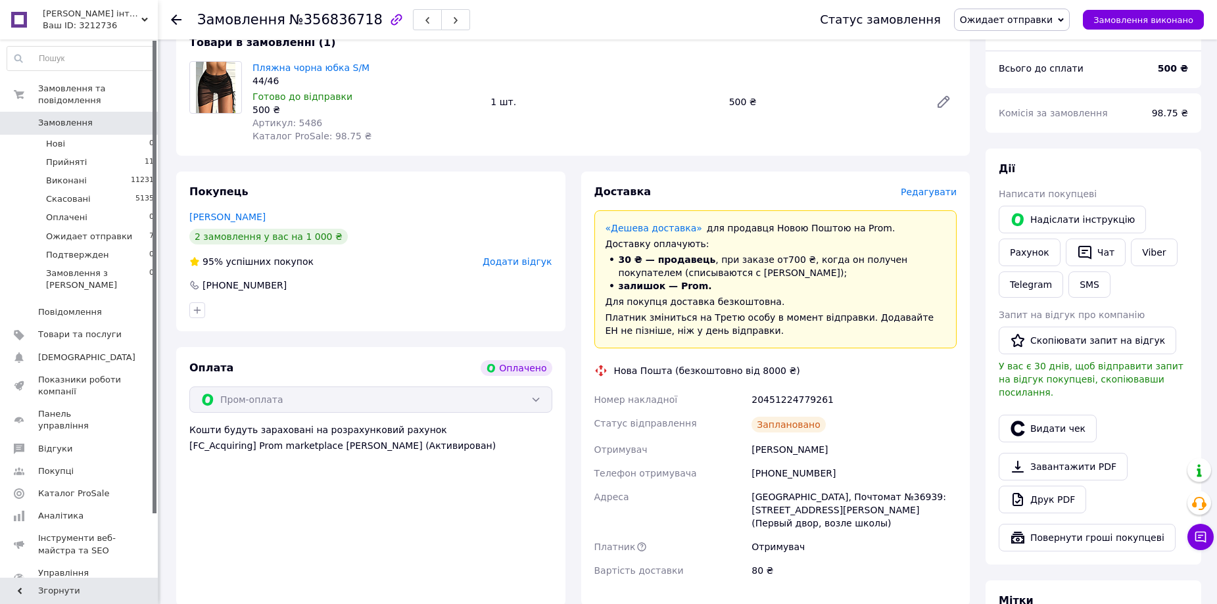
drag, startPoint x: 478, startPoint y: 565, endPoint x: 541, endPoint y: 521, distance: 77.0
click at [479, 564] on div "Оплата Оплачено Пром-оплата Кошти будуть зараховані на розрахунковий рахунок [F…" at bounding box center [370, 476] width 389 height 259
click at [1053, 25] on span "Ожидает отправки" at bounding box center [1006, 19] width 93 height 11
click at [1044, 63] on li "Виконано" at bounding box center [1012, 66] width 114 height 20
click at [112, 231] on span "Ожидает отправки" at bounding box center [89, 237] width 86 height 12
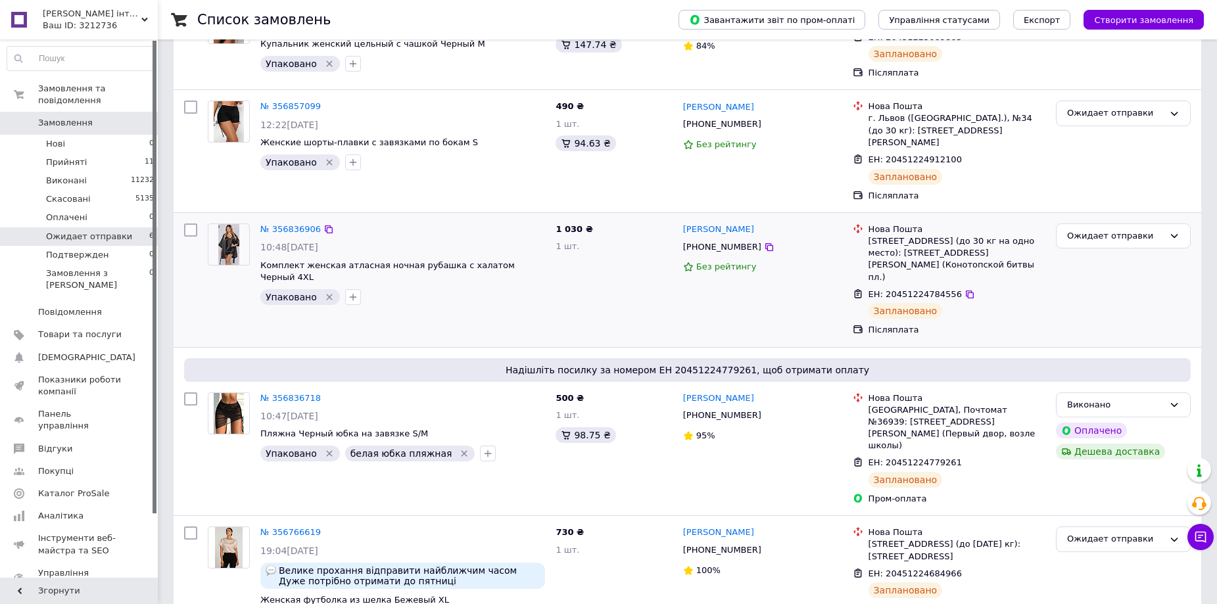
scroll to position [132, 0]
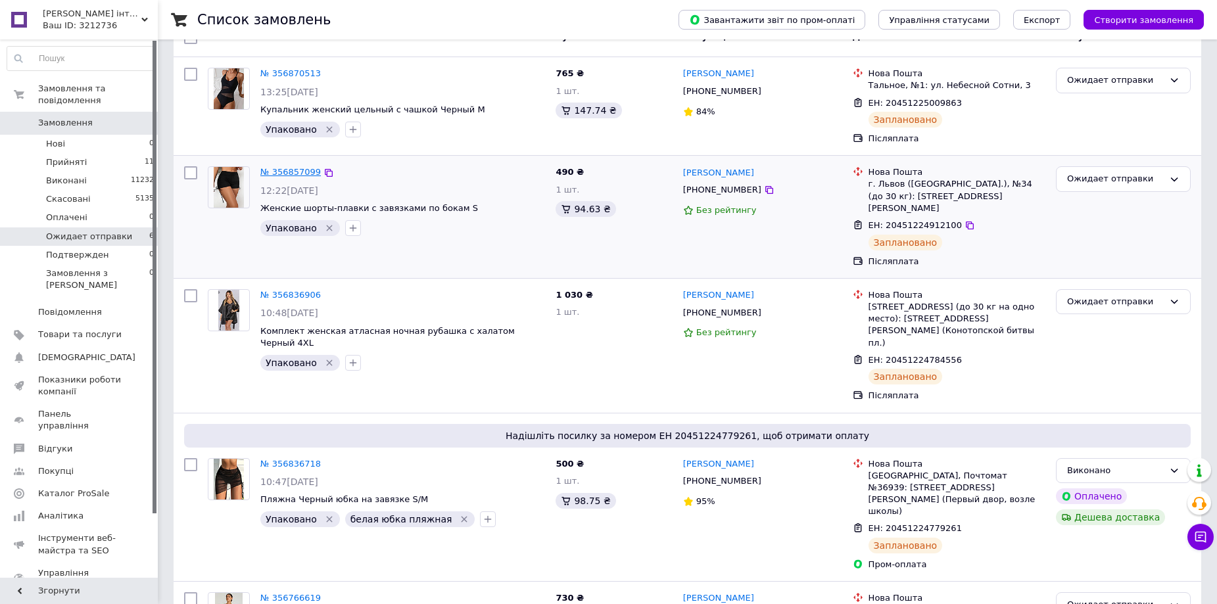
click at [300, 172] on link "№ 356857099" at bounding box center [290, 172] width 60 height 10
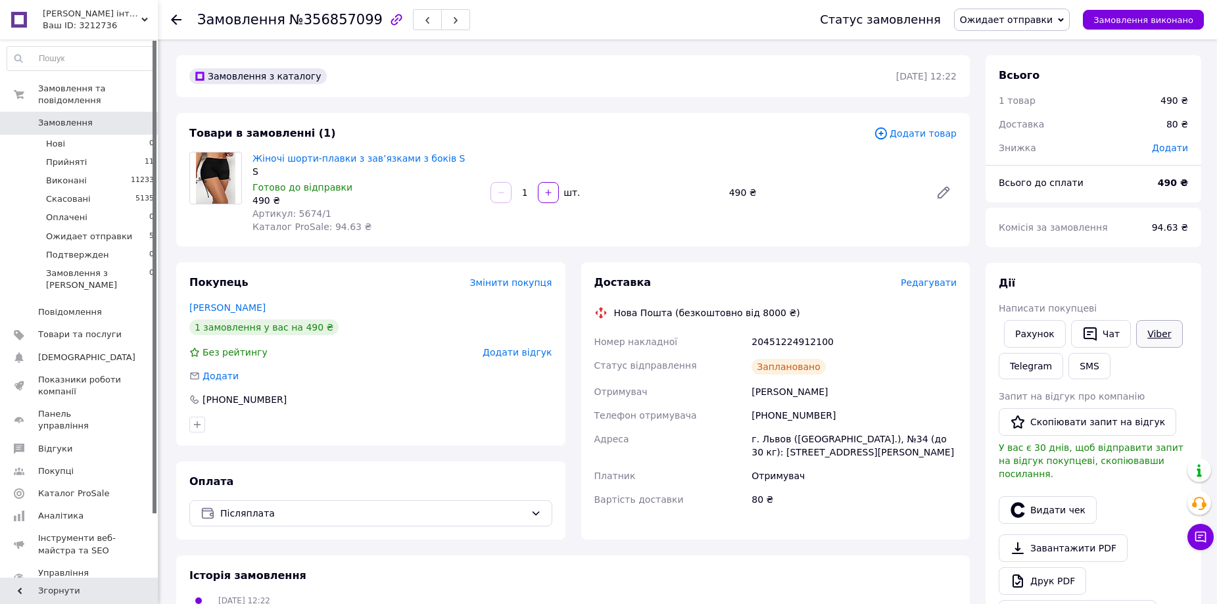
click at [1166, 338] on link "Viber" at bounding box center [1159, 334] width 46 height 28
click at [636, 536] on div "Доставка Редагувати Нова Пошта (безкоштовно від 8000 ₴) Номер накладної 2045122…" at bounding box center [775, 400] width 389 height 277
drag, startPoint x: 741, startPoint y: 345, endPoint x: 845, endPoint y: 338, distance: 104.1
click at [857, 336] on div "Номер накладної 20451224912100 Статус відправлення Заплановано Отримувач Земан …" at bounding box center [776, 420] width 368 height 181
copy div "Номер накладної 20451224912100"
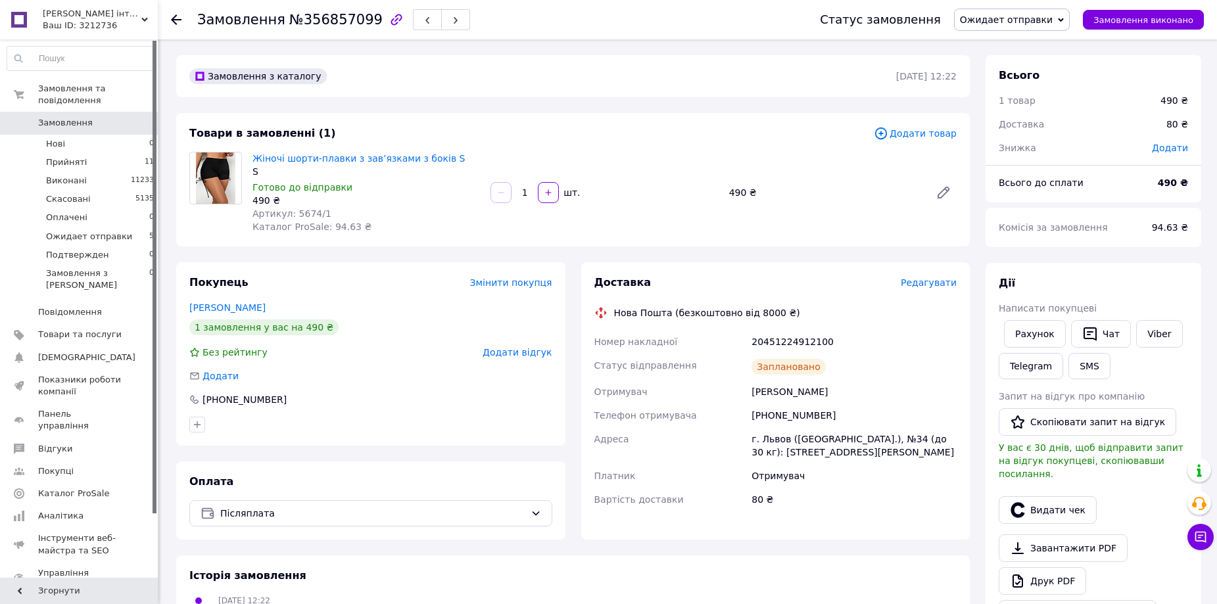
drag, startPoint x: 458, startPoint y: 432, endPoint x: 514, endPoint y: 443, distance: 57.6
click at [460, 431] on div at bounding box center [371, 424] width 368 height 21
click at [1048, 24] on span "Ожидает отправки" at bounding box center [1006, 19] width 93 height 11
click at [1039, 68] on li "Виконано" at bounding box center [1012, 66] width 114 height 20
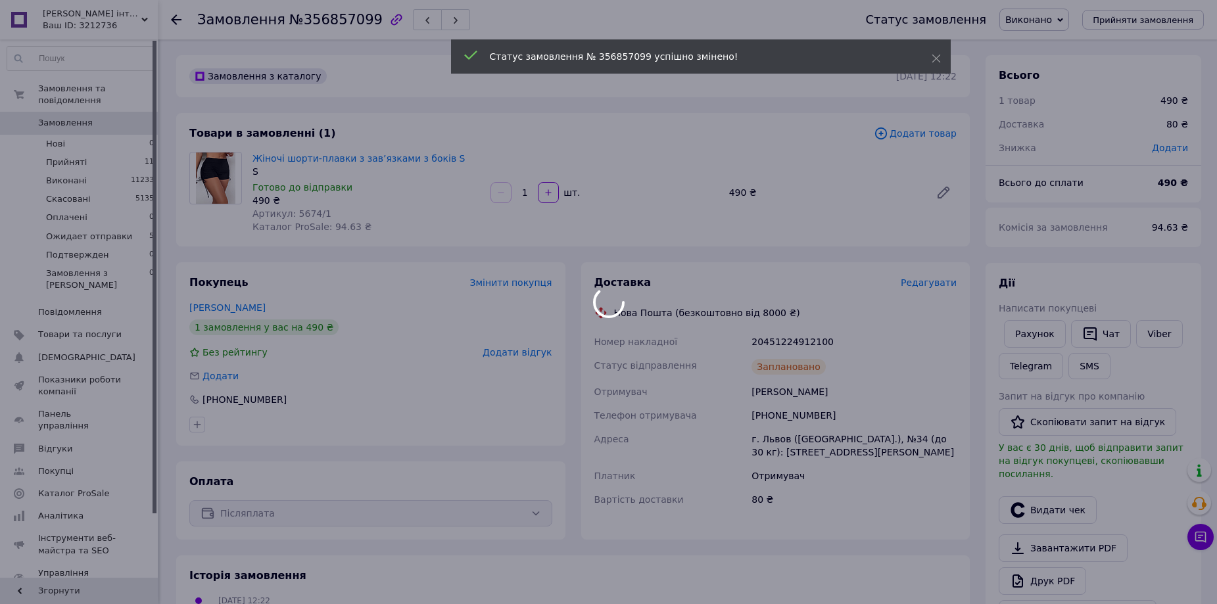
click at [139, 228] on div at bounding box center [608, 302] width 1217 height 604
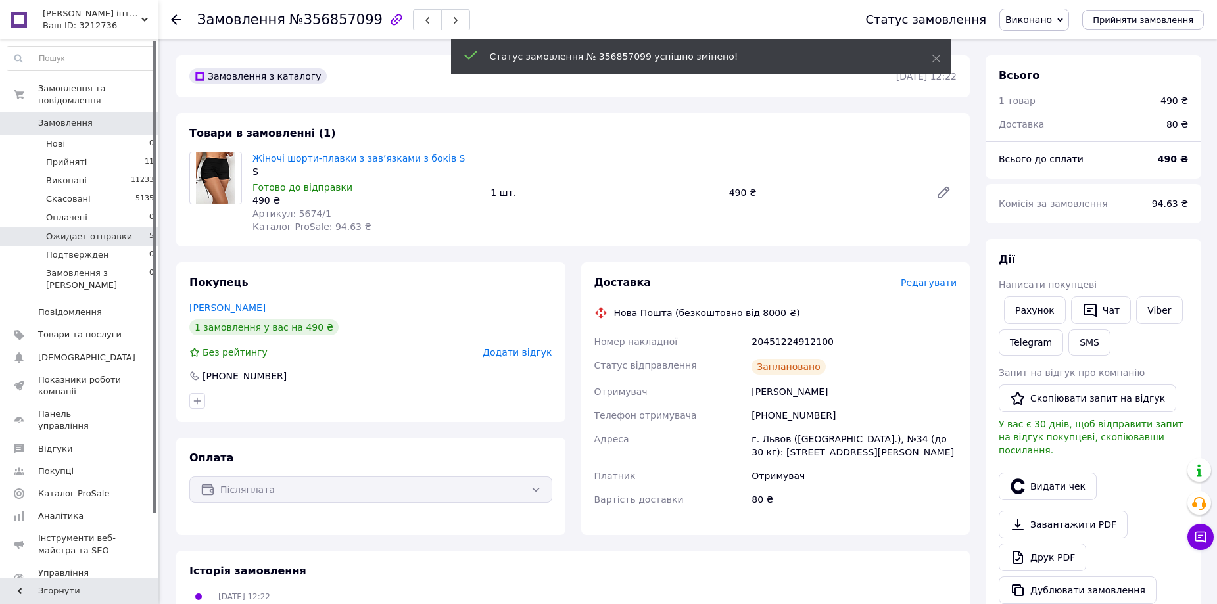
click at [133, 228] on li "Ожидает отправки 5" at bounding box center [81, 237] width 162 height 18
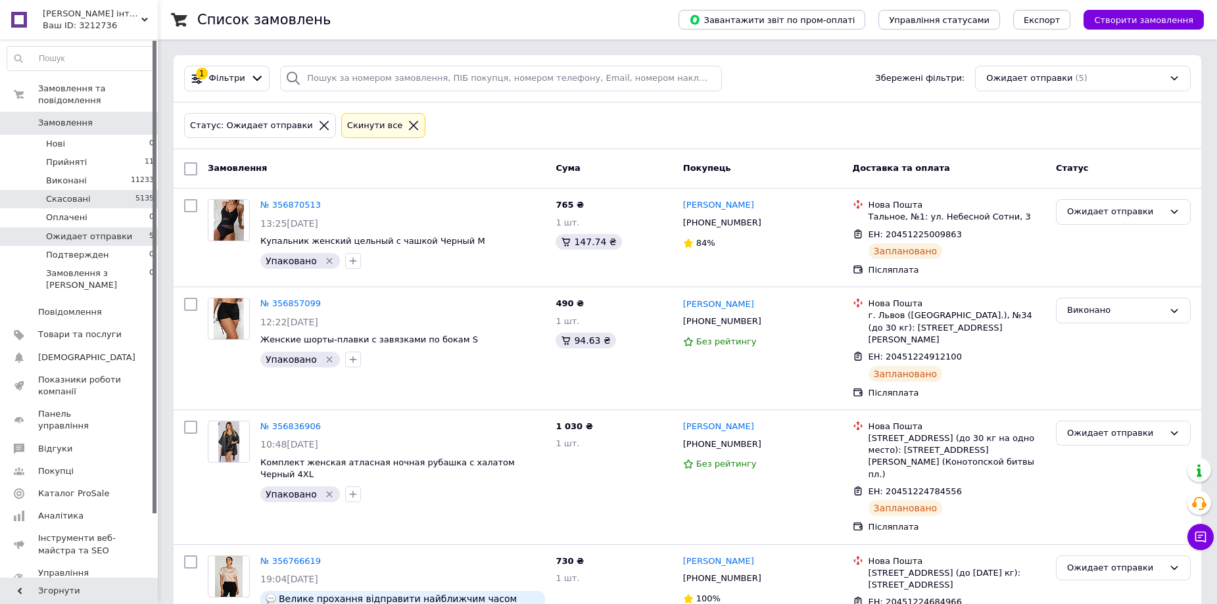
click at [100, 190] on li "Скасовані 5135" at bounding box center [81, 199] width 162 height 18
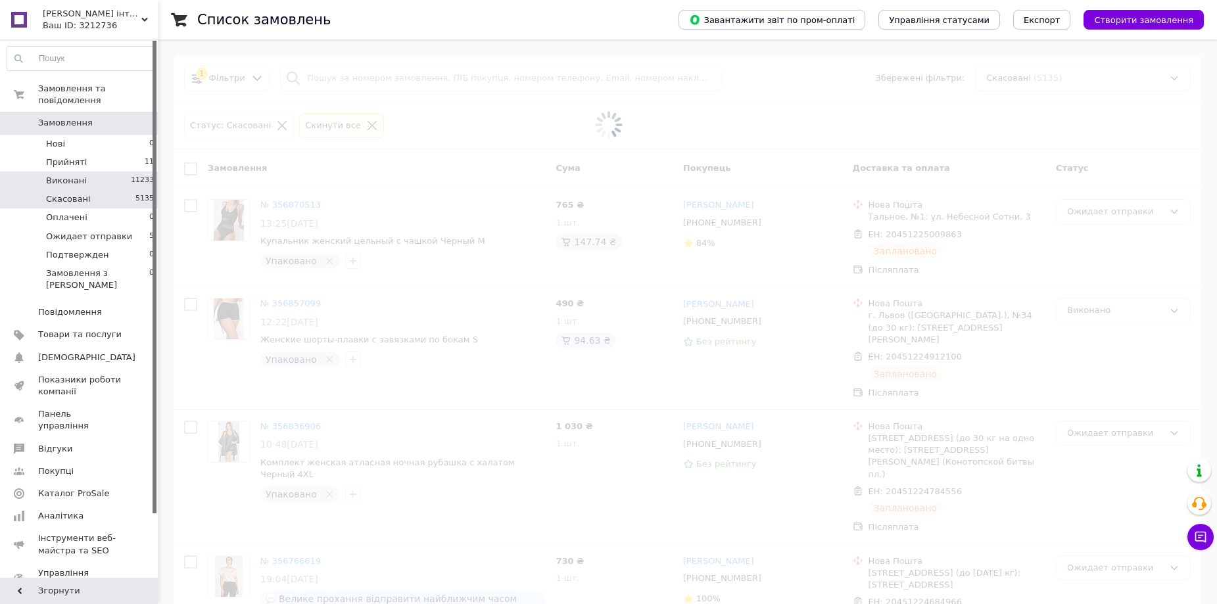
click at [105, 172] on li "Виконані 11233" at bounding box center [81, 181] width 162 height 18
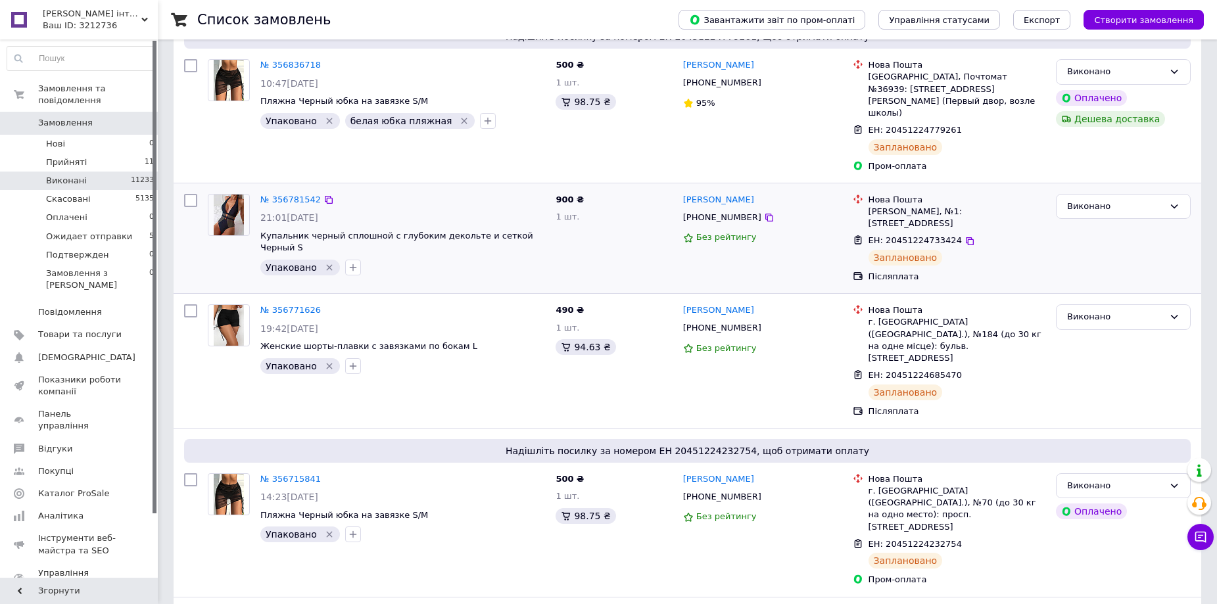
scroll to position [197, 0]
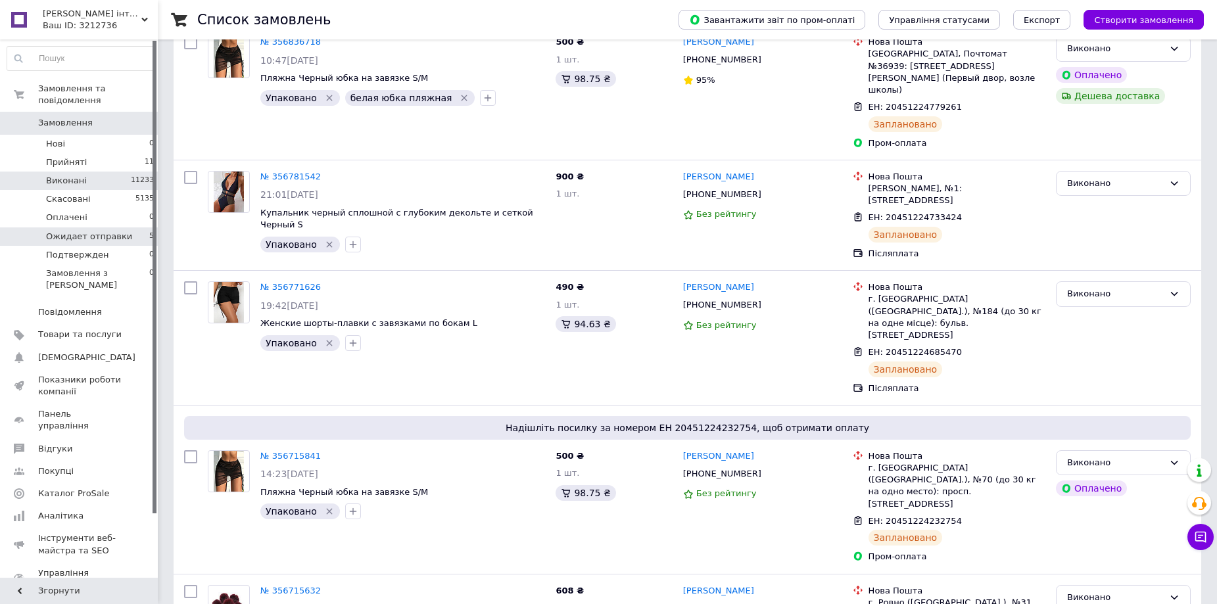
click at [141, 228] on li "Ожидает отправки 5" at bounding box center [81, 237] width 162 height 18
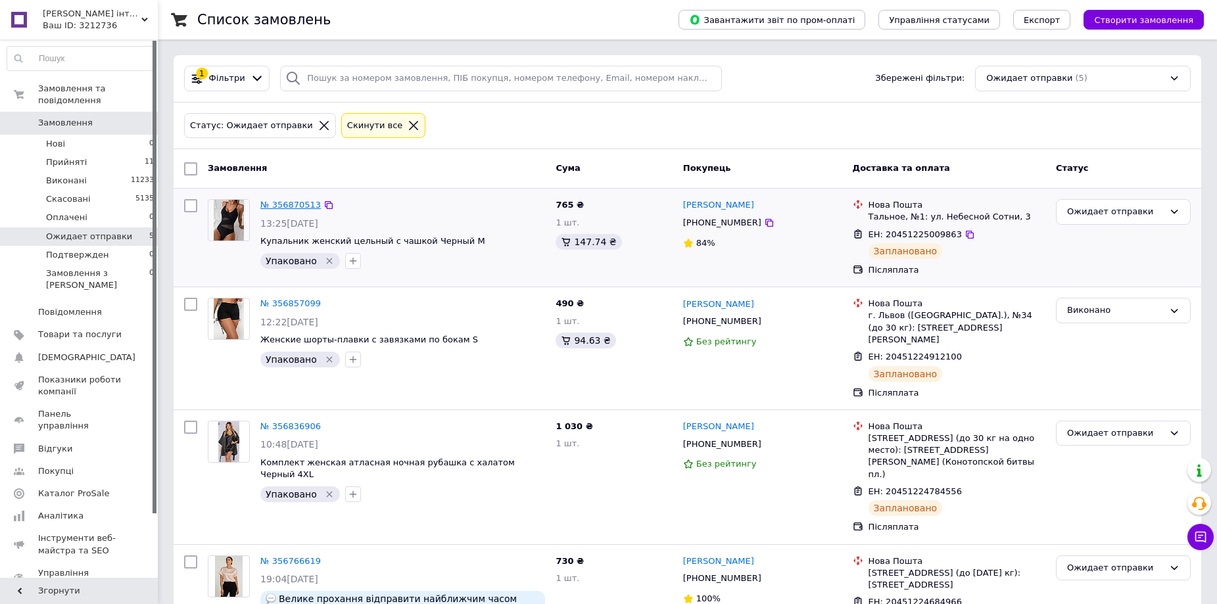
click at [283, 204] on link "№ 356870513" at bounding box center [290, 205] width 60 height 10
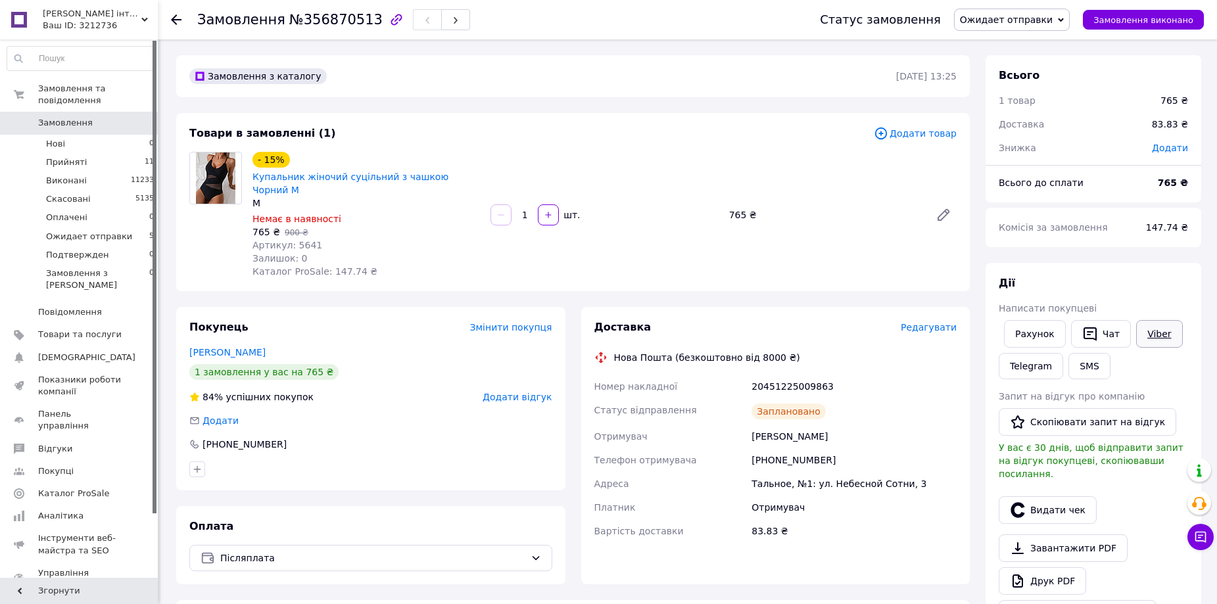
click at [1155, 340] on link "Viber" at bounding box center [1159, 334] width 46 height 28
click at [691, 552] on div "Доставка Редагувати Нова Пошта (безкоштовно від 8000 ₴) Номер накладної 2045122…" at bounding box center [775, 445] width 389 height 277
drag, startPoint x: 769, startPoint y: 374, endPoint x: 858, endPoint y: 366, distance: 89.8
click at [864, 375] on div "Номер накладної 20451225009863 Статус відправлення Заплановано Отримувач Клеван…" at bounding box center [776, 459] width 368 height 168
copy div "Номер накладної 20451225009863"
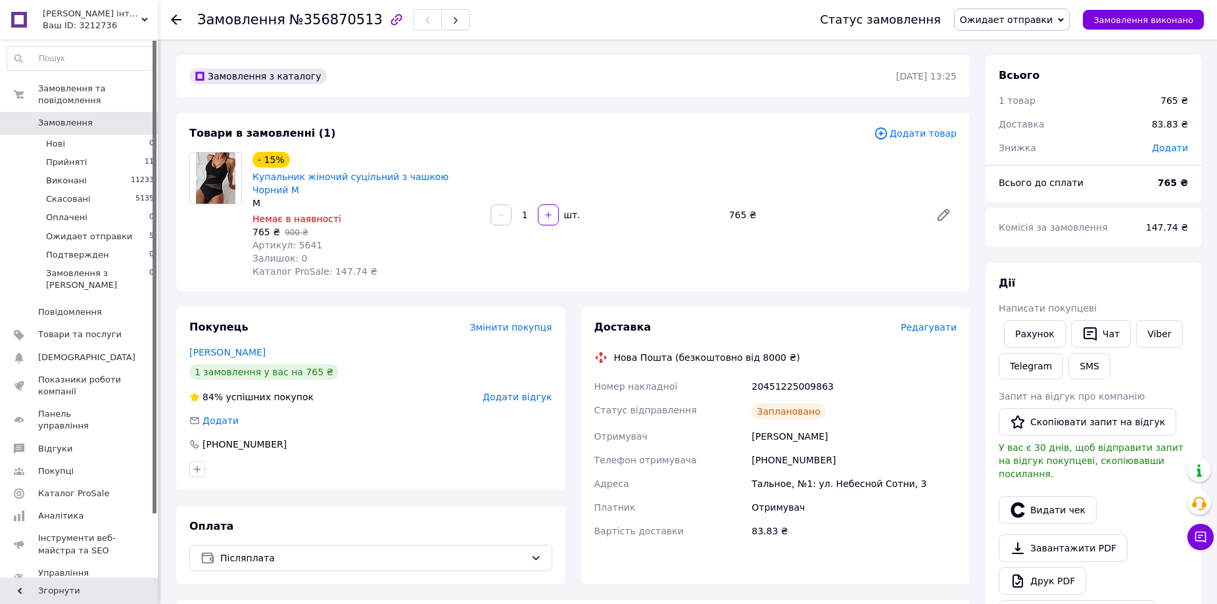
click at [459, 252] on div "Залишок: 0" at bounding box center [366, 258] width 228 height 13
click at [1067, 18] on span "Ожидает отправки" at bounding box center [1012, 20] width 116 height 22
click at [1044, 65] on li "Виконано" at bounding box center [1012, 66] width 114 height 20
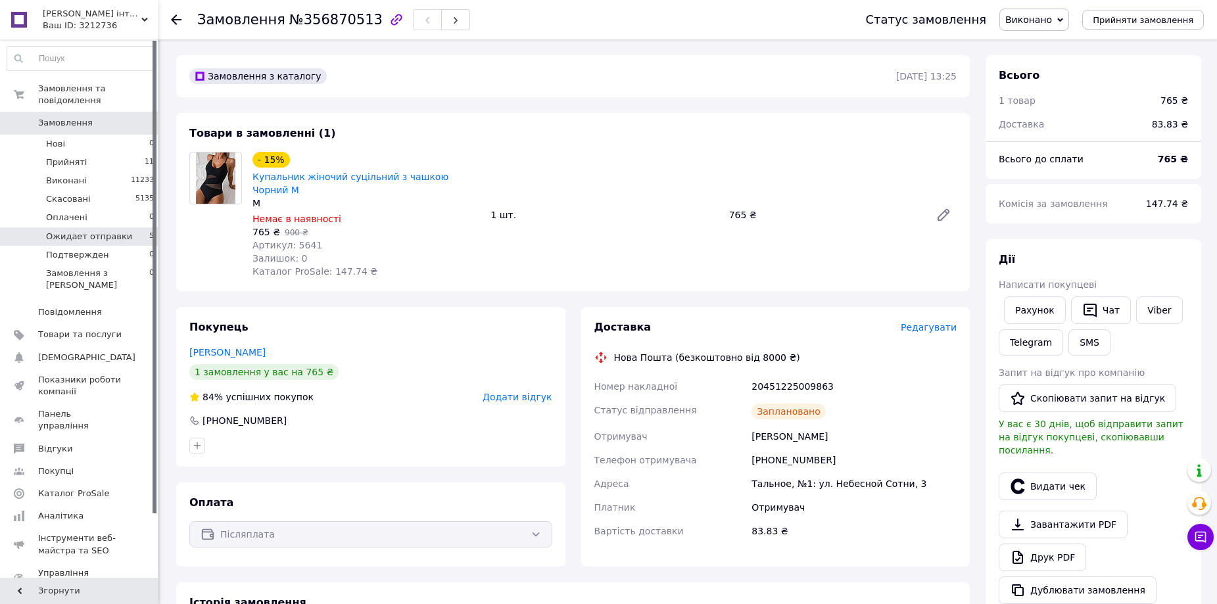
click at [102, 231] on span "Ожидает отправки" at bounding box center [89, 237] width 86 height 12
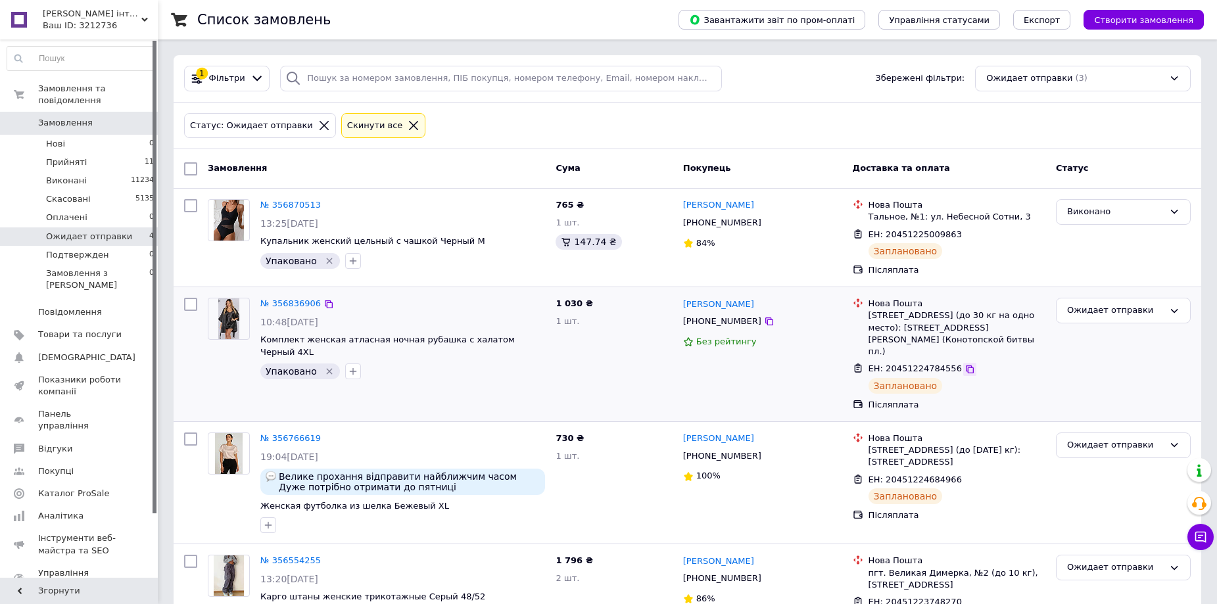
click at [965, 364] on icon at bounding box center [970, 369] width 11 height 11
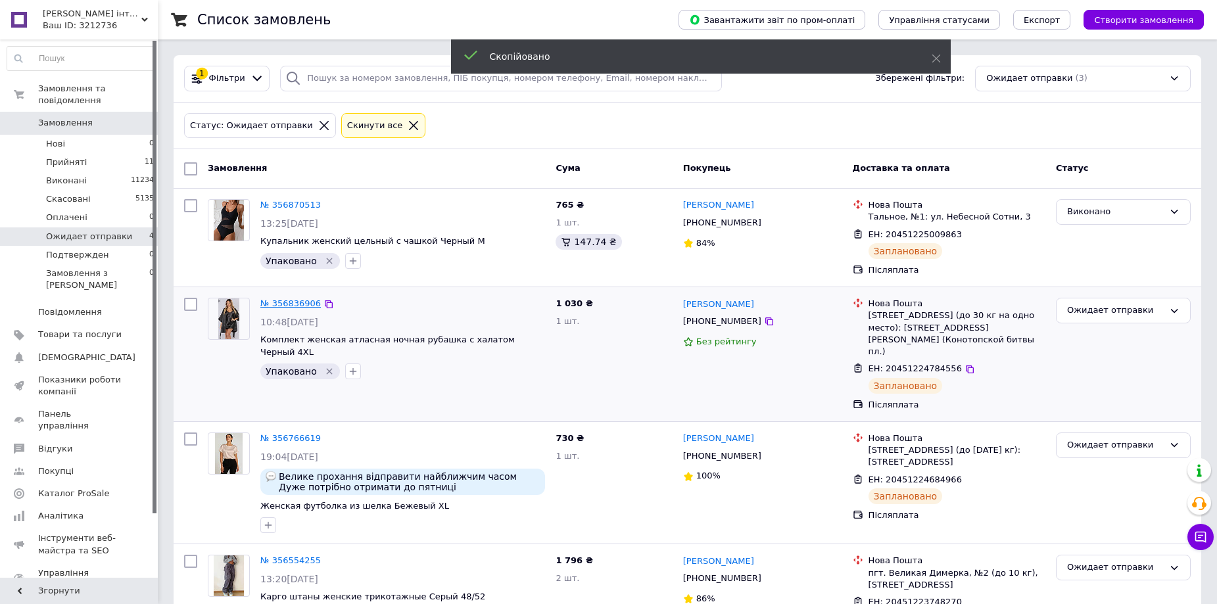
click at [294, 302] on link "№ 356836906" at bounding box center [290, 304] width 60 height 10
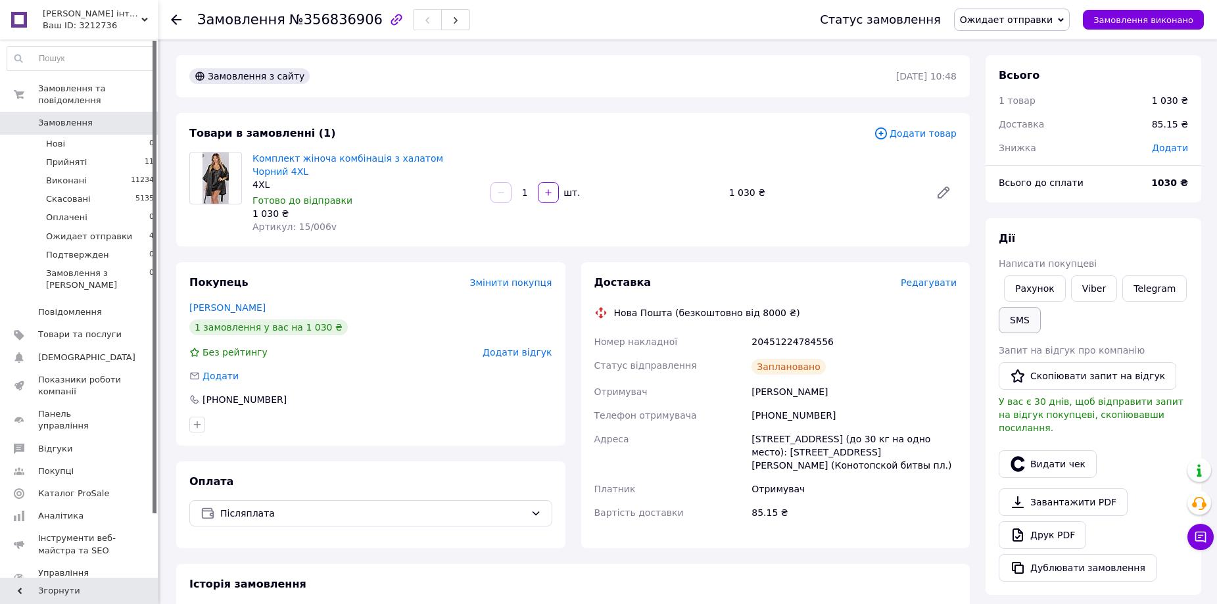
click at [1023, 321] on button "SMS" at bounding box center [1020, 320] width 42 height 26
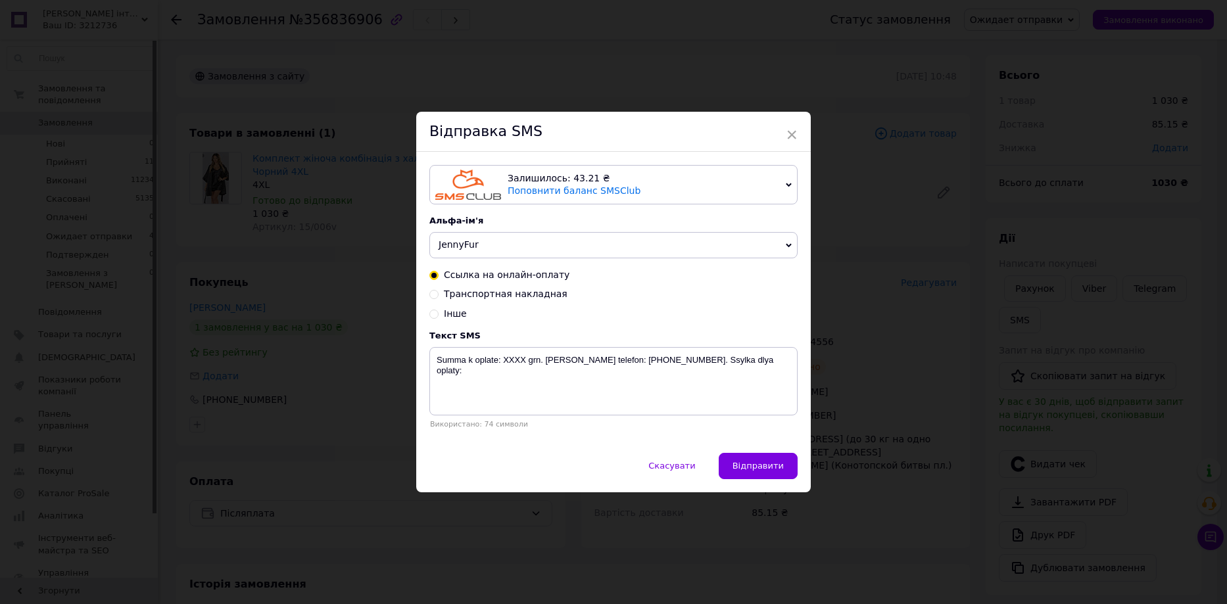
click at [460, 293] on span "Транспортная накладная" at bounding box center [506, 294] width 124 height 11
click at [439, 293] on input "Транспортная накладная" at bounding box center [433, 293] width 9 height 9
radio input "true"
radio input "false"
drag, startPoint x: 604, startPoint y: 360, endPoint x: 682, endPoint y: 363, distance: 77.6
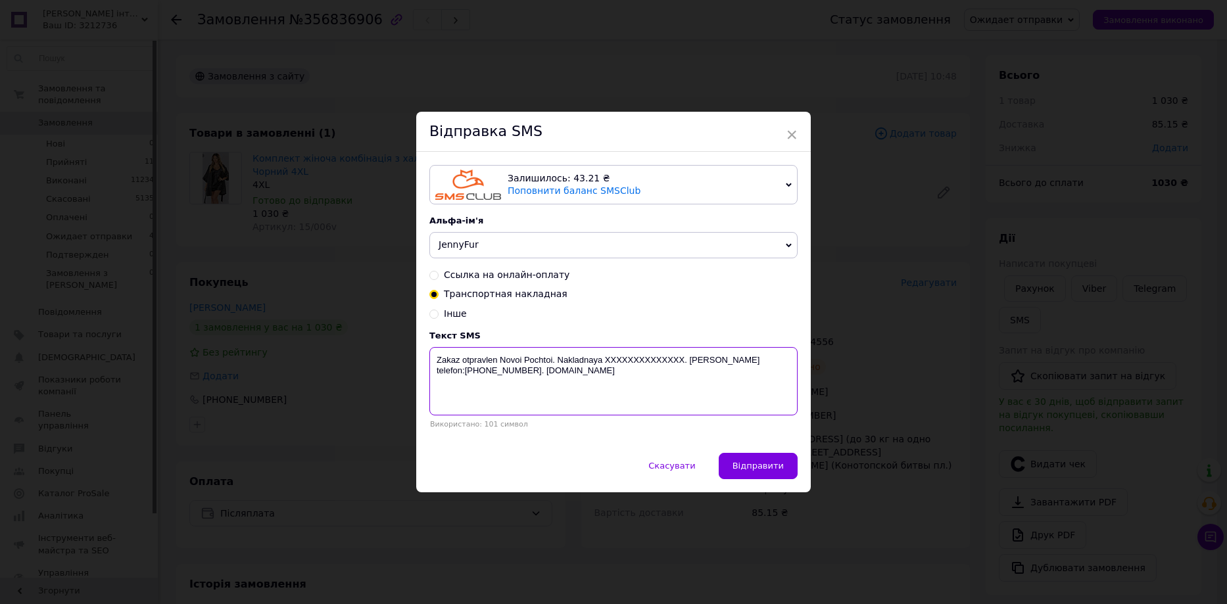
click at [682, 363] on textarea "Zakaz otpravlen Novoi Pochtoi. Nakladnaya XXXXXXXXXXXXXX. Nash telefon:+3809606…" at bounding box center [613, 381] width 368 height 68
click at [656, 362] on textarea "Zakaz otpravlen Novoi Pochtoi. Nakladnaya XXXXXXXXXXXXXX. Nash telefon:+3809606…" at bounding box center [613, 381] width 368 height 68
drag, startPoint x: 604, startPoint y: 361, endPoint x: 681, endPoint y: 361, distance: 76.9
click at [681, 361] on textarea "Zakaz otpravlen Novoi Pochtoi. Nakladnaya XXXXXXXXXXXXXX. Nash telefon:+3809606…" at bounding box center [613, 381] width 368 height 68
paste textarea "20451224784556"
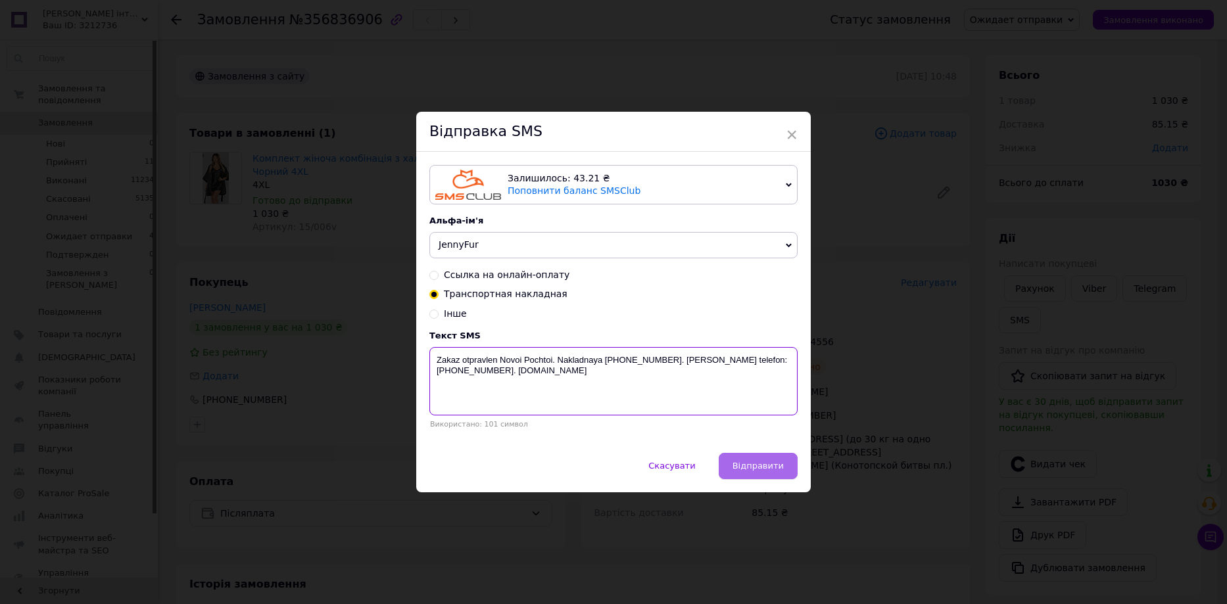
type textarea "Zakaz otpravlen Novoi Pochtoi. Nakladnaya 20451224784556. Nash telefon:+3809606…"
click at [753, 470] on span "Відправити" at bounding box center [757, 466] width 51 height 10
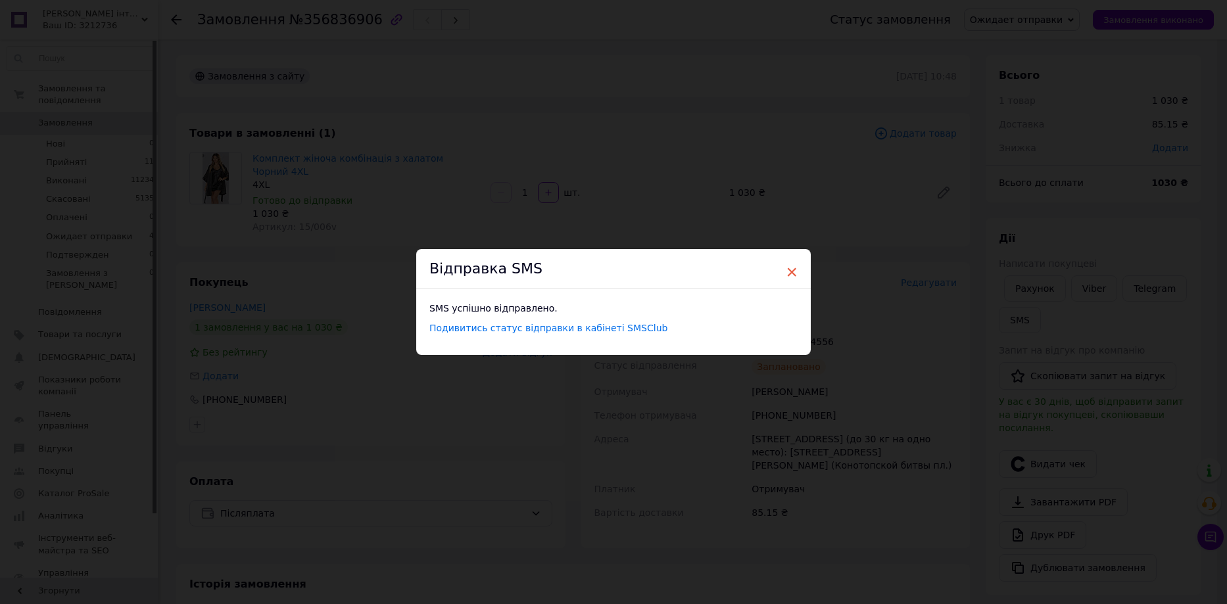
click at [790, 274] on span "×" at bounding box center [792, 272] width 12 height 22
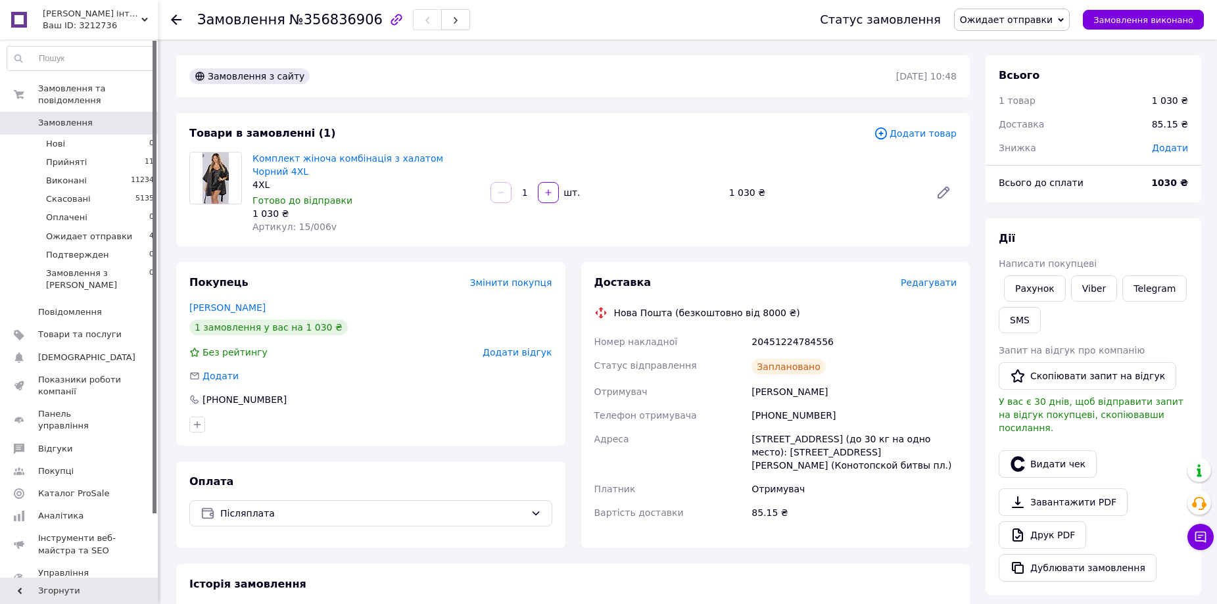
drag, startPoint x: 464, startPoint y: 323, endPoint x: 455, endPoint y: 323, distance: 8.5
click at [463, 323] on div "Покупець Змінити покупця Рибчинська Марія 1 замовлення у вас на 1 030 ₴ Без рей…" at bounding box center [370, 353] width 389 height 183
click at [126, 153] on li "Прийняті 11" at bounding box center [81, 162] width 162 height 18
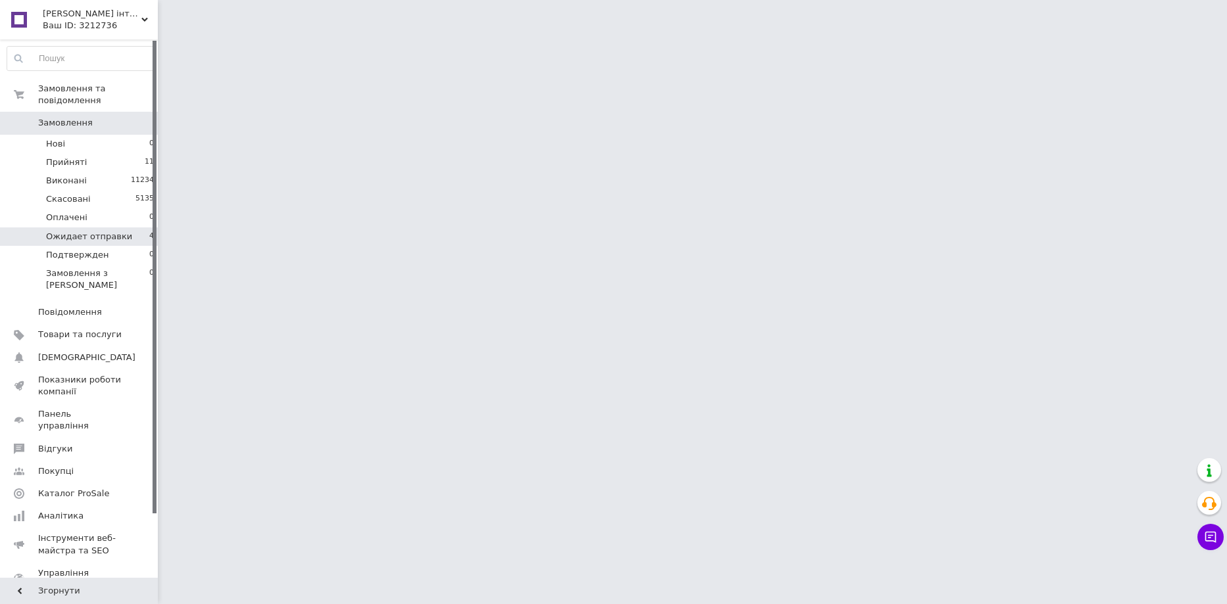
click at [125, 228] on li "Ожидает отправки 4" at bounding box center [81, 237] width 162 height 18
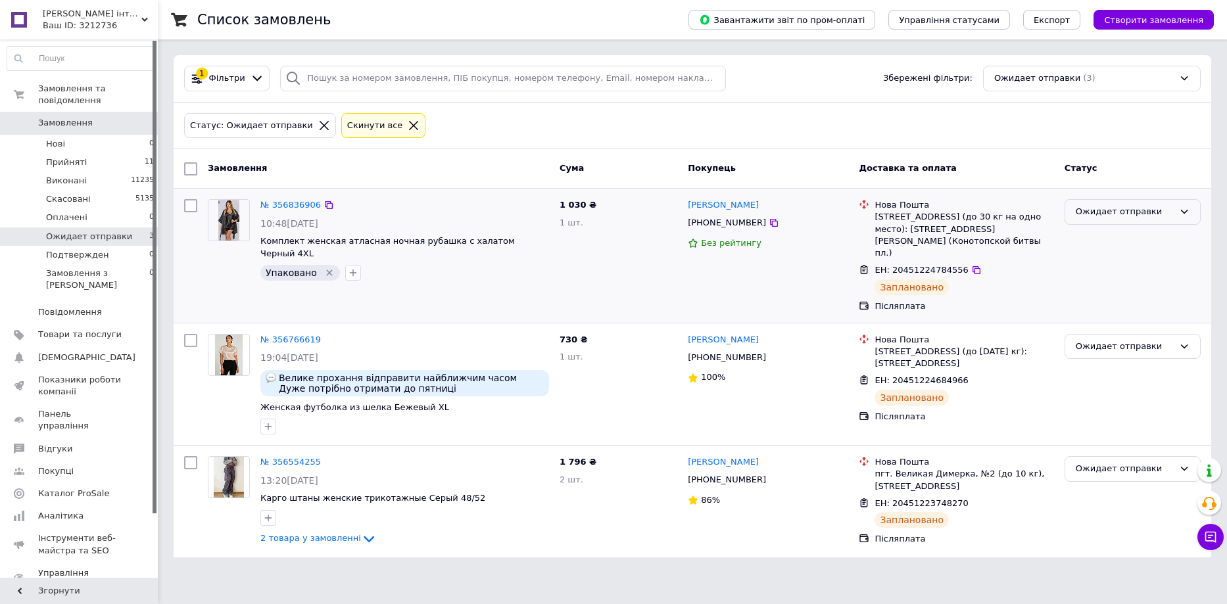
click at [1113, 212] on div "Ожидает отправки" at bounding box center [1125, 212] width 98 height 14
click at [1095, 329] on li "Подтвержден" at bounding box center [1132, 336] width 135 height 24
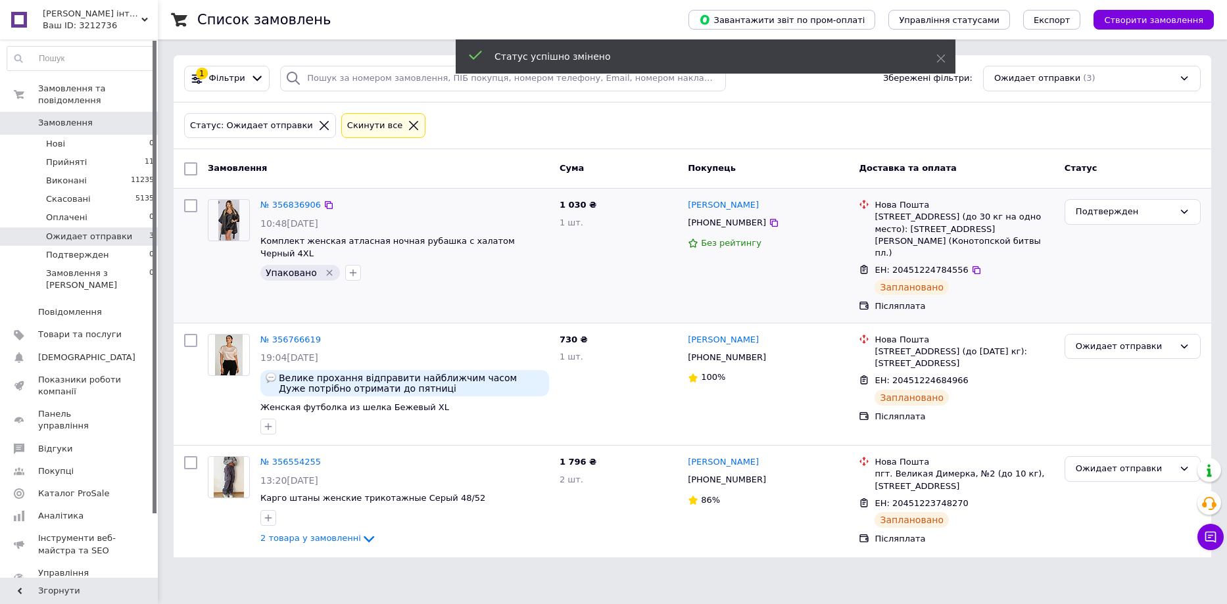
click at [1096, 212] on div "Подтвержден" at bounding box center [1125, 212] width 98 height 14
click at [1104, 261] on li "Виконано" at bounding box center [1132, 263] width 135 height 24
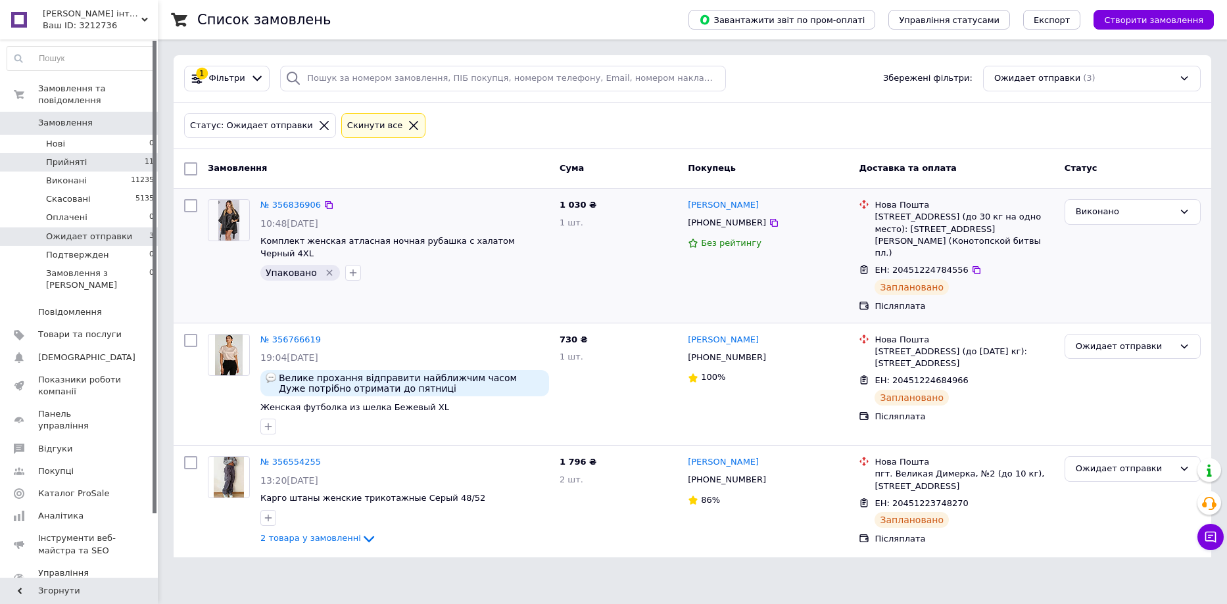
click at [94, 154] on li "Прийняті 11" at bounding box center [81, 162] width 162 height 18
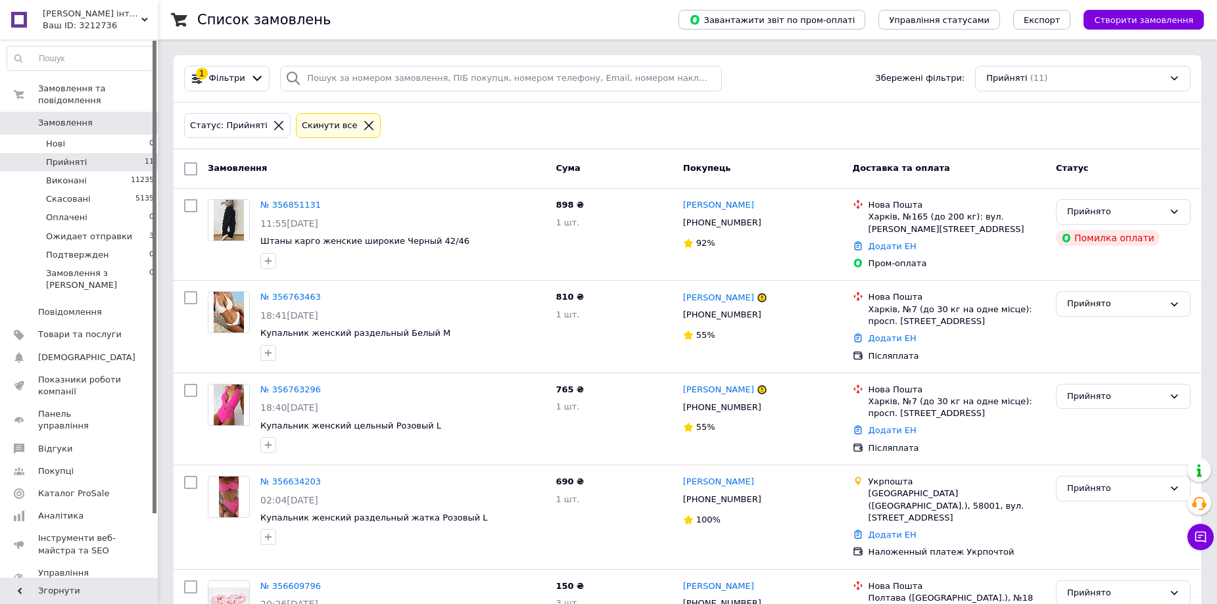
click at [122, 156] on li "Прийняті 11" at bounding box center [81, 162] width 162 height 18
click at [278, 204] on link "№ 356851131" at bounding box center [290, 205] width 60 height 10
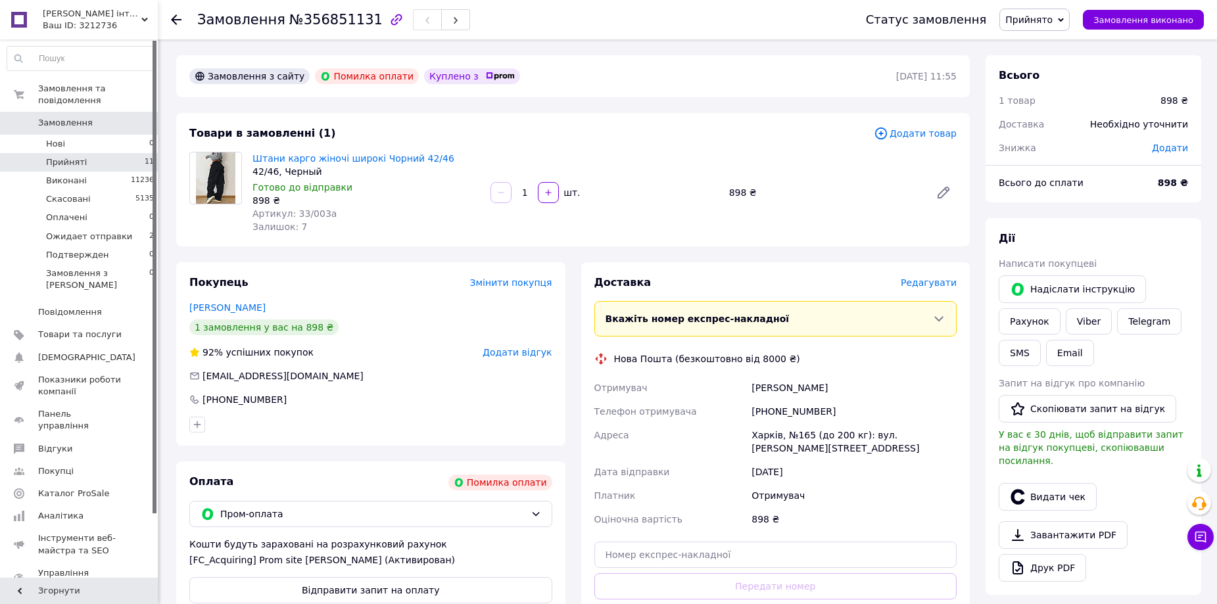
click at [128, 153] on li "Прийняті 11" at bounding box center [81, 162] width 162 height 18
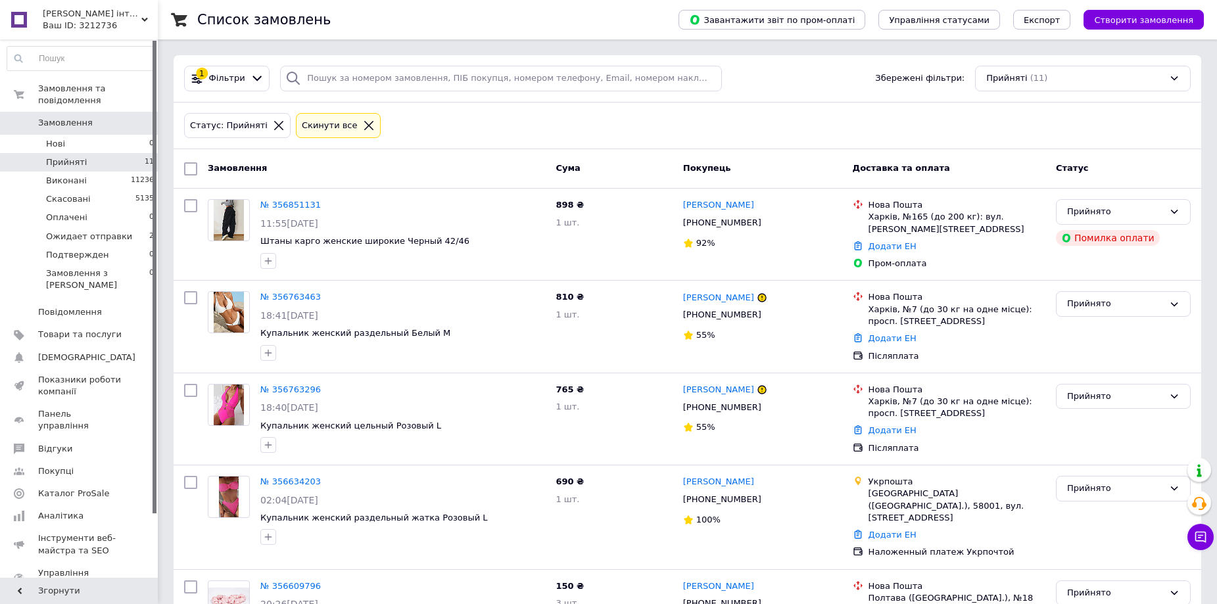
click at [587, 132] on div "Статус: Прийняті Cкинути все" at bounding box center [687, 125] width 1012 height 31
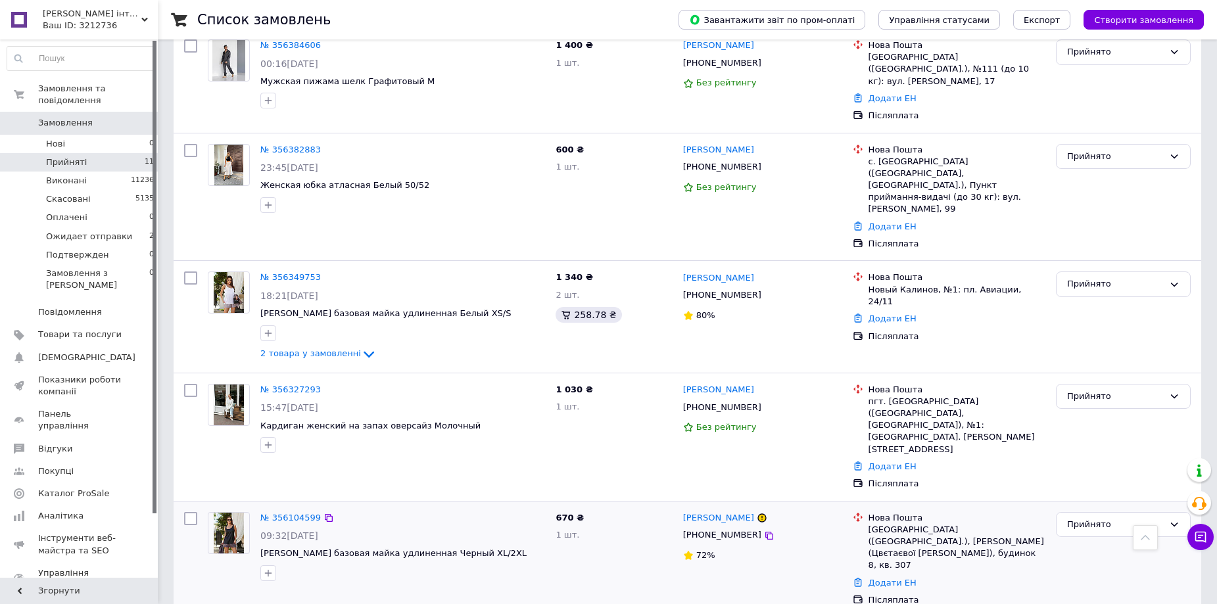
scroll to position [657, 0]
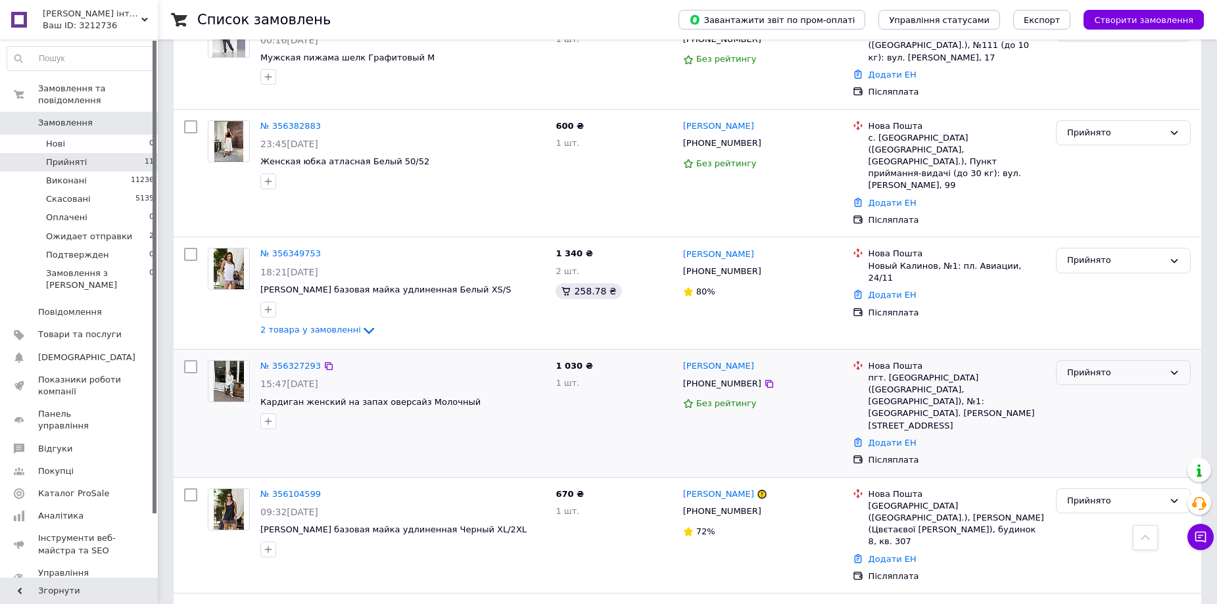
click at [1114, 366] on div "Прийнято" at bounding box center [1115, 373] width 97 height 14
click at [1082, 412] on li "Скасовано" at bounding box center [1123, 424] width 133 height 24
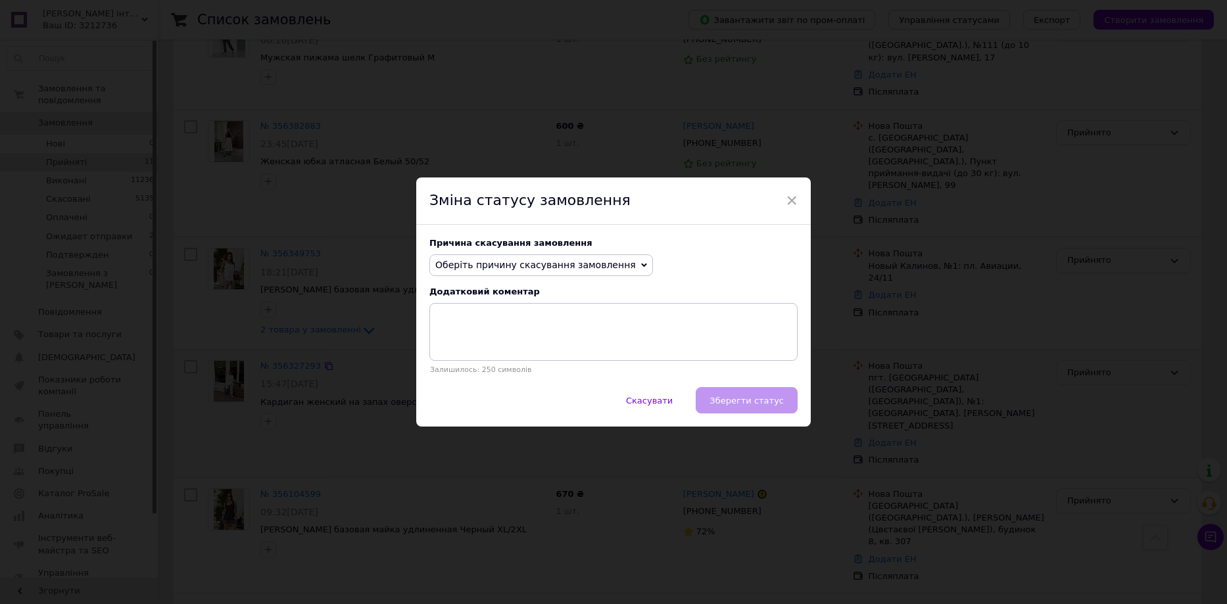
click at [498, 258] on span "Оберіть причину скасування замовлення" at bounding box center [541, 265] width 224 height 22
click at [512, 327] on li "Оплата не надійшла" at bounding box center [541, 327] width 222 height 18
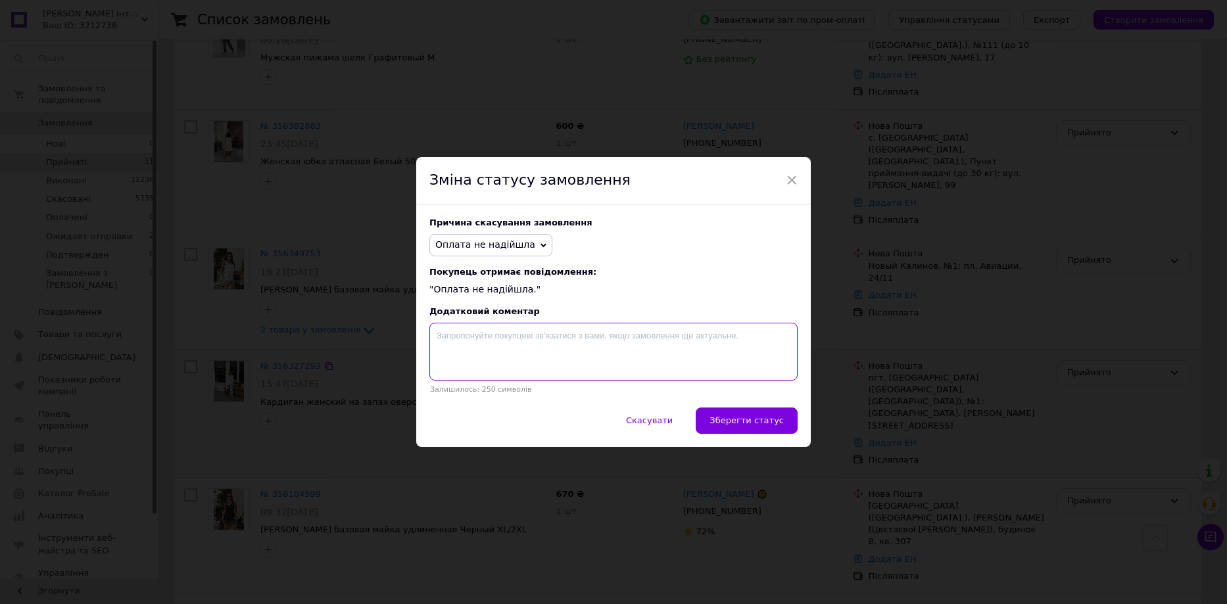
click at [518, 349] on textarea at bounding box center [613, 352] width 368 height 58
click at [436, 337] on textarea "Замовлення не підтверджено" at bounding box center [613, 352] width 368 height 58
type textarea "Замовлення не підтверджено"
click at [751, 425] on span "Зберегти статус" at bounding box center [746, 421] width 74 height 10
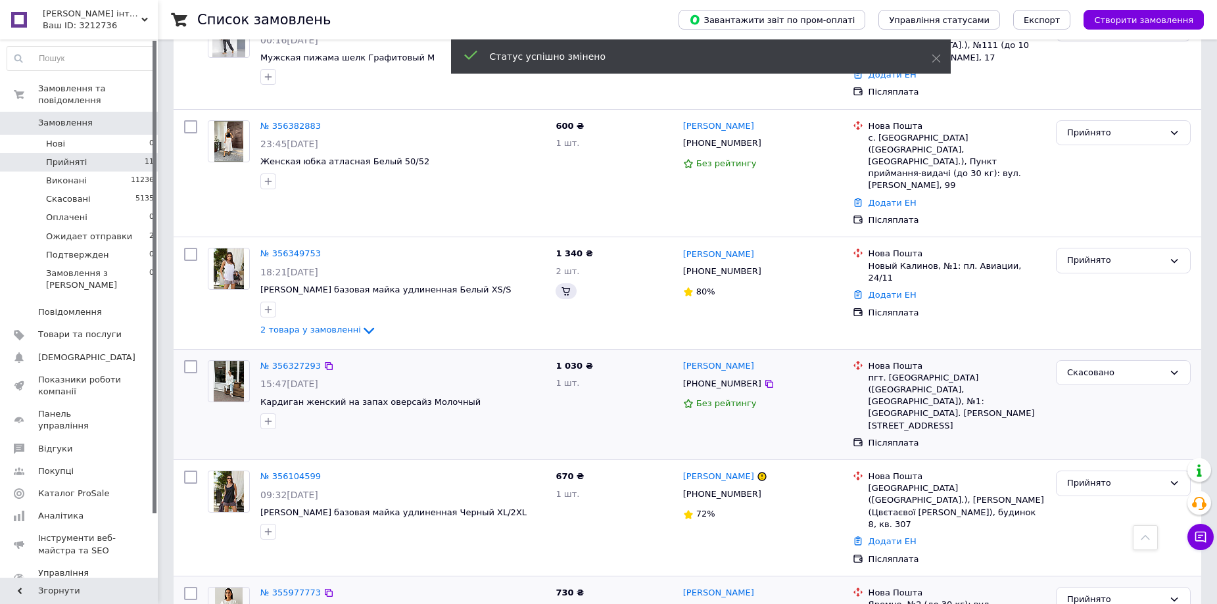
scroll to position [643, 0]
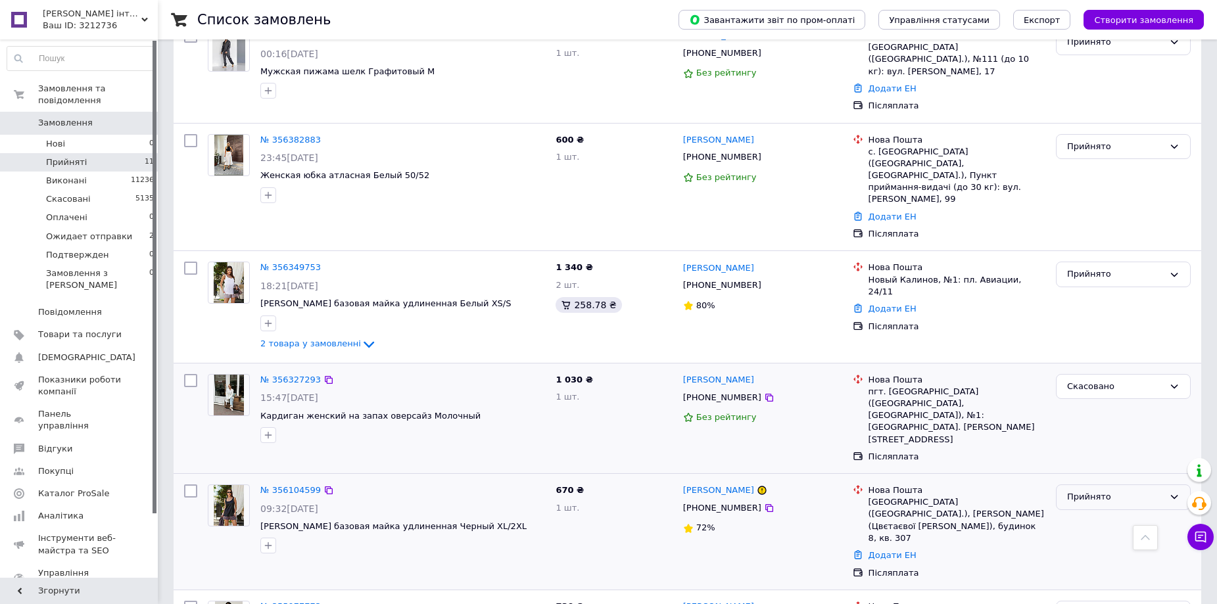
click at [1117, 491] on div "Прийнято" at bounding box center [1115, 498] width 97 height 14
click at [1078, 537] on li "Скасовано" at bounding box center [1123, 549] width 133 height 24
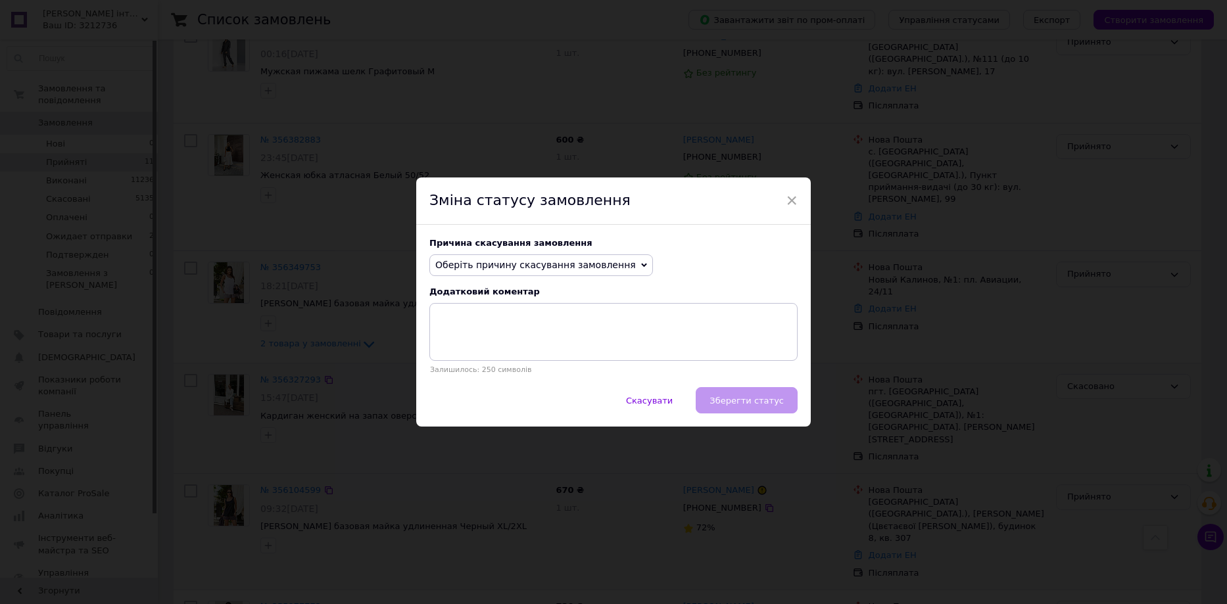
click at [537, 262] on span "Оберіть причину скасування замовлення" at bounding box center [535, 265] width 201 height 11
click at [507, 327] on li "Оплата не надійшла" at bounding box center [541, 327] width 222 height 18
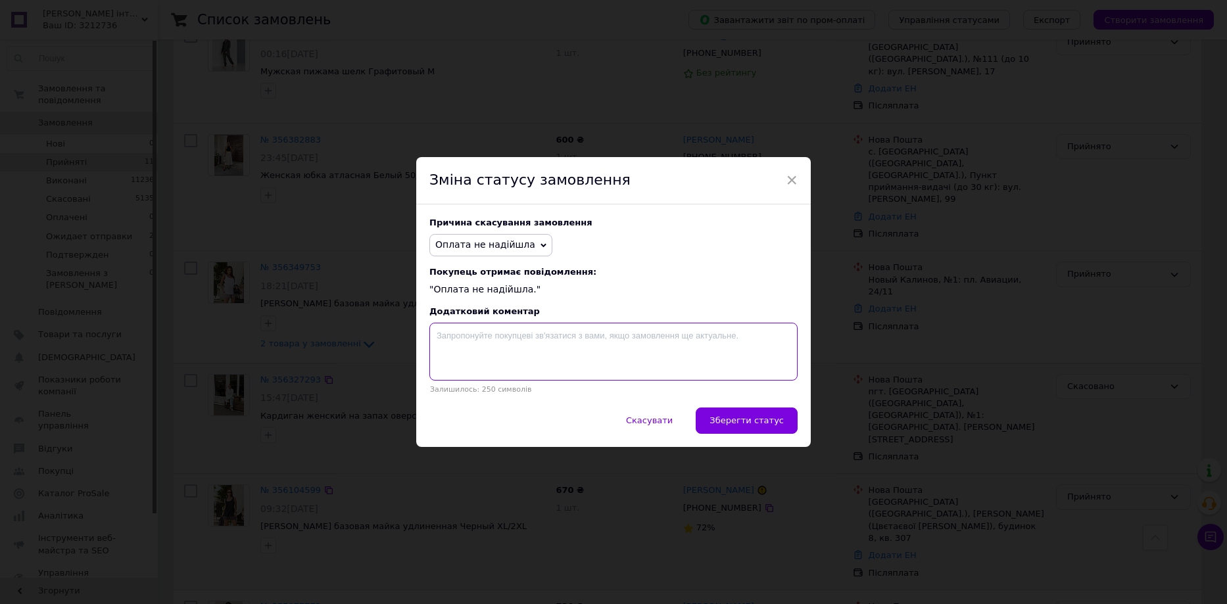
click at [519, 345] on textarea at bounding box center [613, 352] width 368 height 58
paste textarea "Замовлення не підтверджено"
type textarea "Замовлення не підтверджено"
click at [770, 432] on button "Зберегти статус" at bounding box center [747, 421] width 102 height 26
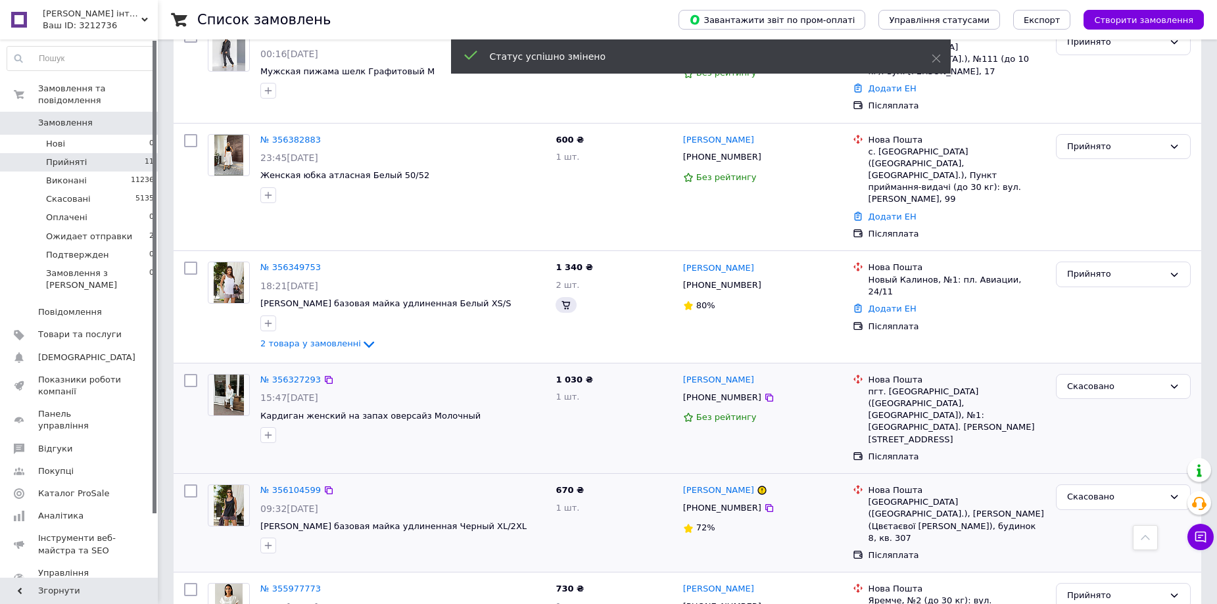
scroll to position [642, 0]
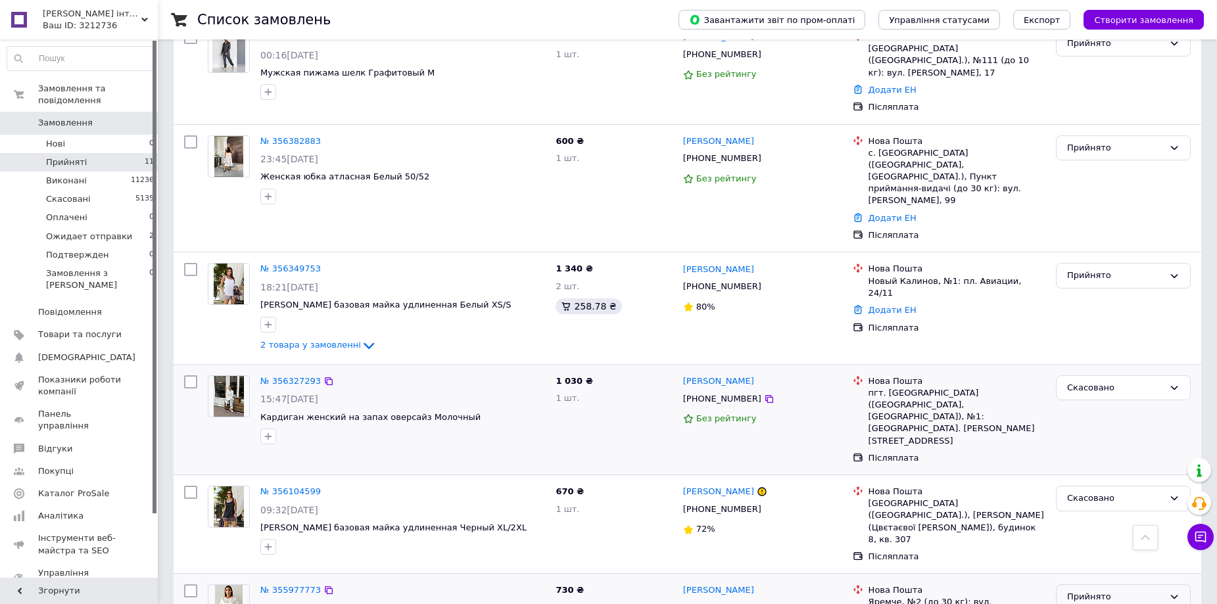
click at [1079, 590] on div "Прийнято" at bounding box center [1115, 597] width 97 height 14
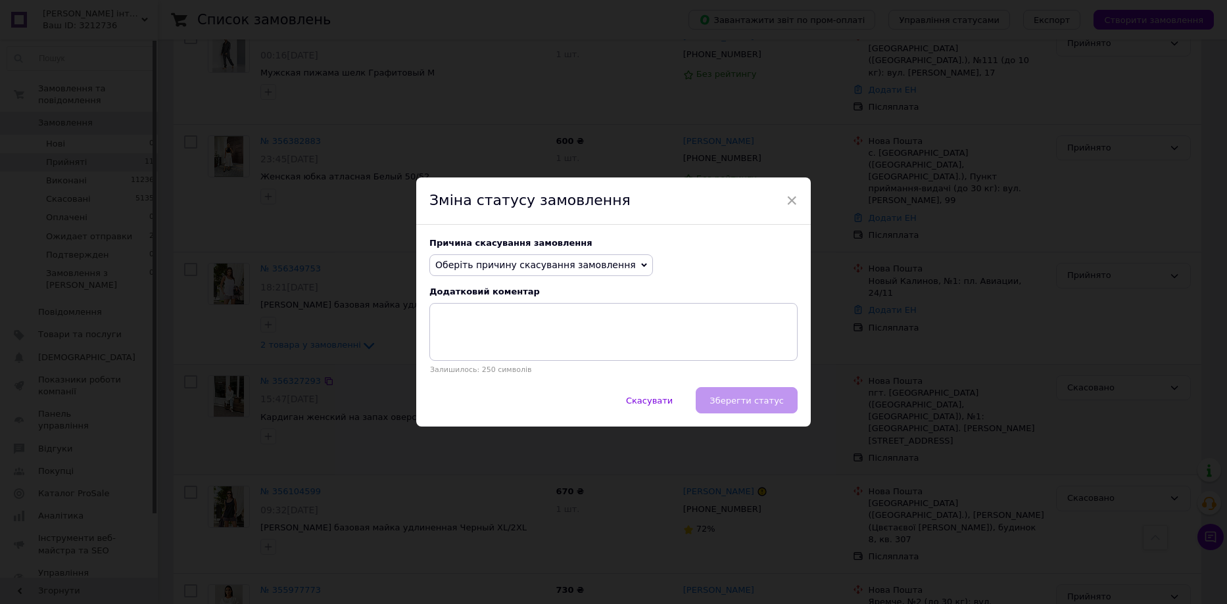
click at [540, 262] on span "Оберіть причину скасування замовлення" at bounding box center [535, 265] width 201 height 11
click at [525, 328] on li "Оплата не надійшла" at bounding box center [541, 327] width 222 height 18
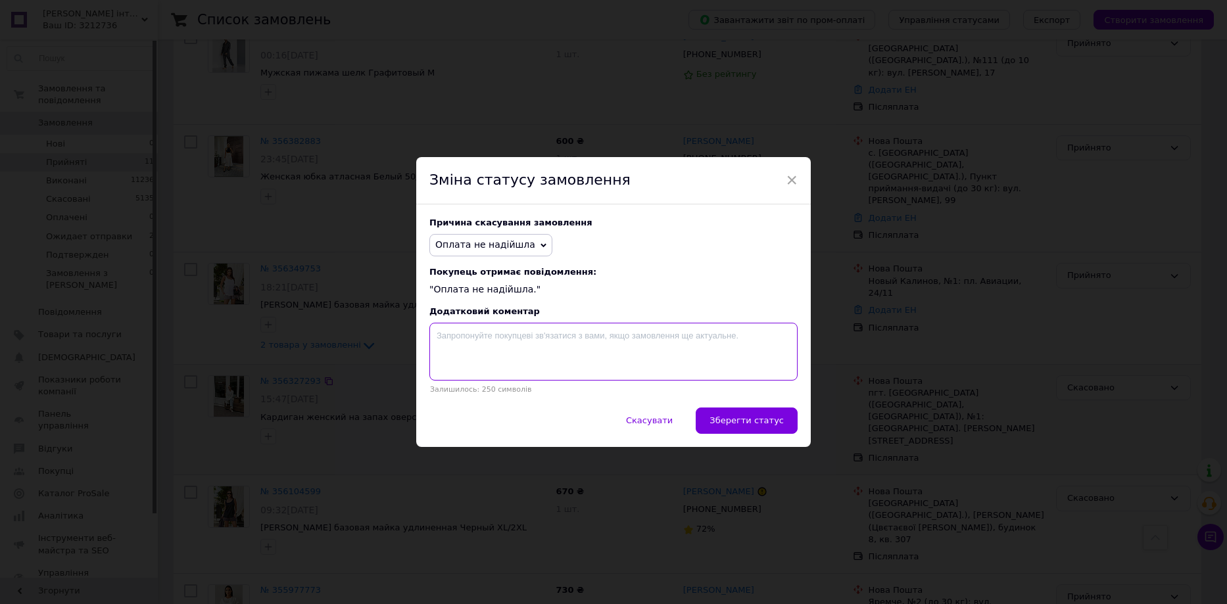
click at [534, 341] on textarea at bounding box center [613, 352] width 368 height 58
paste textarea "Замовлення не підтверджено"
type textarea "Замовлення не підтверджено"
click at [740, 421] on span "Зберегти статус" at bounding box center [746, 421] width 74 height 10
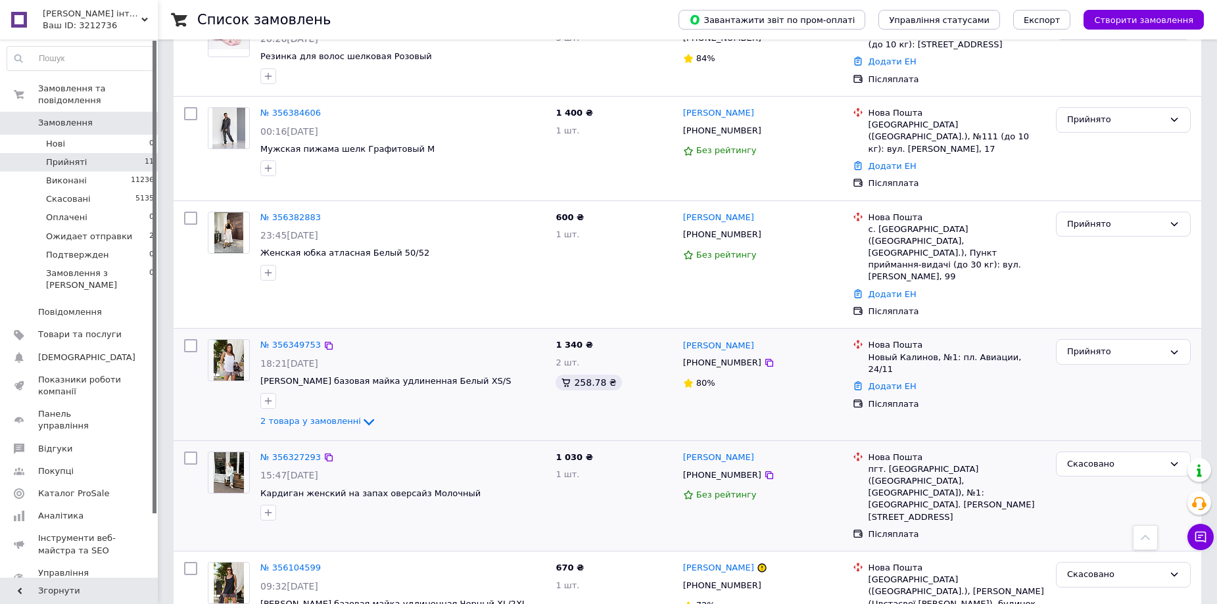
scroll to position [640, 0]
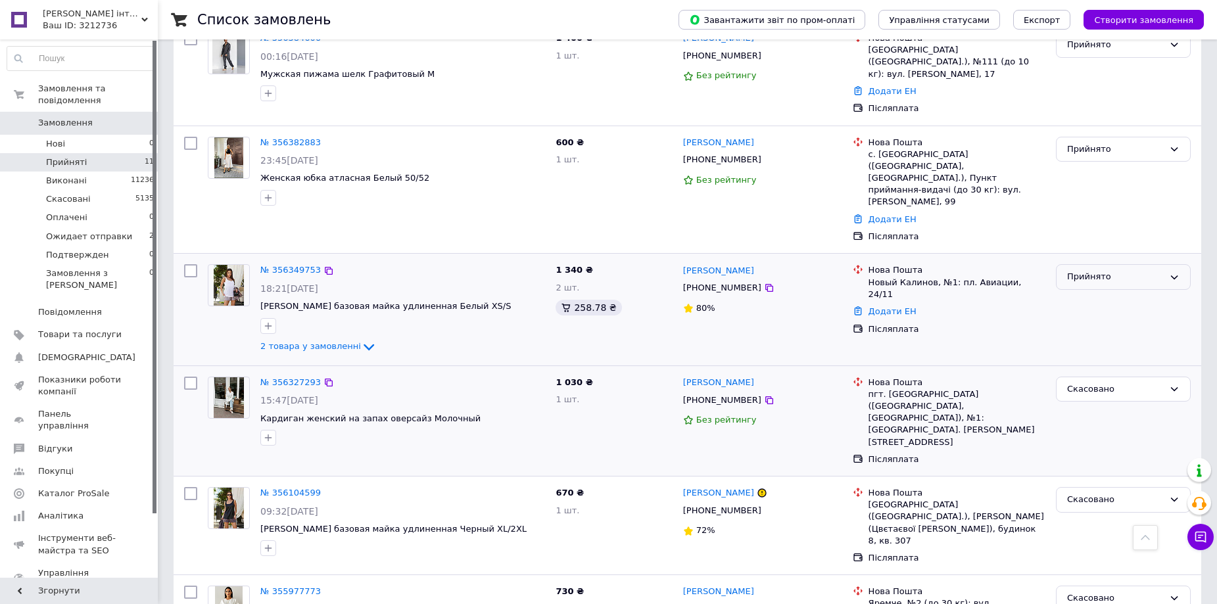
click at [1087, 264] on div "Прийнято" at bounding box center [1123, 277] width 135 height 26
click at [1073, 317] on li "Скасовано" at bounding box center [1123, 329] width 133 height 24
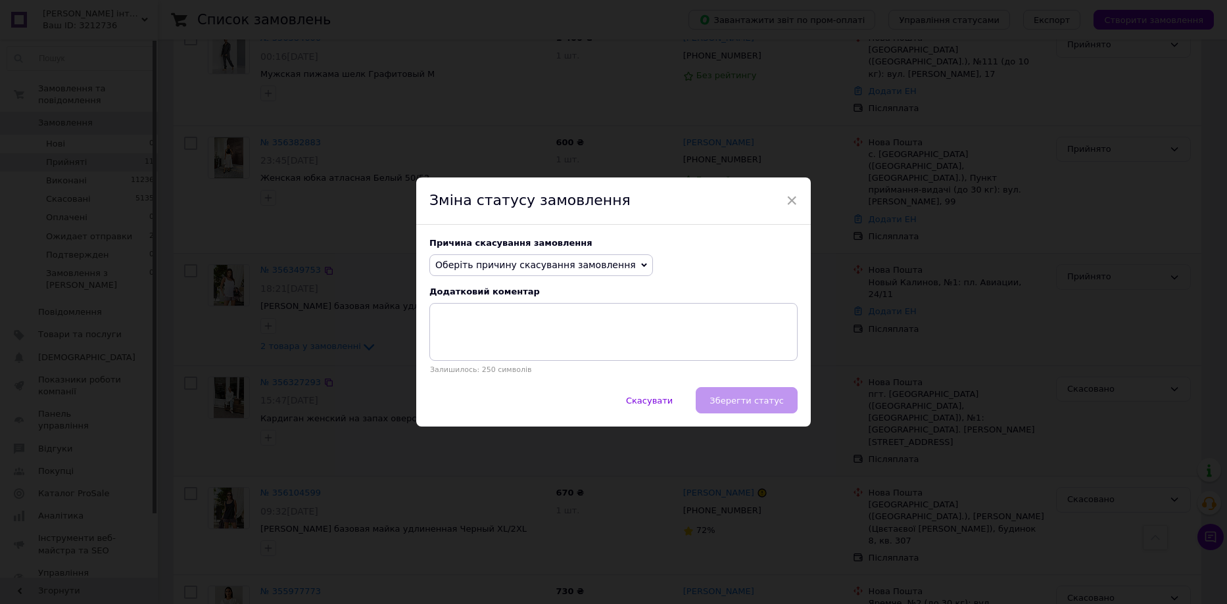
click at [523, 264] on span "Оберіть причину скасування замовлення" at bounding box center [535, 265] width 201 height 11
click at [538, 325] on li "Оплата не надійшла" at bounding box center [541, 327] width 222 height 18
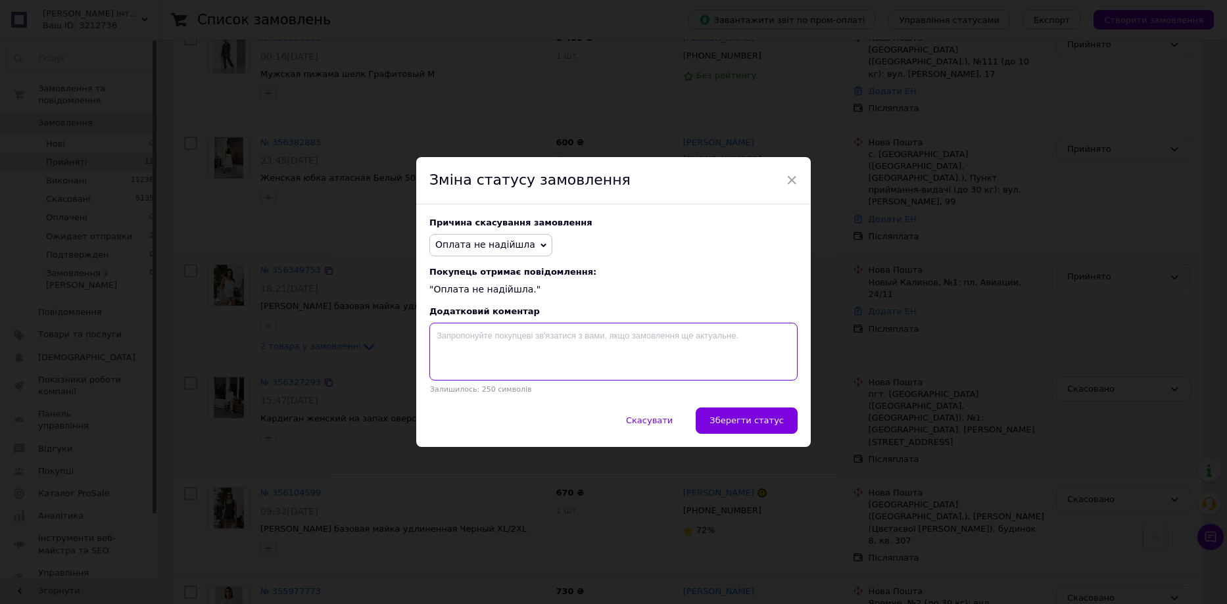
click at [556, 339] on textarea at bounding box center [613, 352] width 368 height 58
paste textarea "Замовлення не підтверджено"
type textarea "Замовлення не підтверджено"
click at [742, 418] on span "Зберегти статус" at bounding box center [746, 421] width 74 height 10
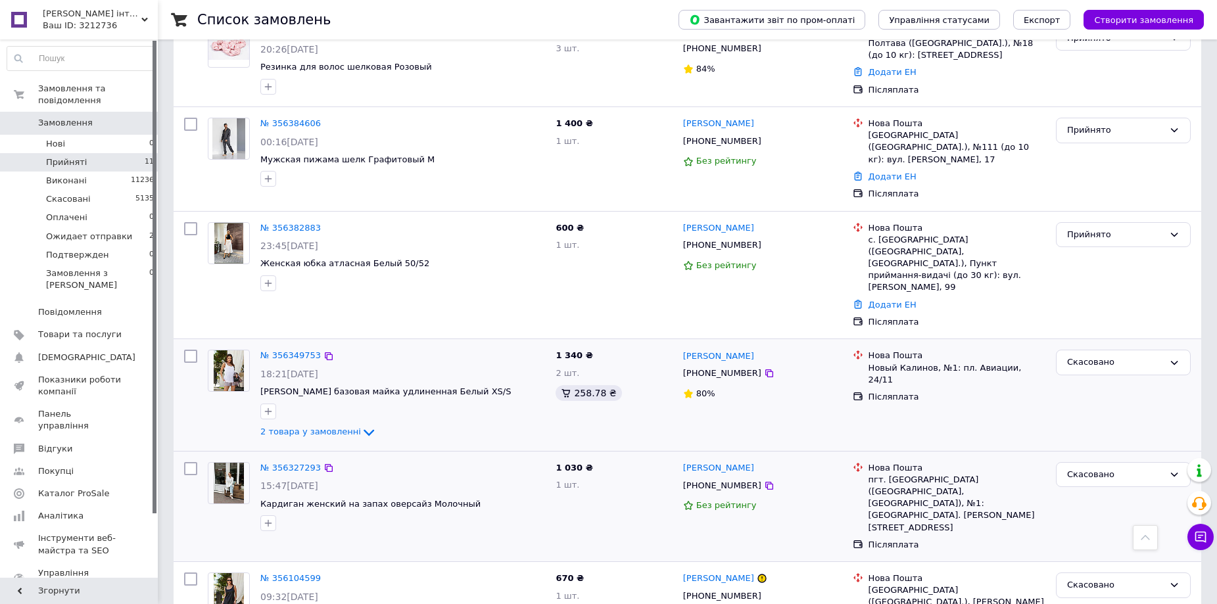
scroll to position [575, 0]
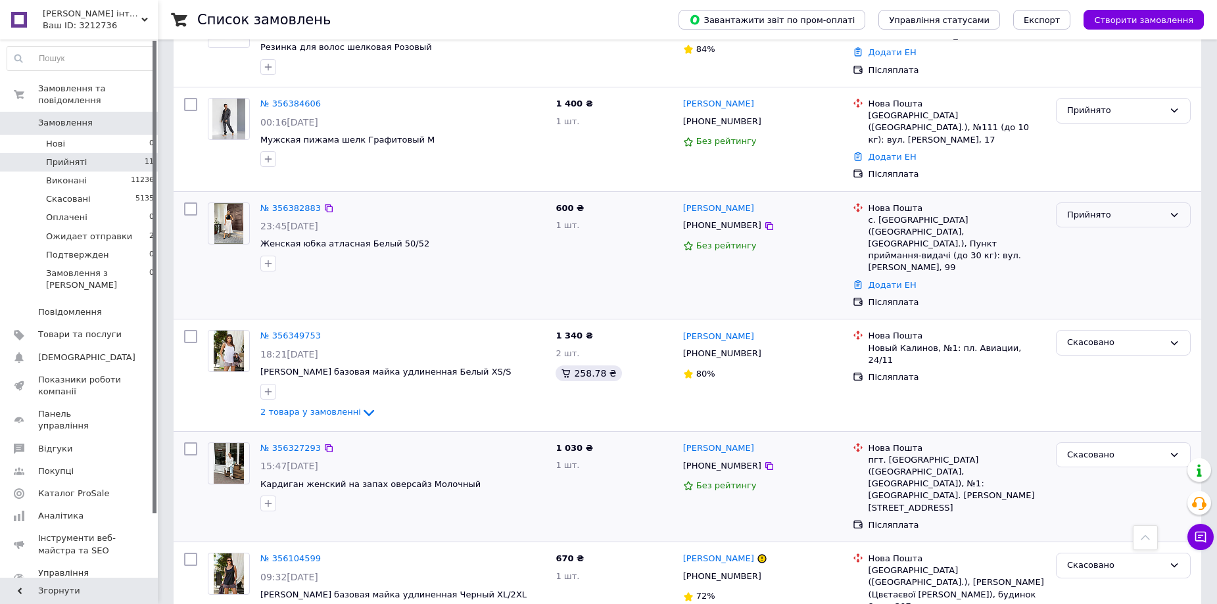
click at [1103, 208] on div "Прийнято" at bounding box center [1115, 215] width 97 height 14
click at [1093, 254] on li "Скасовано" at bounding box center [1123, 266] width 133 height 24
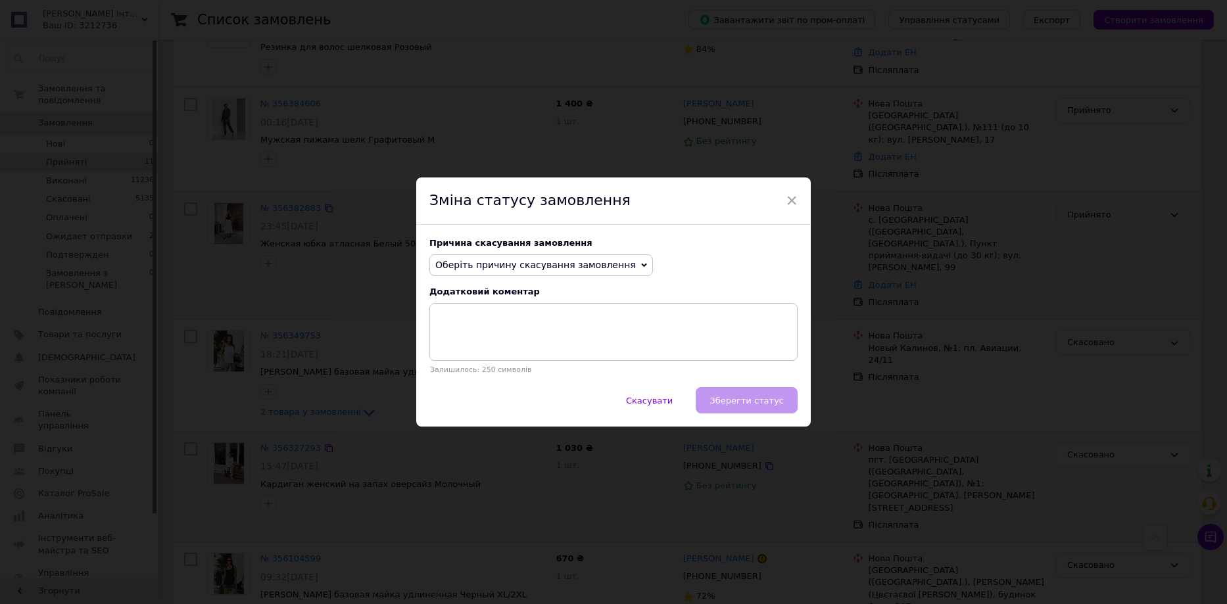
click at [608, 262] on span "Оберіть причину скасування замовлення" at bounding box center [541, 265] width 224 height 22
click at [567, 327] on li "Оплата не надійшла" at bounding box center [541, 327] width 222 height 18
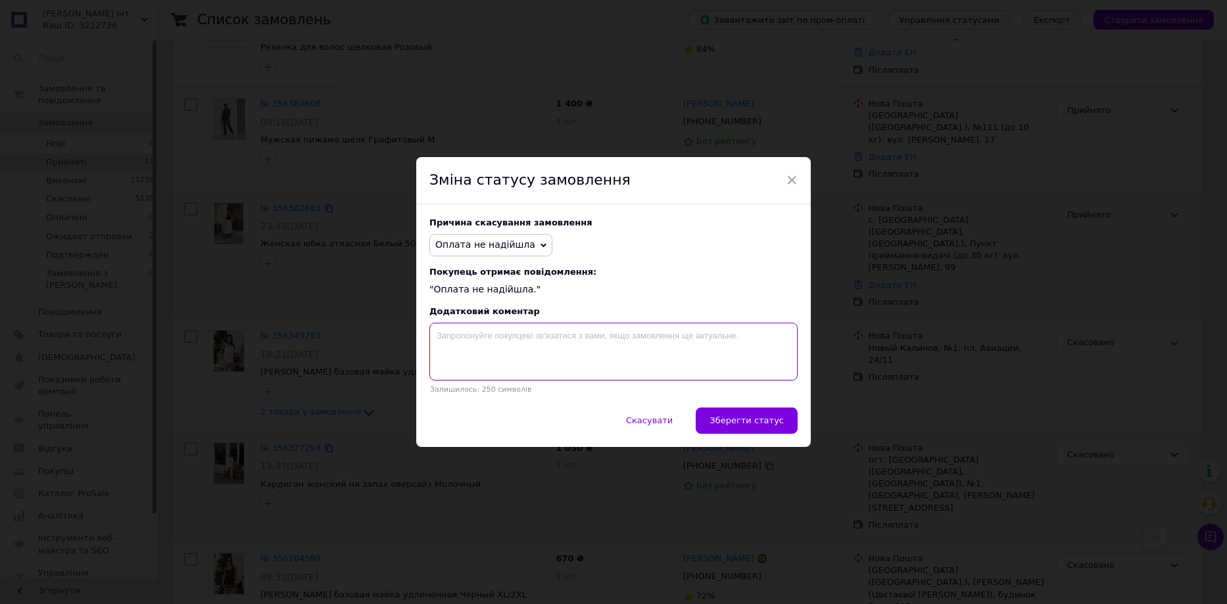
click at [571, 345] on textarea at bounding box center [613, 352] width 368 height 58
paste textarea "Замовлення не підтверджено"
type textarea "Замовлення не підтверджено"
click at [768, 423] on span "Зберегти статус" at bounding box center [746, 421] width 74 height 10
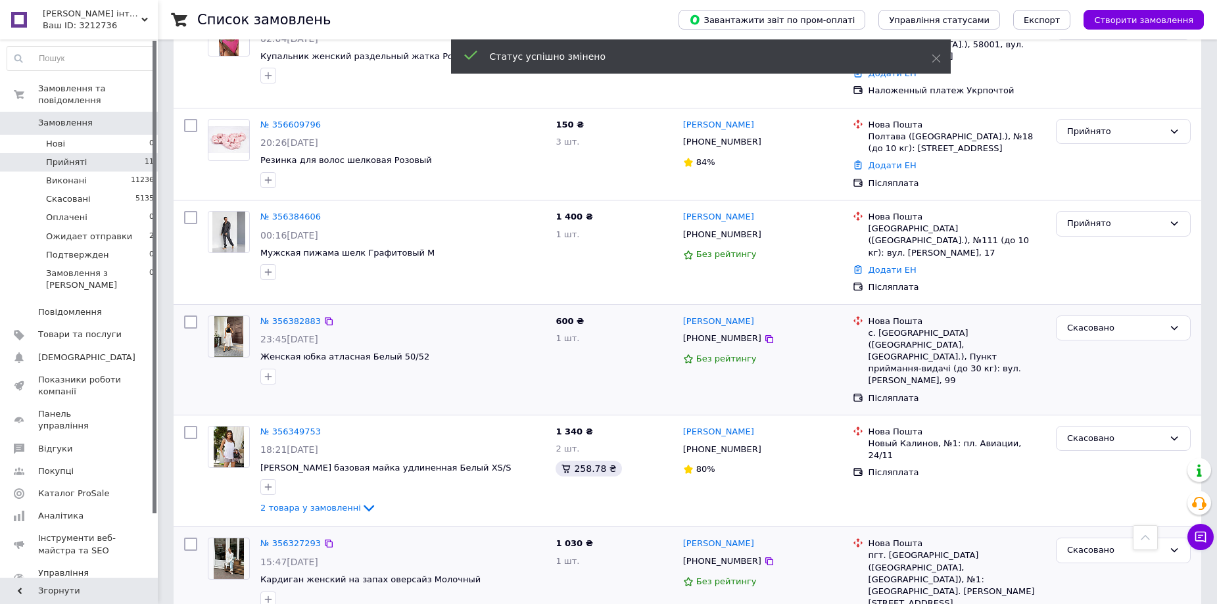
scroll to position [443, 0]
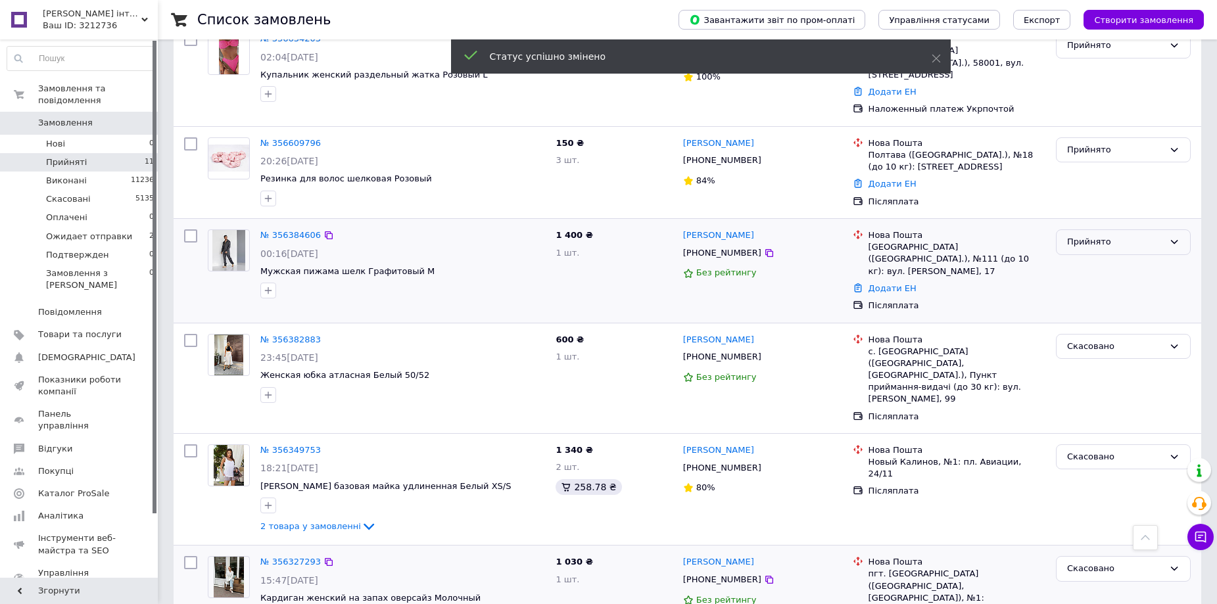
click at [1121, 235] on div "Прийнято" at bounding box center [1115, 242] width 97 height 14
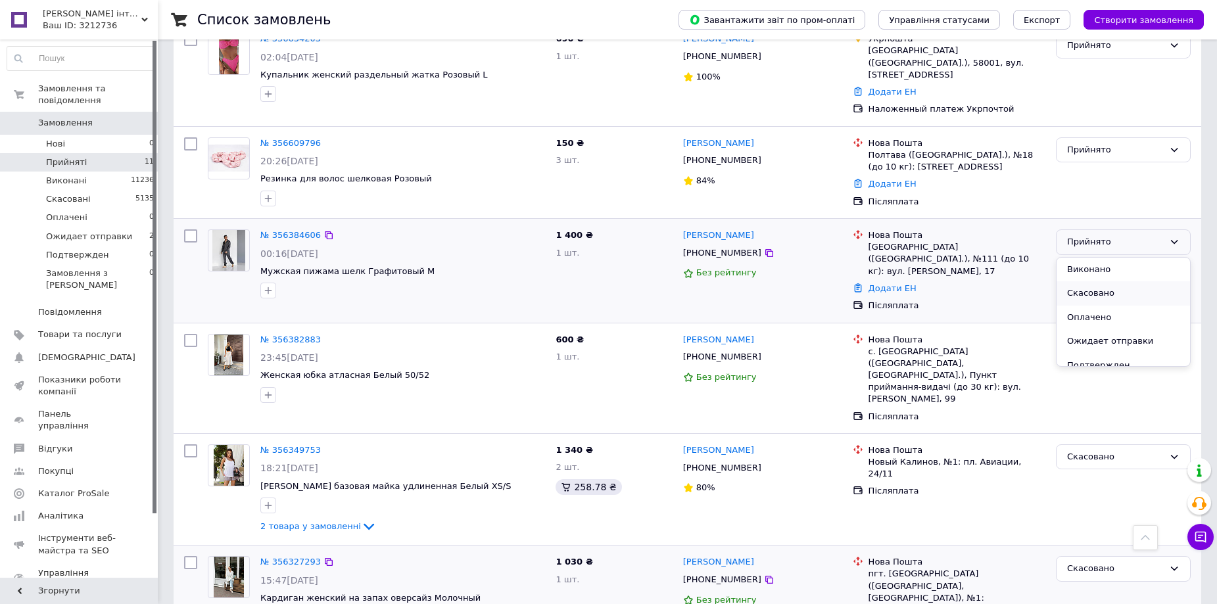
click at [1101, 281] on li "Скасовано" at bounding box center [1123, 293] width 133 height 24
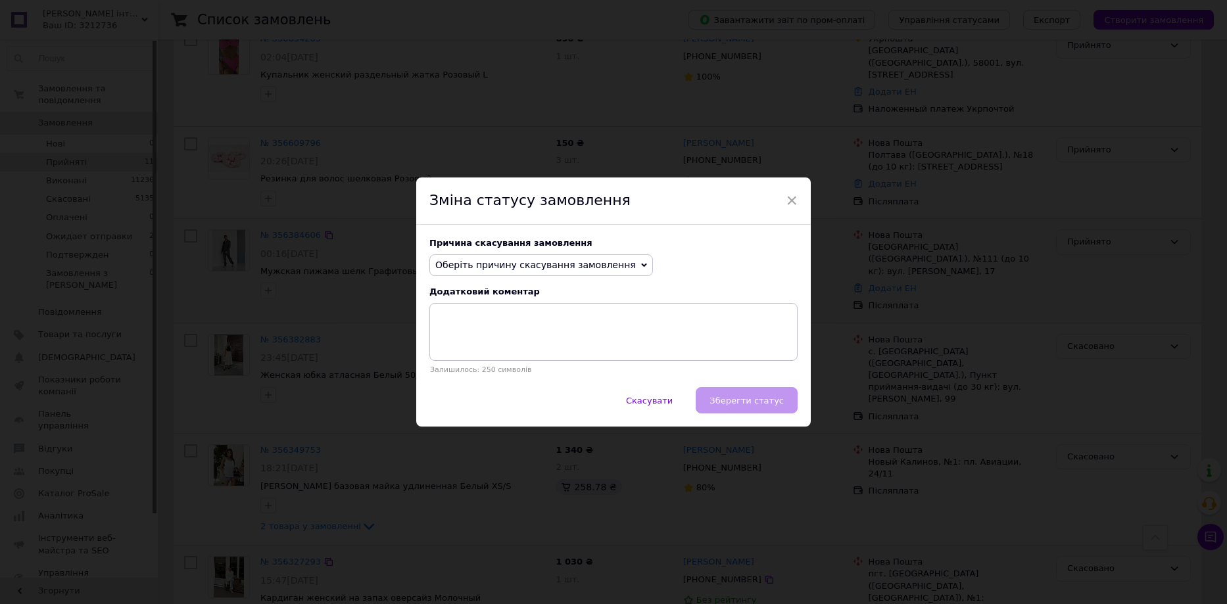
click at [594, 266] on span "Оберіть причину скасування замовлення" at bounding box center [535, 265] width 201 height 11
click at [565, 325] on li "Оплата не надійшла" at bounding box center [541, 327] width 222 height 18
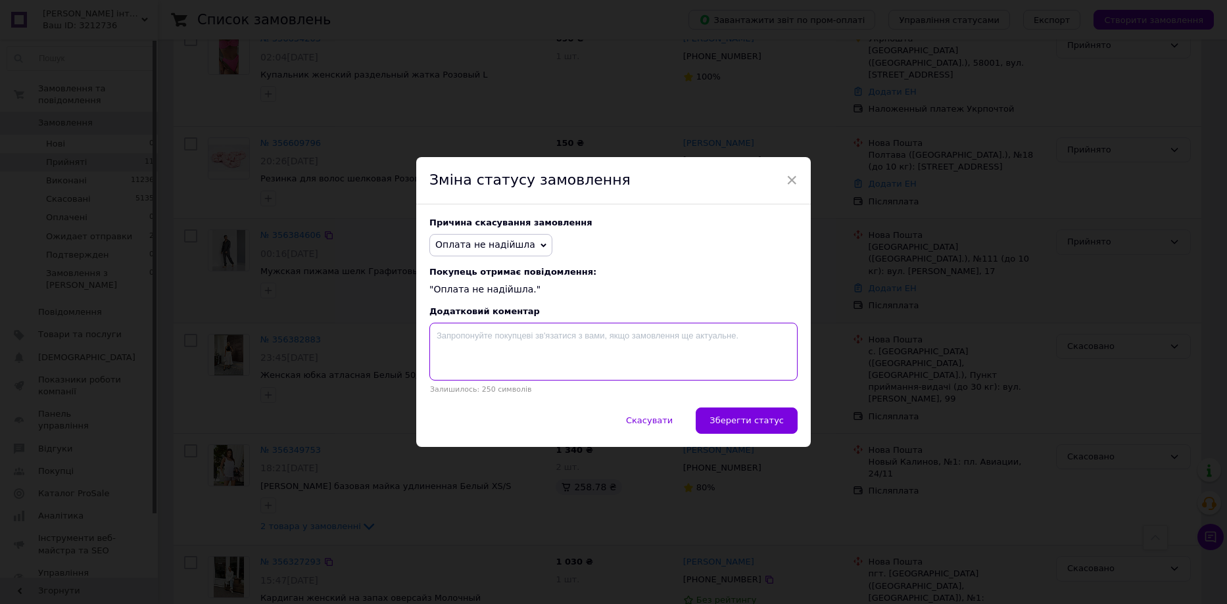
click at [567, 335] on textarea at bounding box center [613, 352] width 368 height 58
paste textarea "Замовлення не підтверджено"
type textarea "Замовлення не підтверджено"
click at [742, 420] on span "Зберегти статус" at bounding box center [746, 421] width 74 height 10
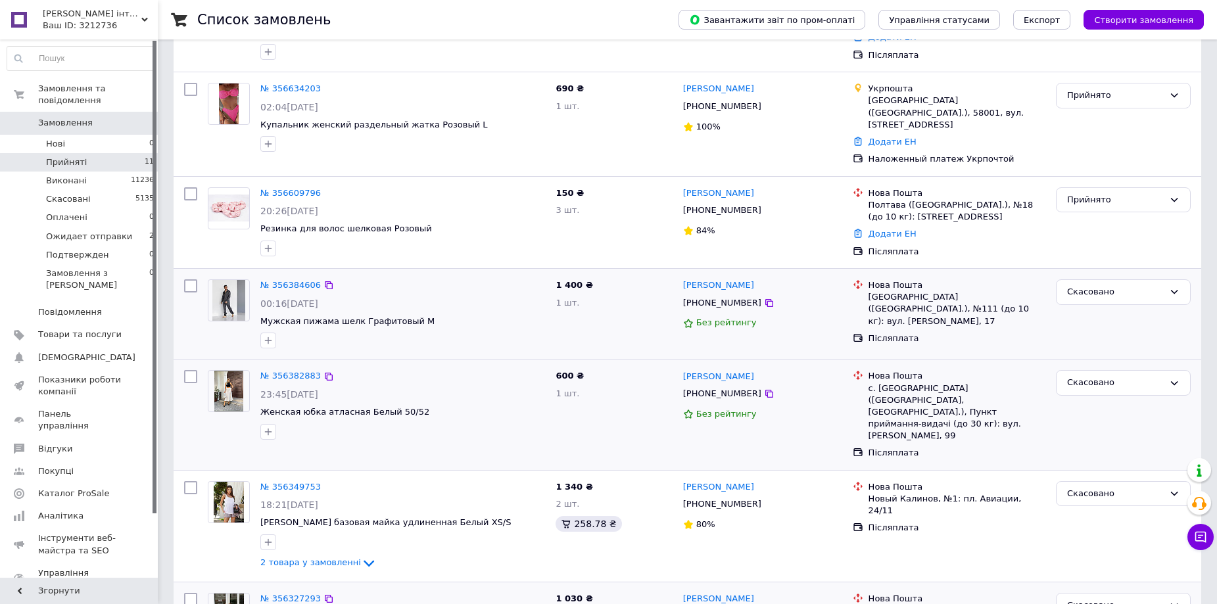
scroll to position [395, 0]
click at [1096, 192] on div "Прийнято" at bounding box center [1123, 199] width 135 height 26
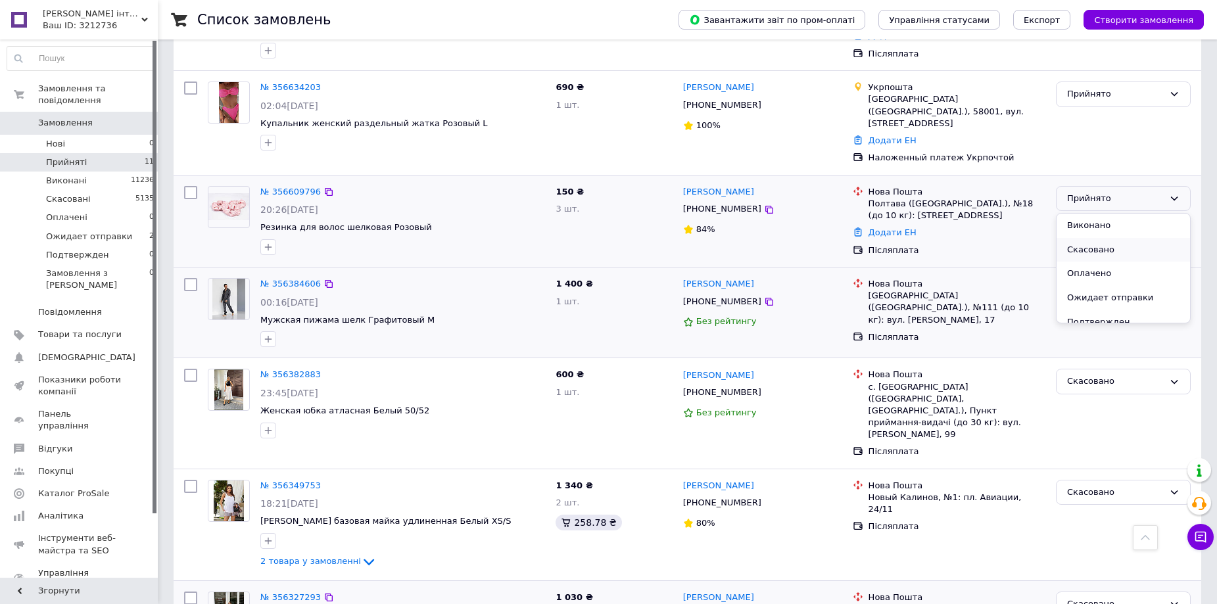
click at [1097, 238] on li "Скасовано" at bounding box center [1123, 250] width 133 height 24
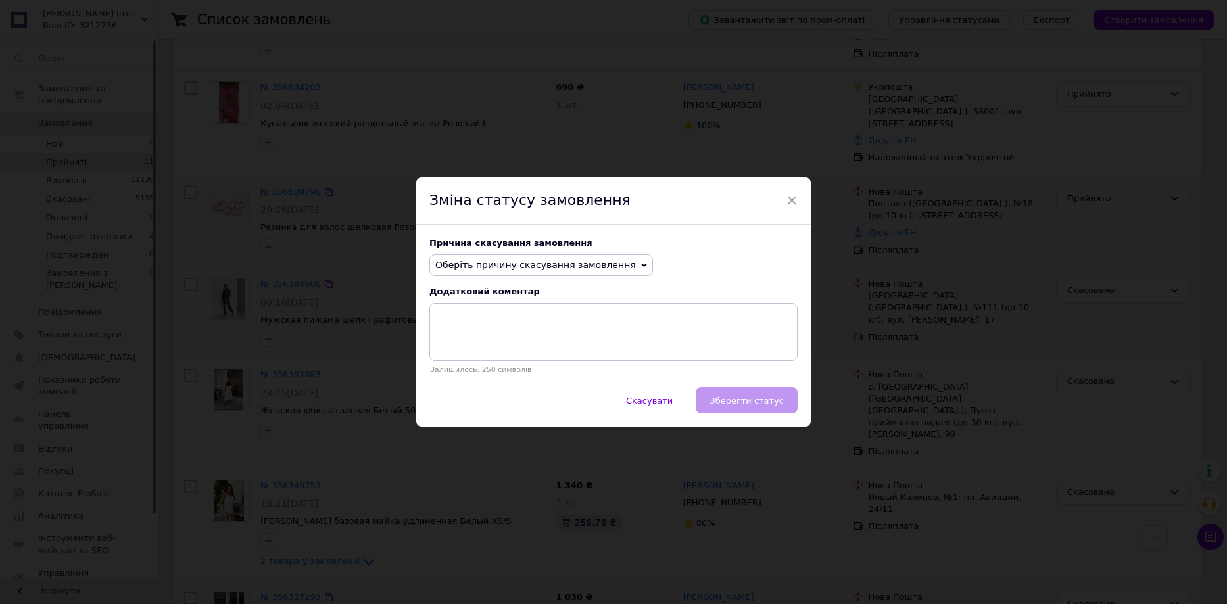
click at [584, 260] on span "Оберіть причину скасування замовлення" at bounding box center [535, 265] width 201 height 11
click at [542, 329] on li "Оплата не надійшла" at bounding box center [541, 327] width 222 height 18
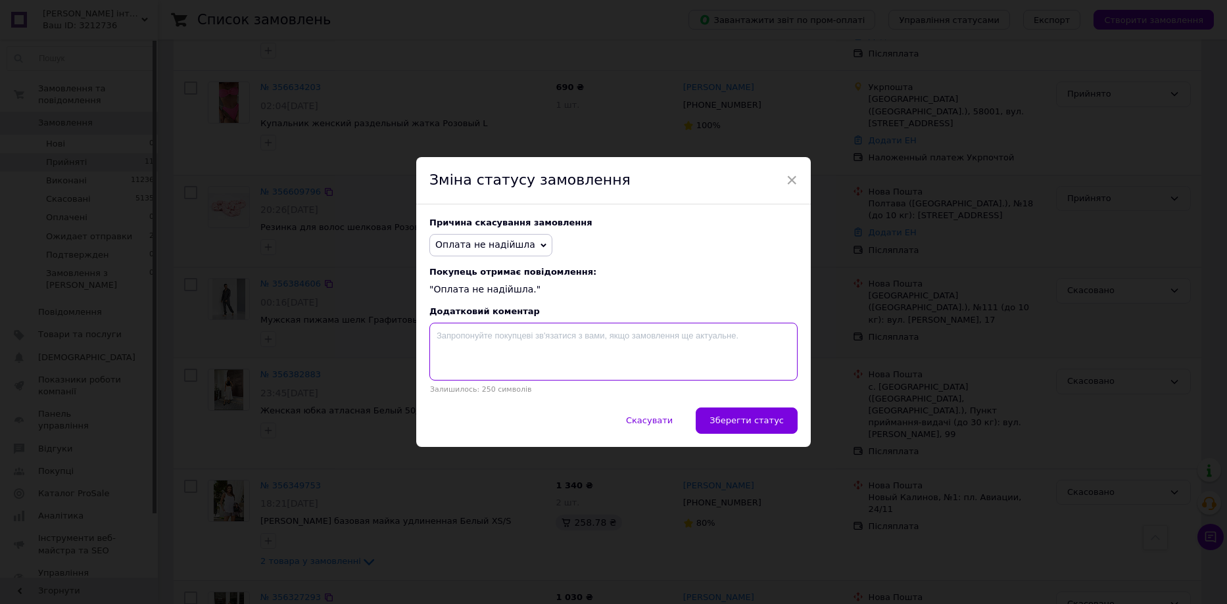
click at [549, 338] on textarea at bounding box center [613, 352] width 368 height 58
paste textarea "Замовлення не підтверджено"
type textarea "Замовлення не підтверджено"
click at [750, 411] on button "Зберегти статус" at bounding box center [747, 421] width 102 height 26
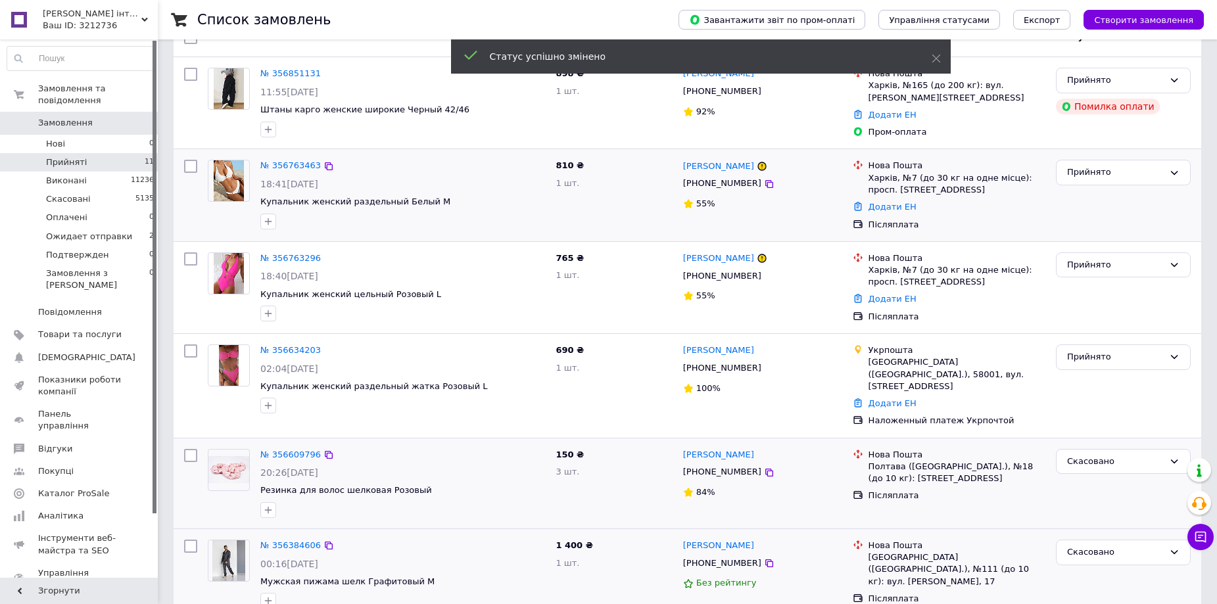
scroll to position [0, 0]
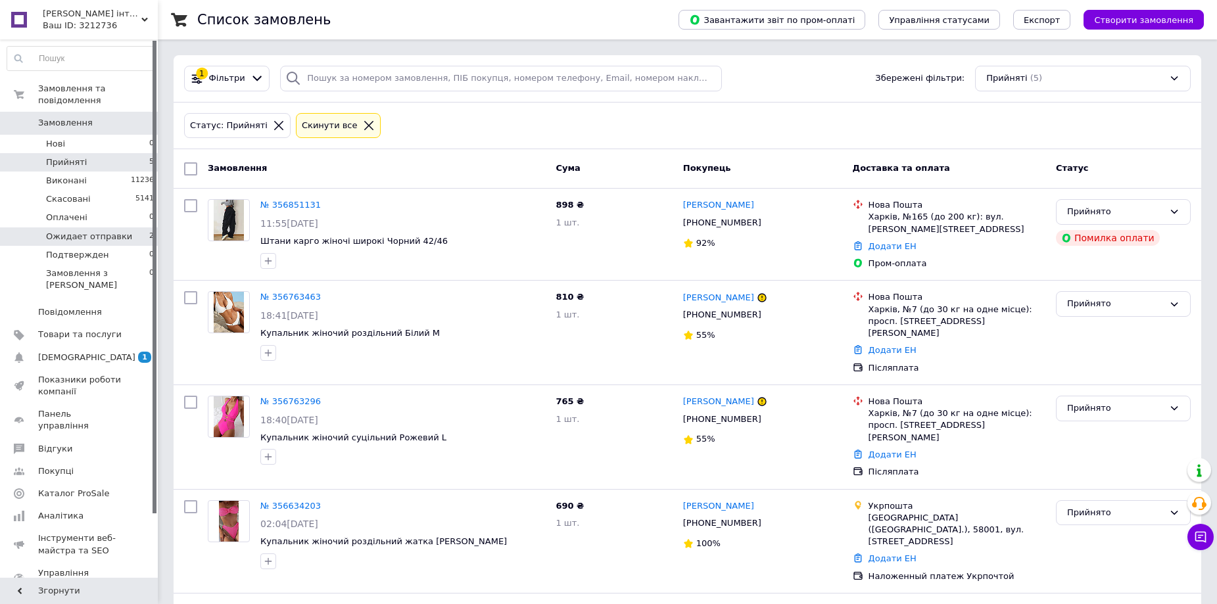
click at [118, 231] on span "Ожидает отправки" at bounding box center [89, 237] width 86 height 12
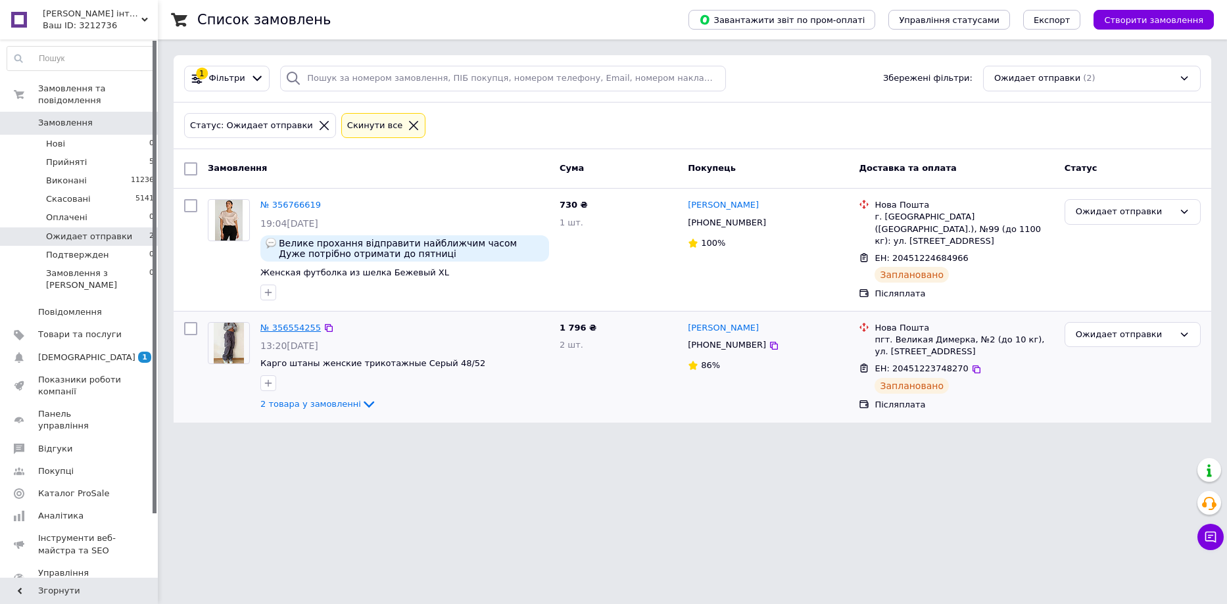
click at [292, 326] on link "№ 356554255" at bounding box center [290, 328] width 60 height 10
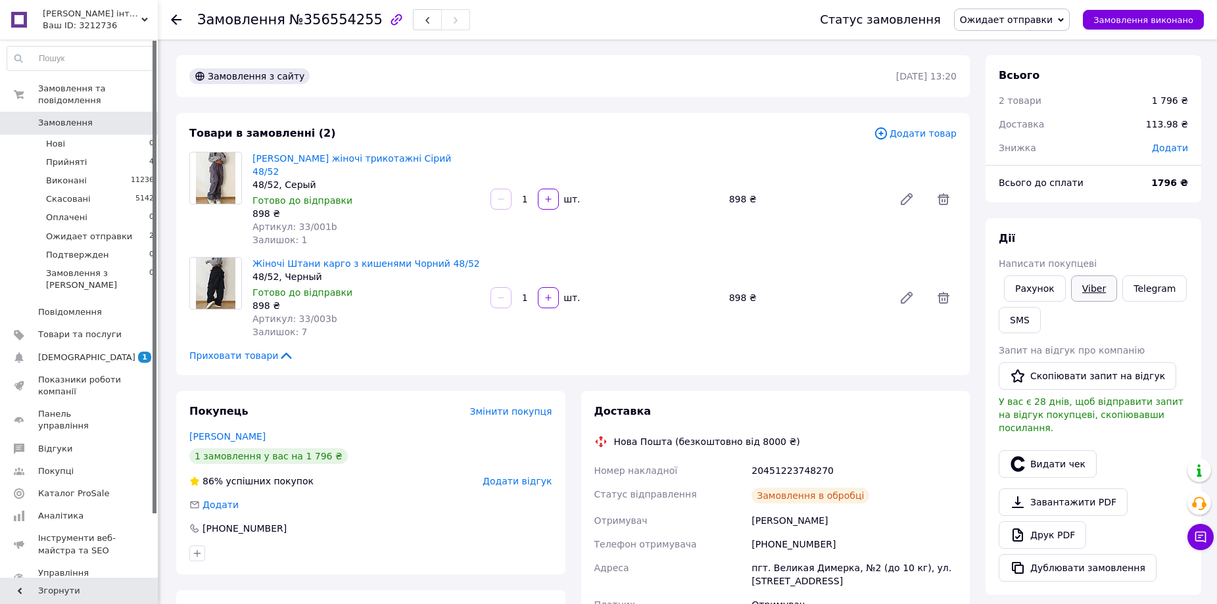
click at [1077, 282] on link "Viber" at bounding box center [1094, 289] width 46 height 26
click at [523, 528] on div "Покупець Змінити покупця Лісовець Анатолій 1 замовлення у вас на 1 796 ₴ 86% ус…" at bounding box center [370, 482] width 389 height 183
drag, startPoint x: 742, startPoint y: 456, endPoint x: 855, endPoint y: 447, distance: 113.4
click at [855, 459] on div "Номер накладної 20451223748270 Статус відправлення Заплановано Отримувач Лісове…" at bounding box center [776, 549] width 368 height 181
copy div "Номер накладної 20451223748270"
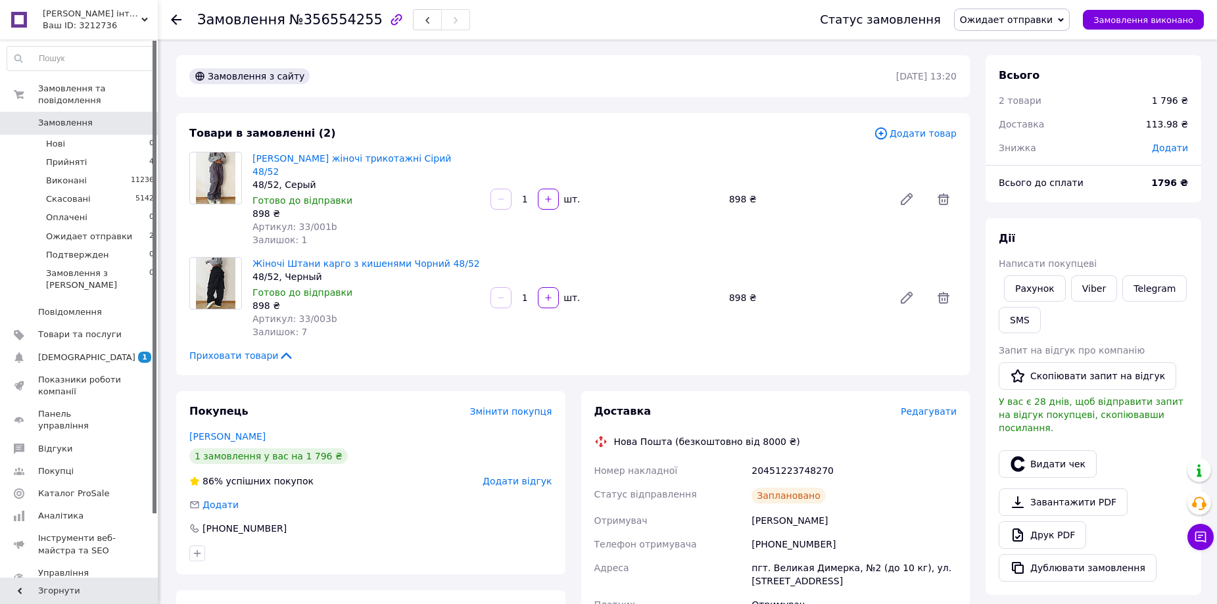
click at [469, 257] on span "Жіночі Штани карго з кишенями Чорний 48/52" at bounding box center [366, 263] width 228 height 13
click at [1065, 20] on span "Ожидает отправки" at bounding box center [1012, 20] width 116 height 22
click at [1040, 65] on li "Виконано" at bounding box center [1012, 66] width 114 height 20
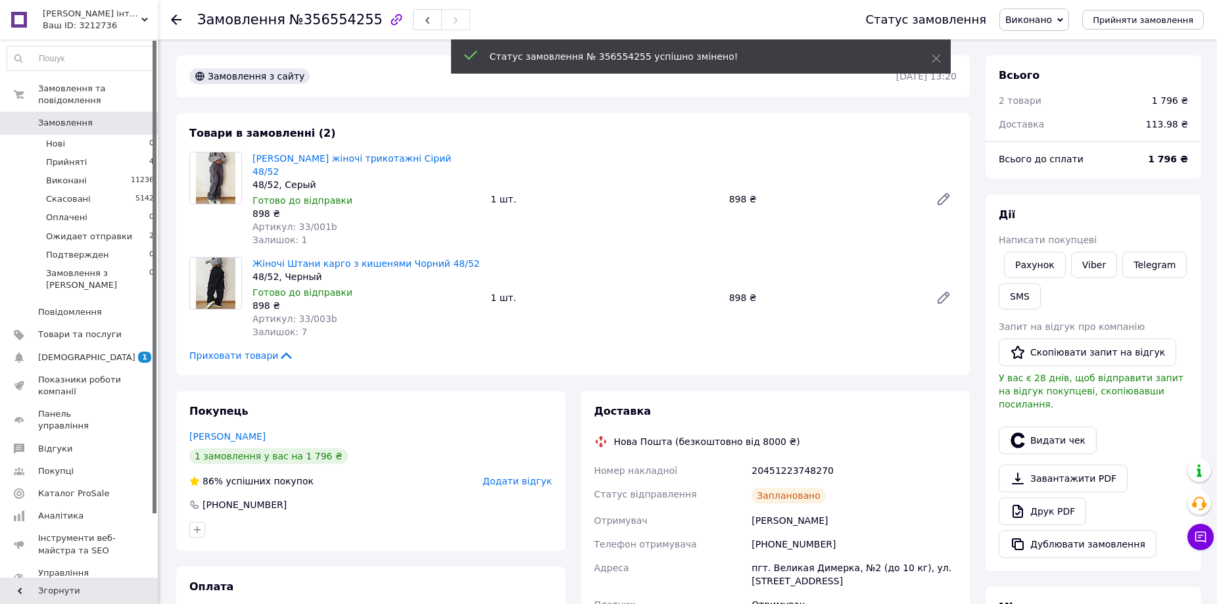
click at [107, 153] on li "Прийняті 4" at bounding box center [81, 162] width 162 height 18
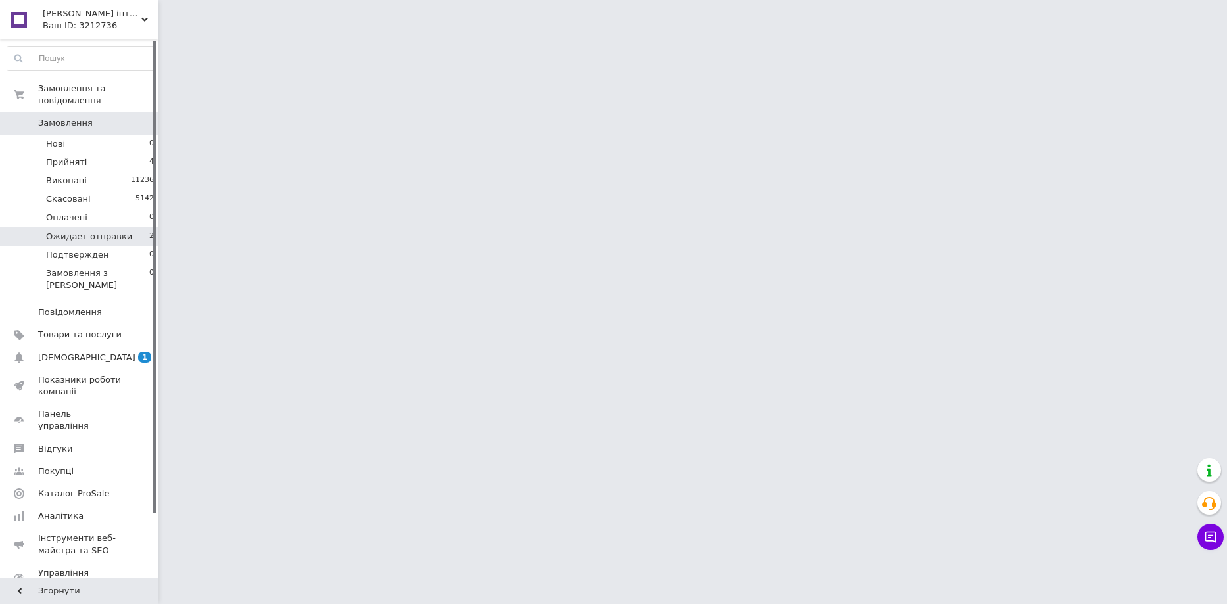
click at [111, 231] on span "Ожидает отправки" at bounding box center [89, 237] width 86 height 12
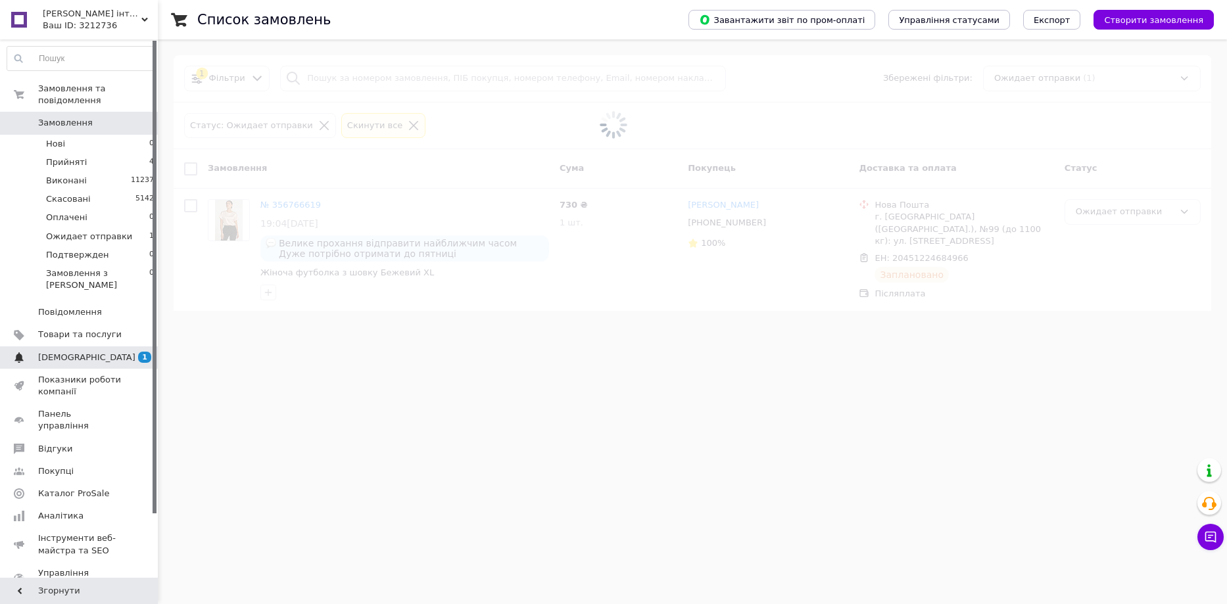
click at [95, 352] on span "[DEMOGRAPHIC_DATA]" at bounding box center [80, 358] width 84 height 12
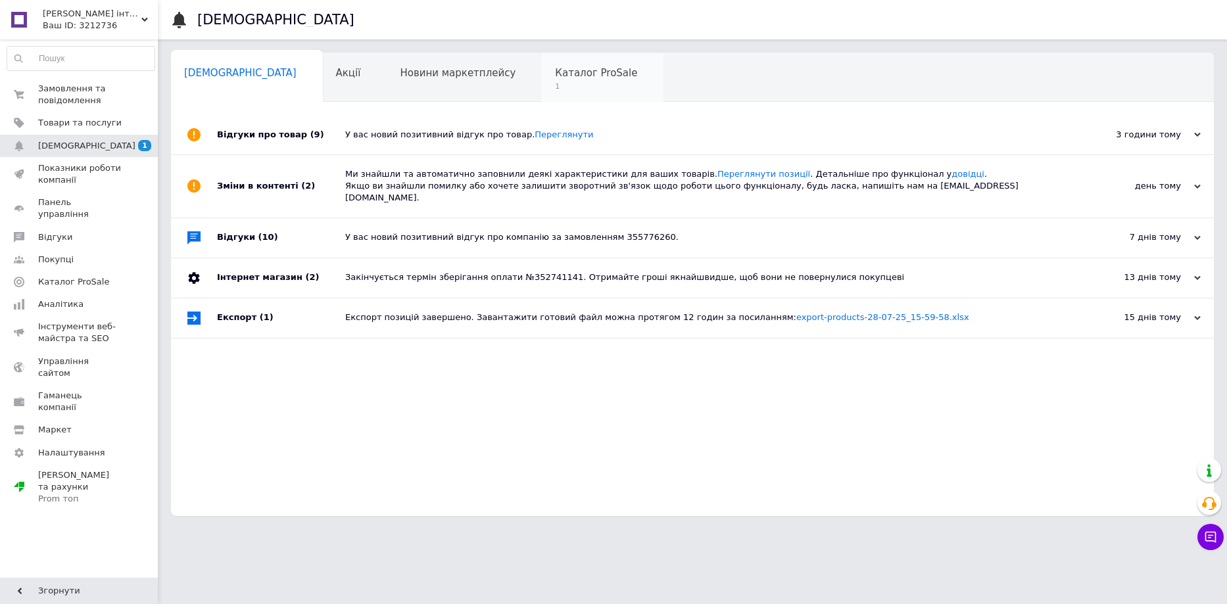
click at [555, 78] on span "Каталог ProSale" at bounding box center [596, 73] width 82 height 12
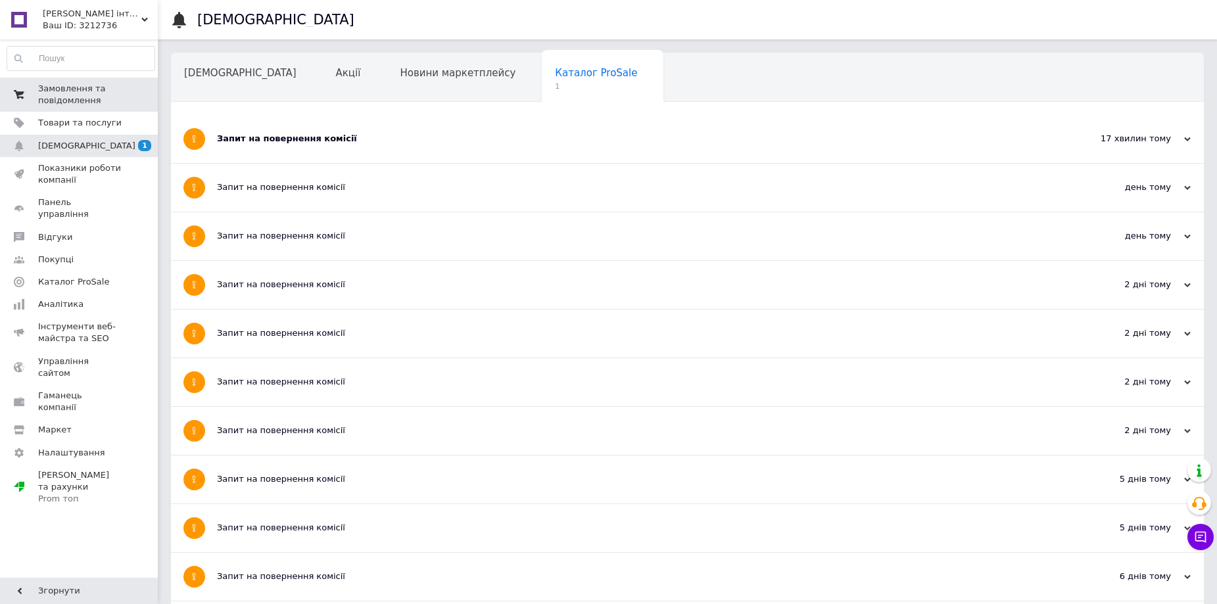
click at [128, 104] on span "0 0" at bounding box center [140, 95] width 36 height 24
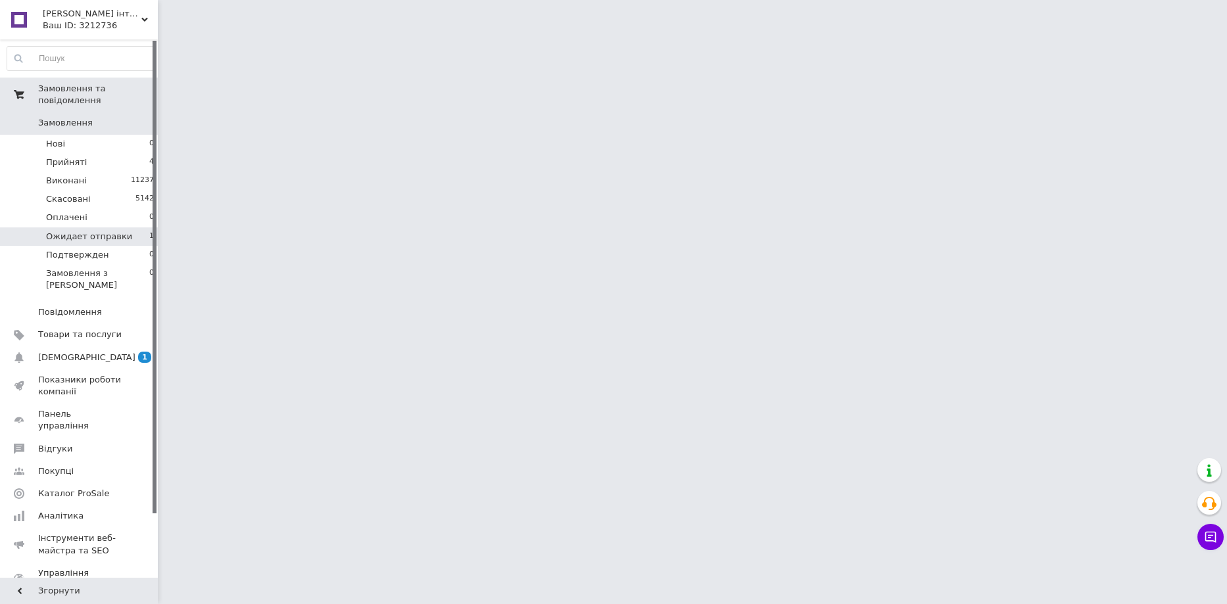
click at [118, 231] on span "Ожидает отправки" at bounding box center [89, 237] width 86 height 12
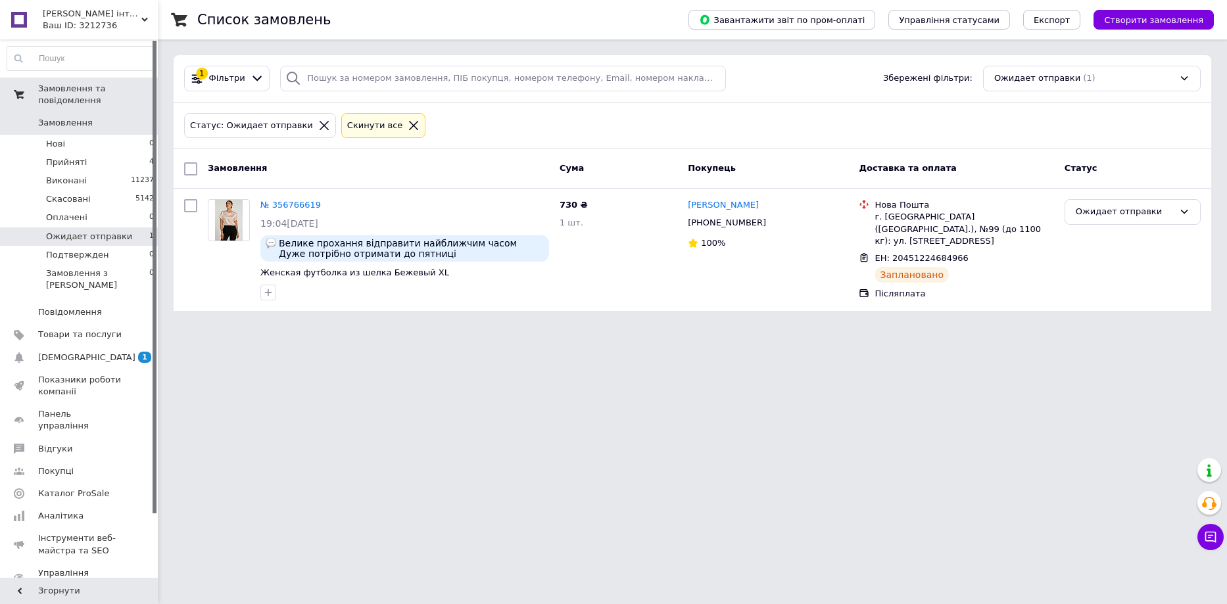
click at [451, 327] on html "Jenny Fur інтернет-магазин одягу Ваш ID: 3212736 Сайт Jenny Fur інтернет-магази…" at bounding box center [613, 163] width 1227 height 327
click at [127, 153] on li "Прийняті 4" at bounding box center [81, 162] width 162 height 18
